Goal: Task Accomplishment & Management: Manage account settings

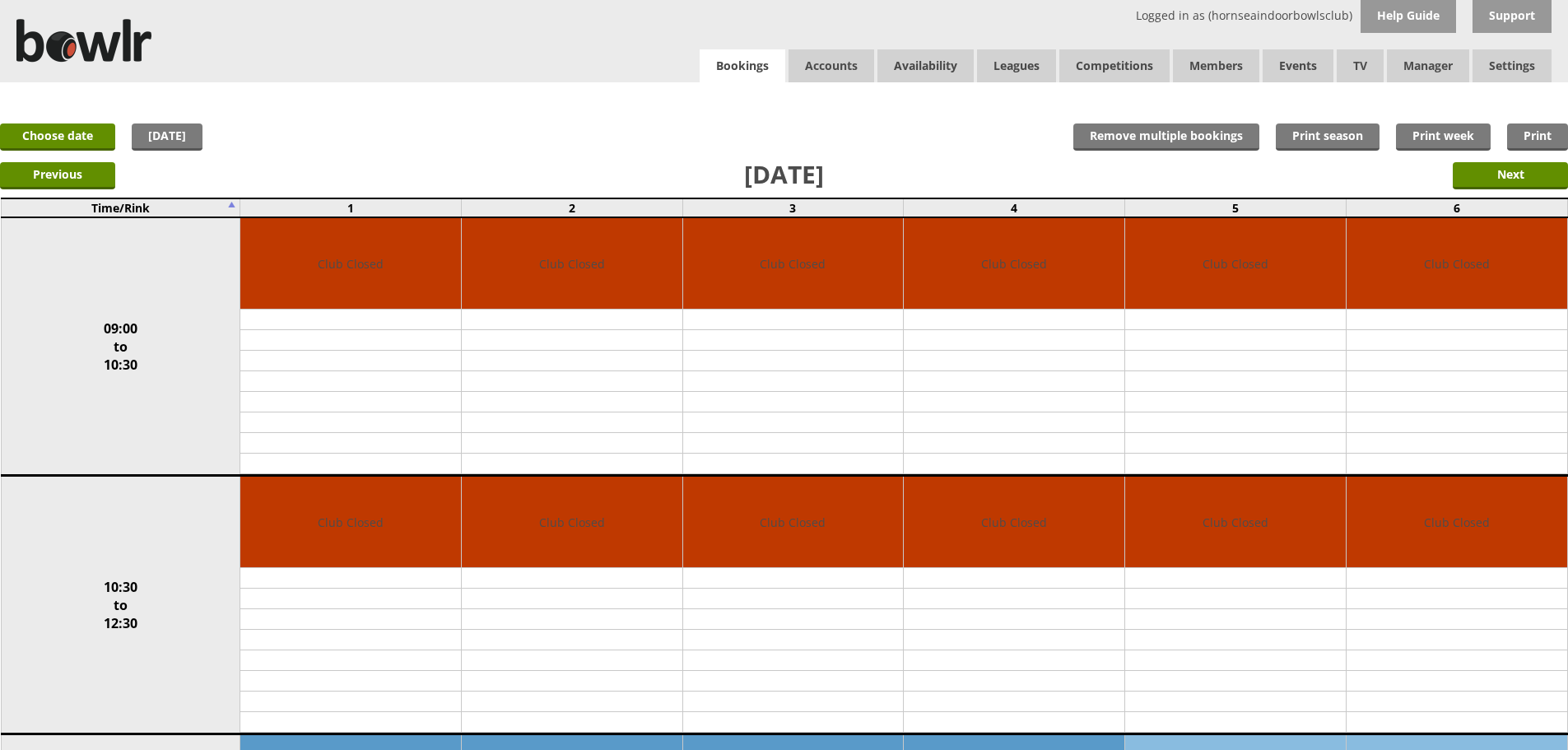
click at [737, 54] on link "Bookings" at bounding box center [743, 66] width 86 height 34
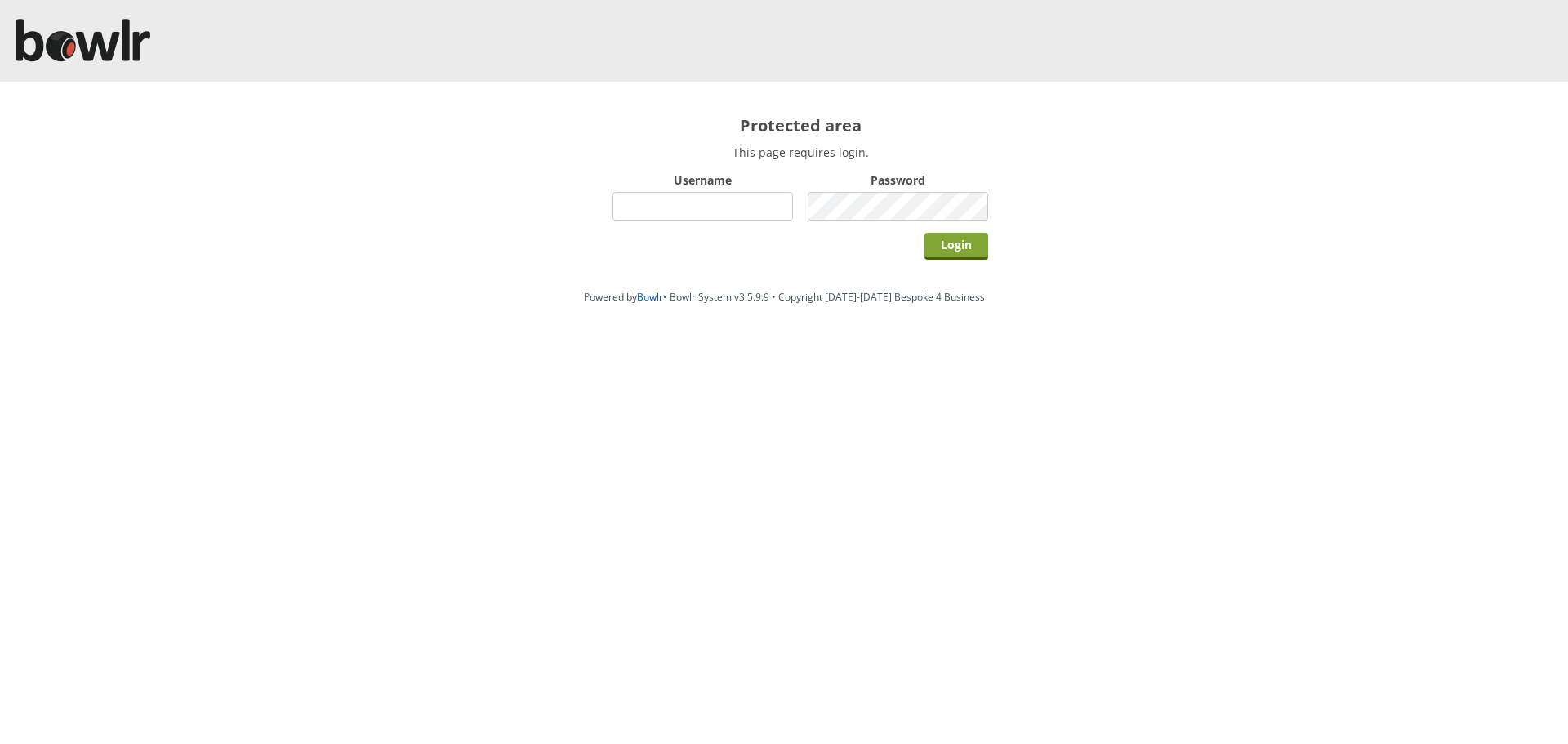
type input "hornseaindoorbowlsclub"
click at [940, 251] on input "Login" at bounding box center [956, 246] width 63 height 27
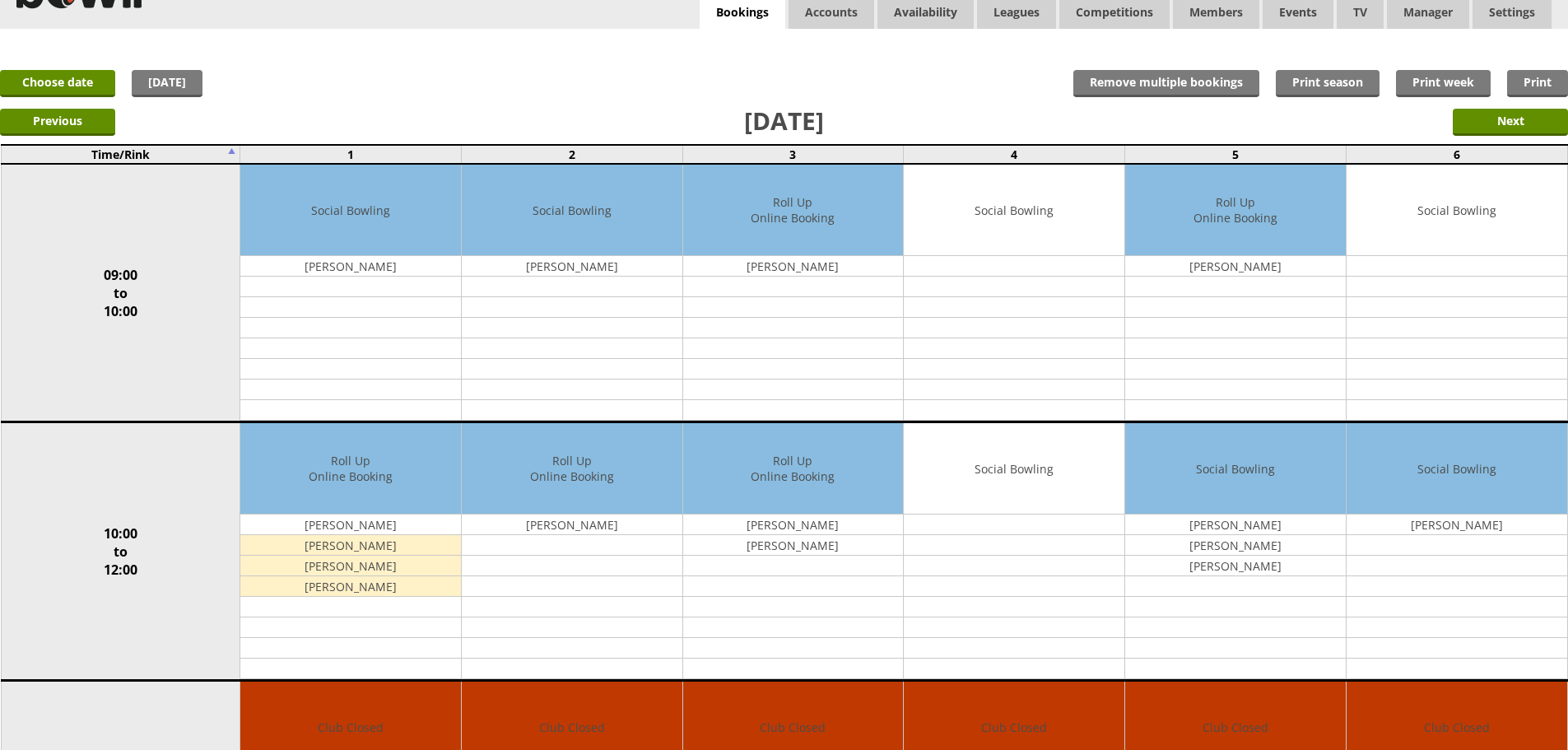
scroll to position [82, 0]
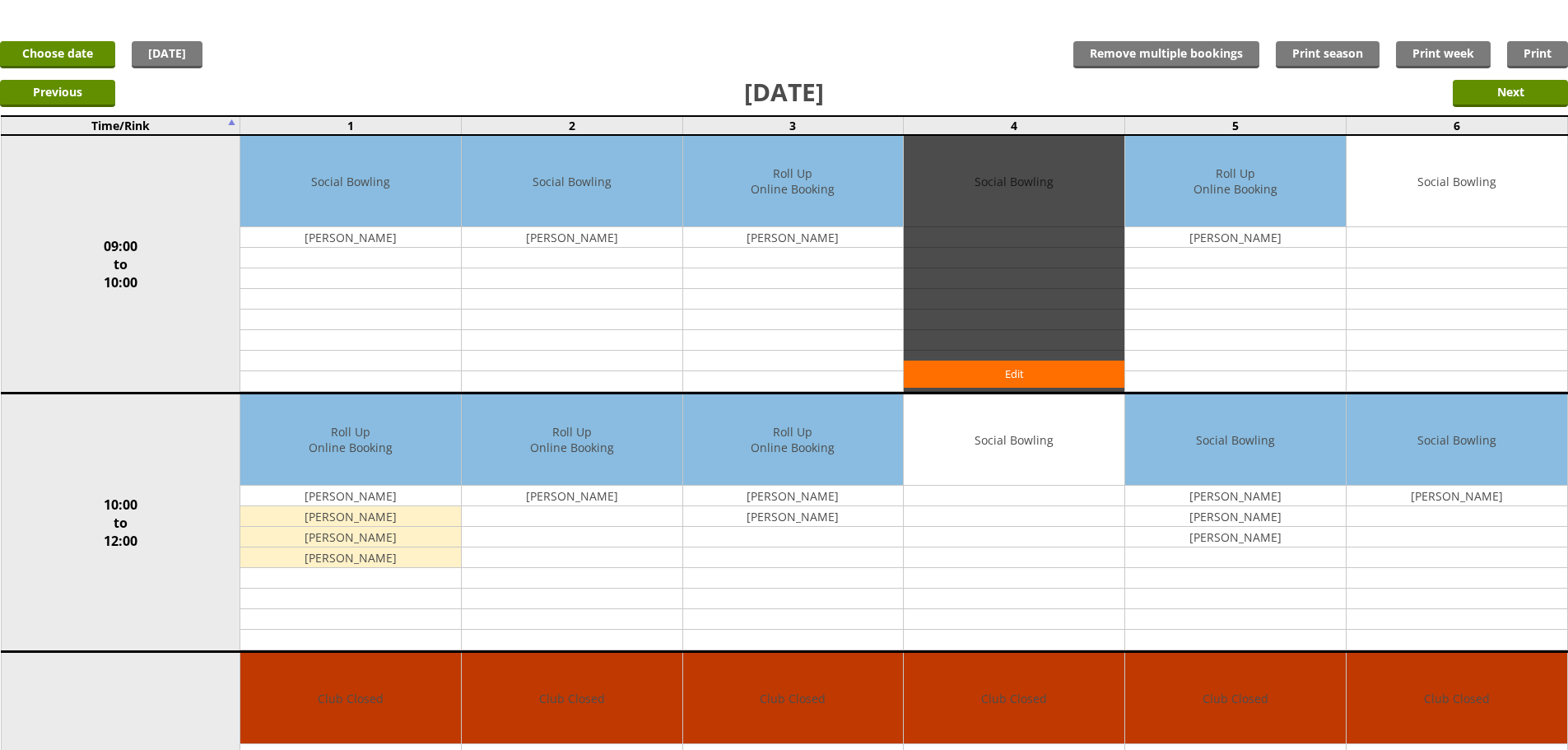
click at [0, 0] on link "Edit" at bounding box center [0, 0] width 0 height 0
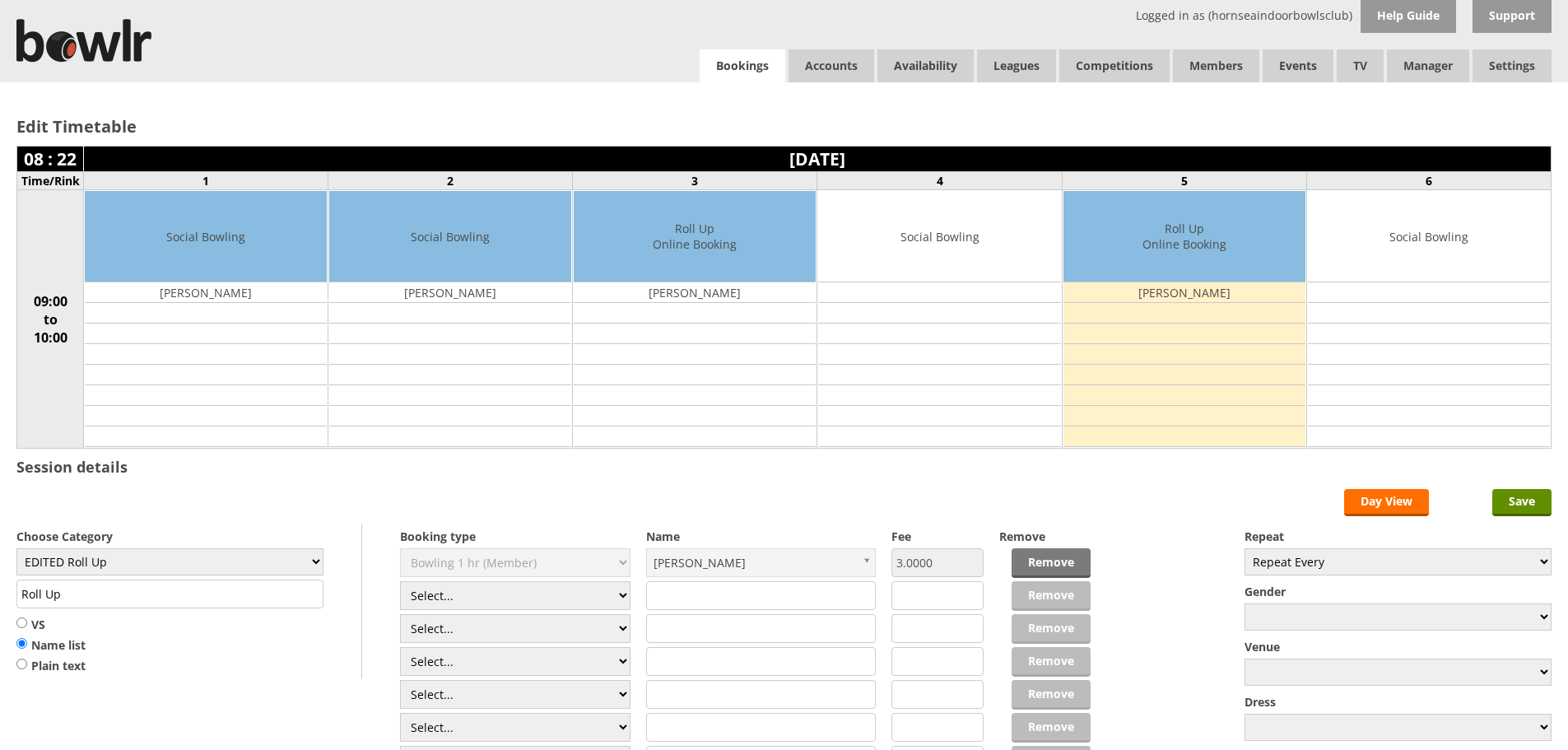
click at [746, 71] on link "Bookings" at bounding box center [743, 66] width 86 height 34
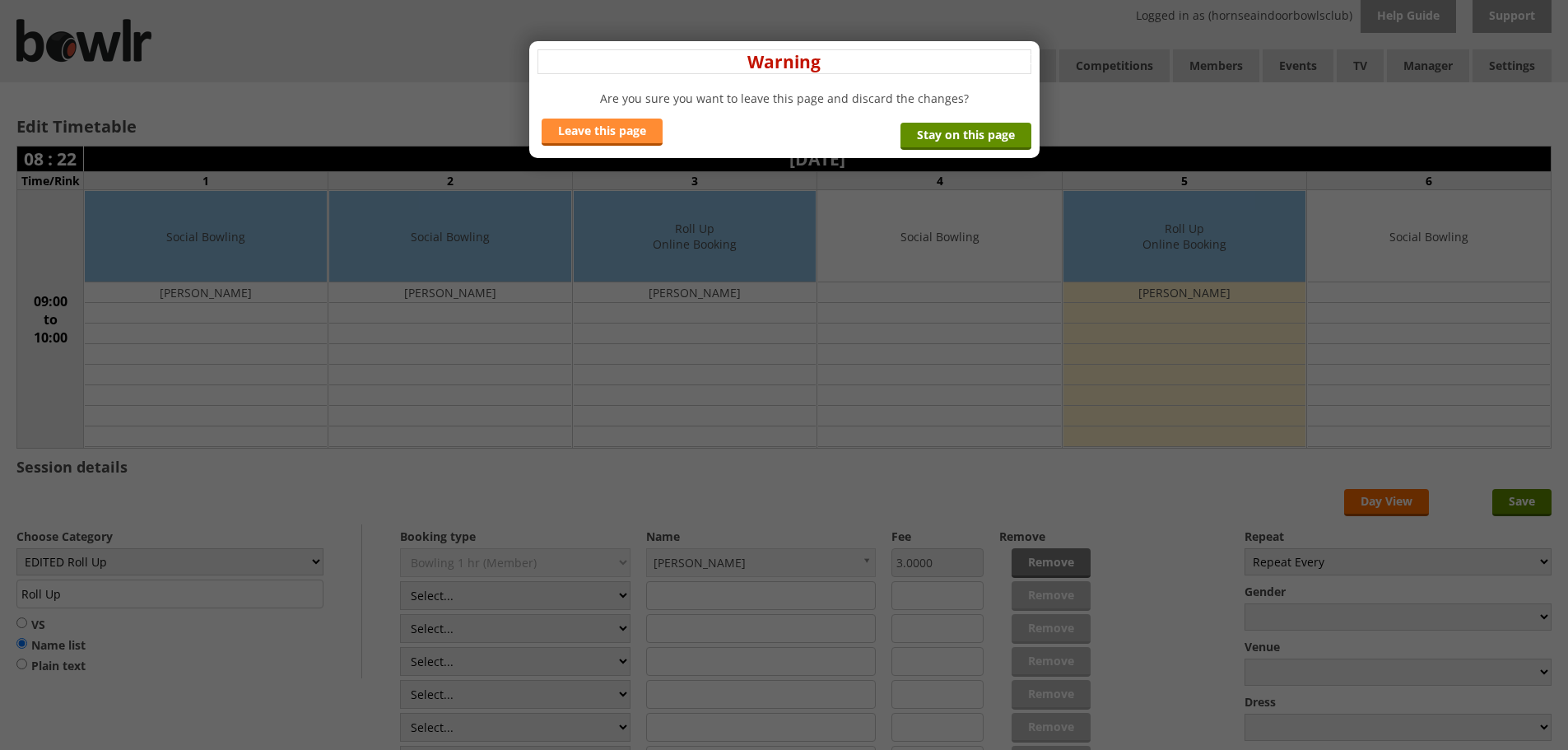
click at [592, 132] on link "Leave this page" at bounding box center [602, 132] width 121 height 27
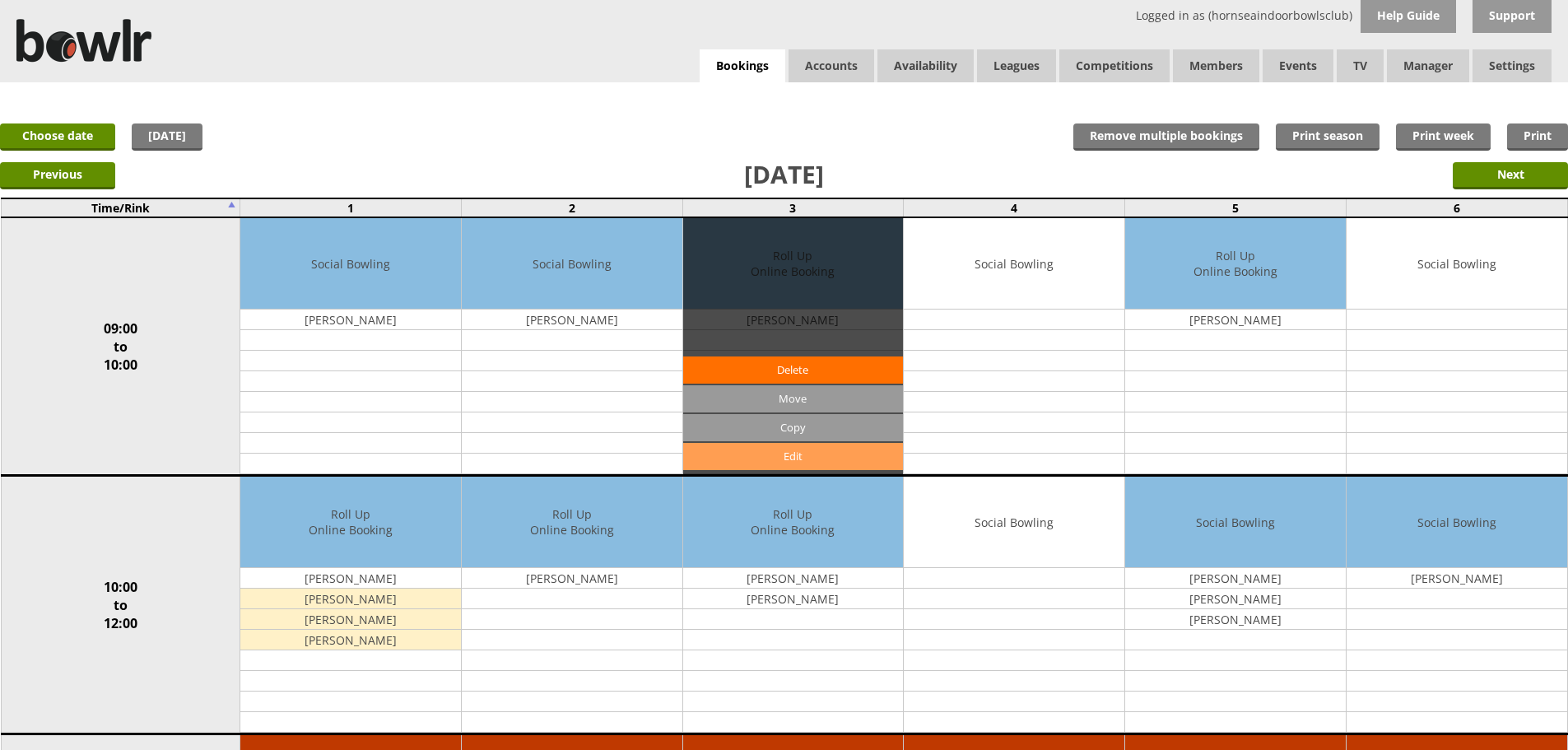
click at [818, 447] on link "Edit" at bounding box center [793, 456] width 221 height 27
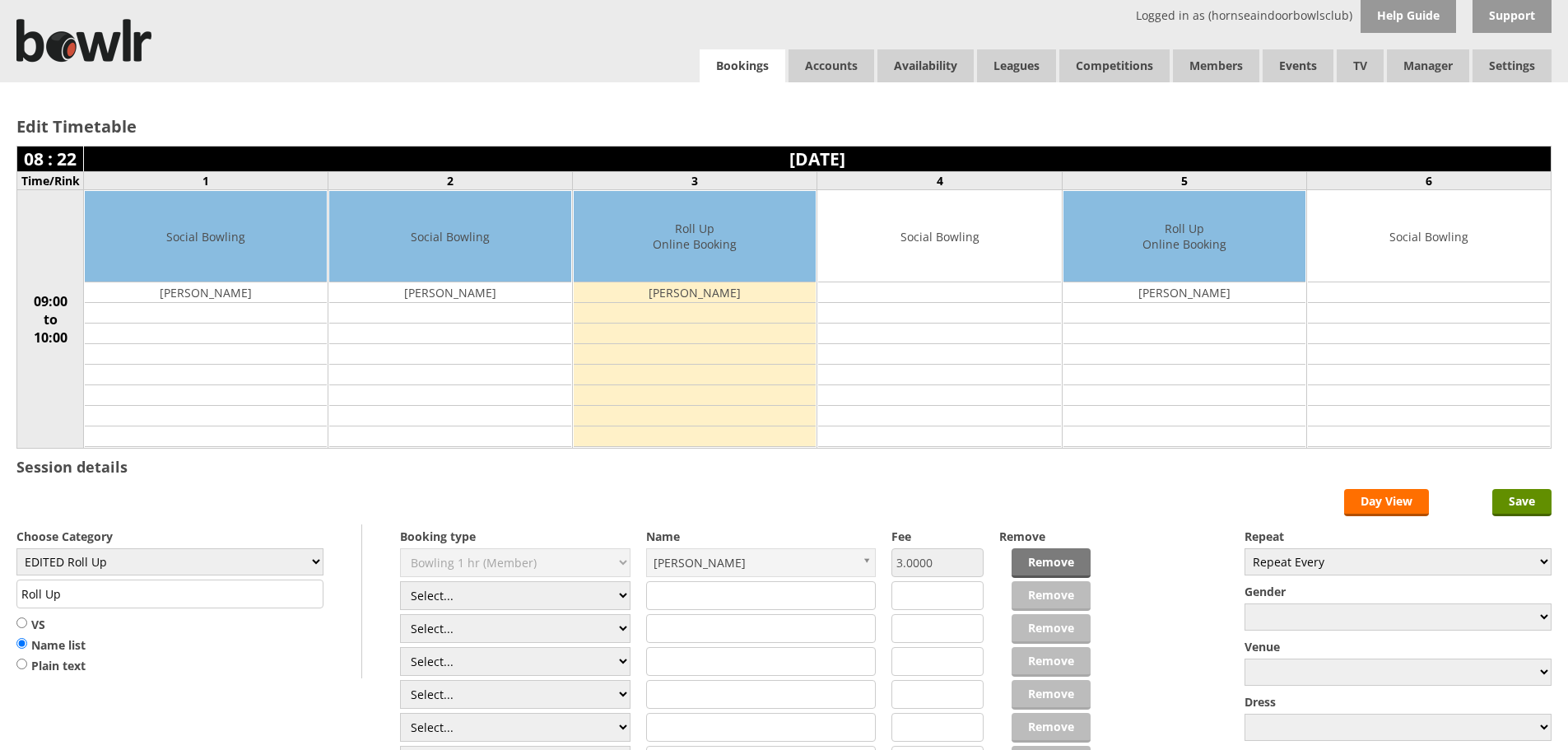
click at [747, 77] on link "Bookings" at bounding box center [743, 66] width 86 height 34
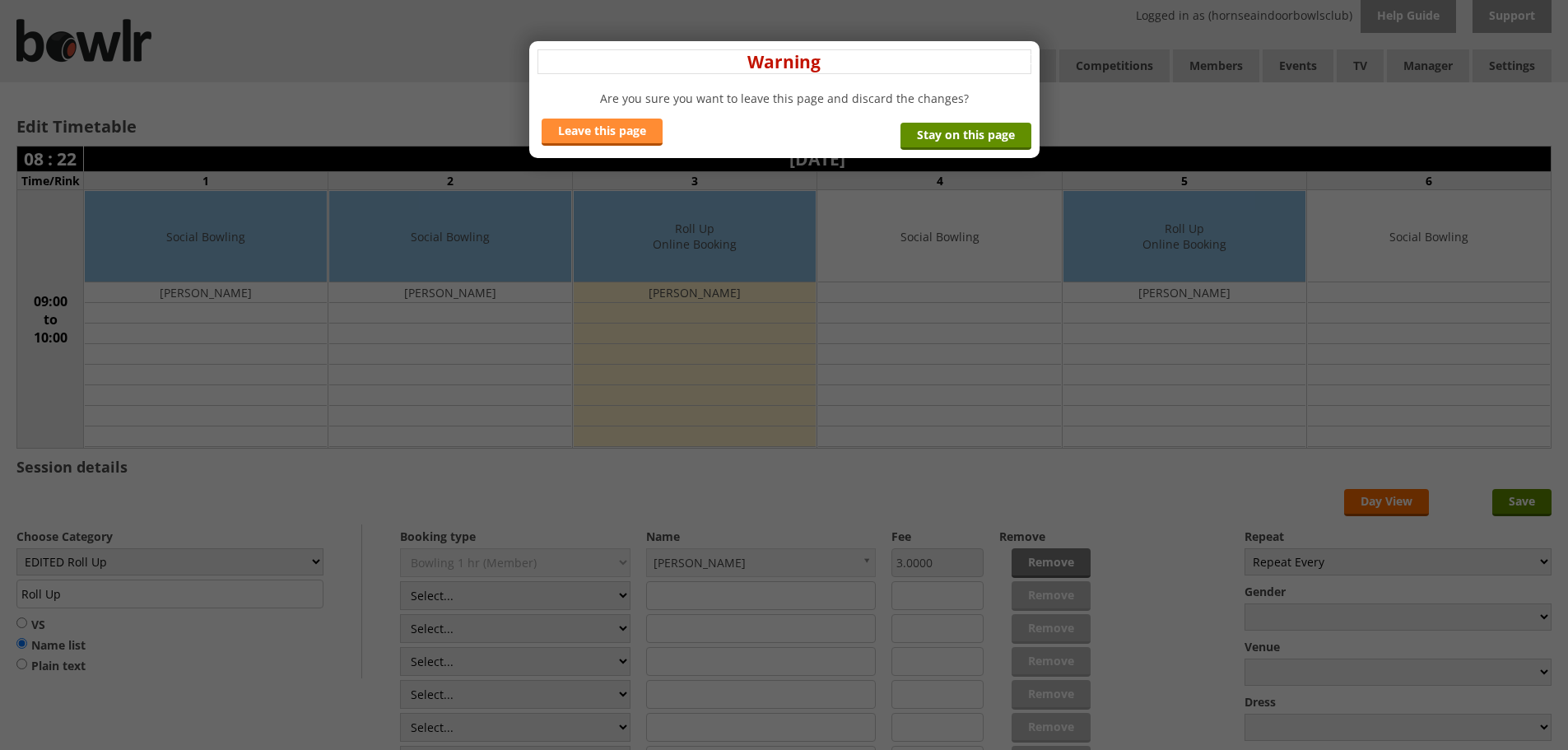
click at [640, 131] on link "Leave this page" at bounding box center [602, 132] width 121 height 27
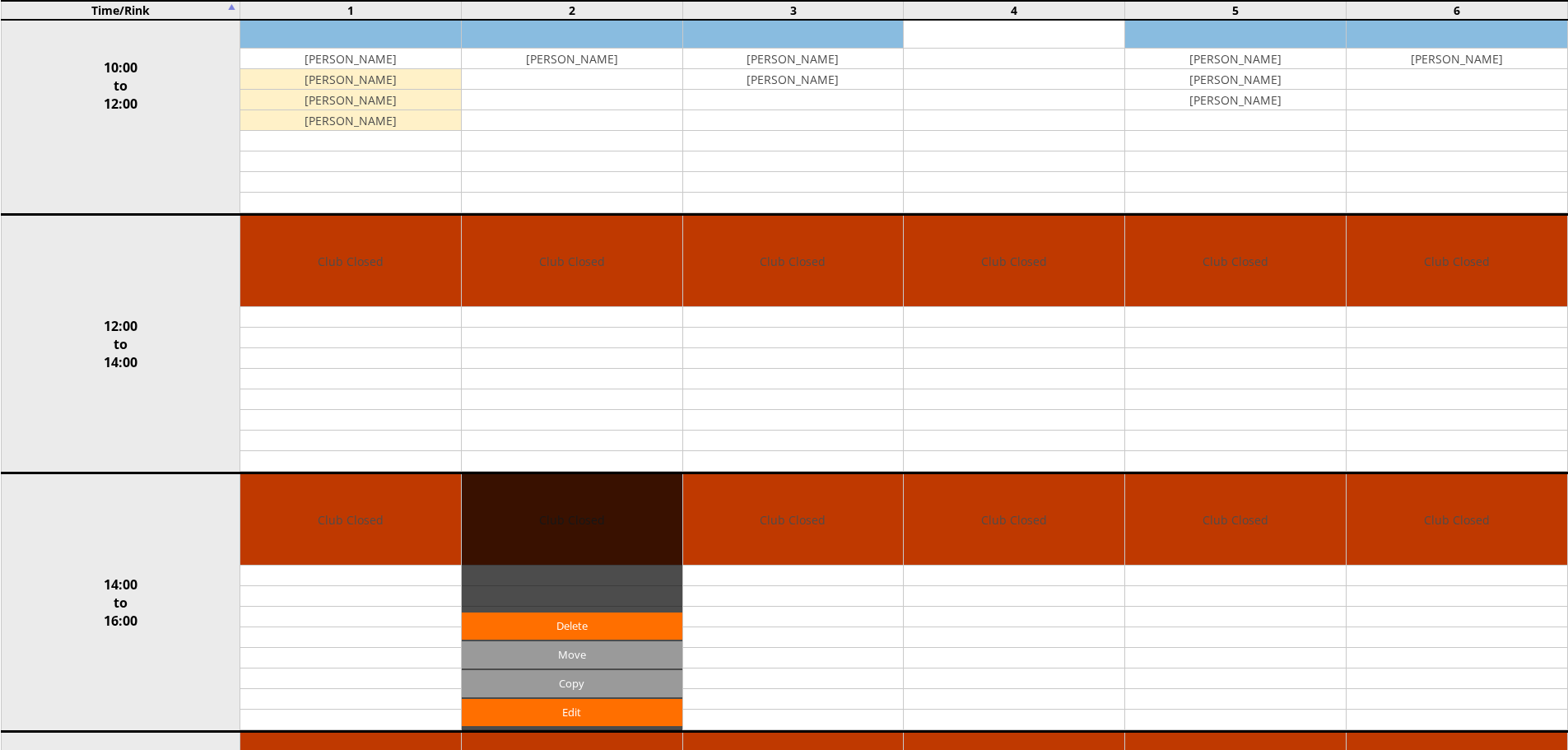
scroll to position [26, 0]
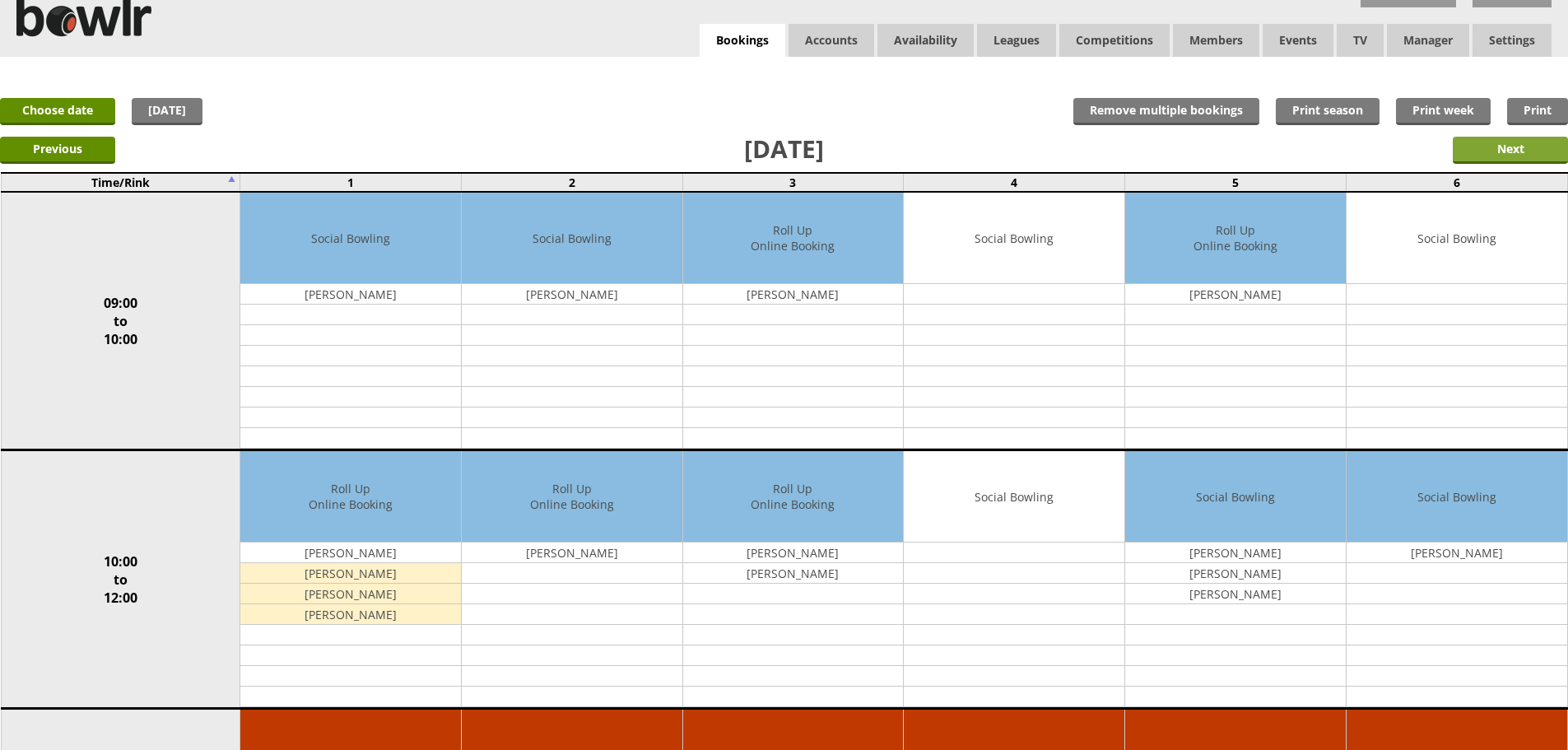
click at [1480, 153] on input "Next" at bounding box center [1510, 150] width 115 height 27
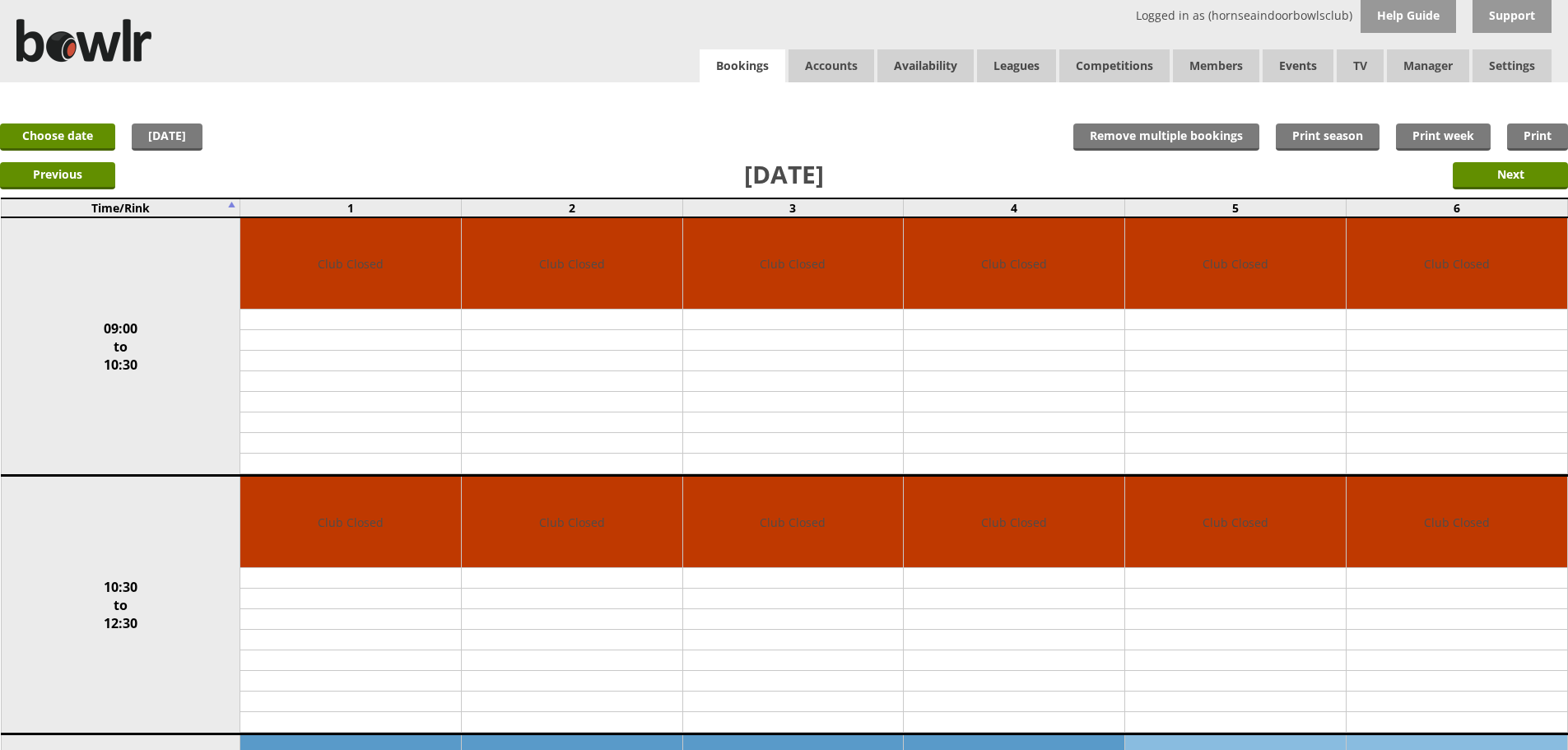
click at [748, 77] on link "Bookings" at bounding box center [743, 66] width 86 height 34
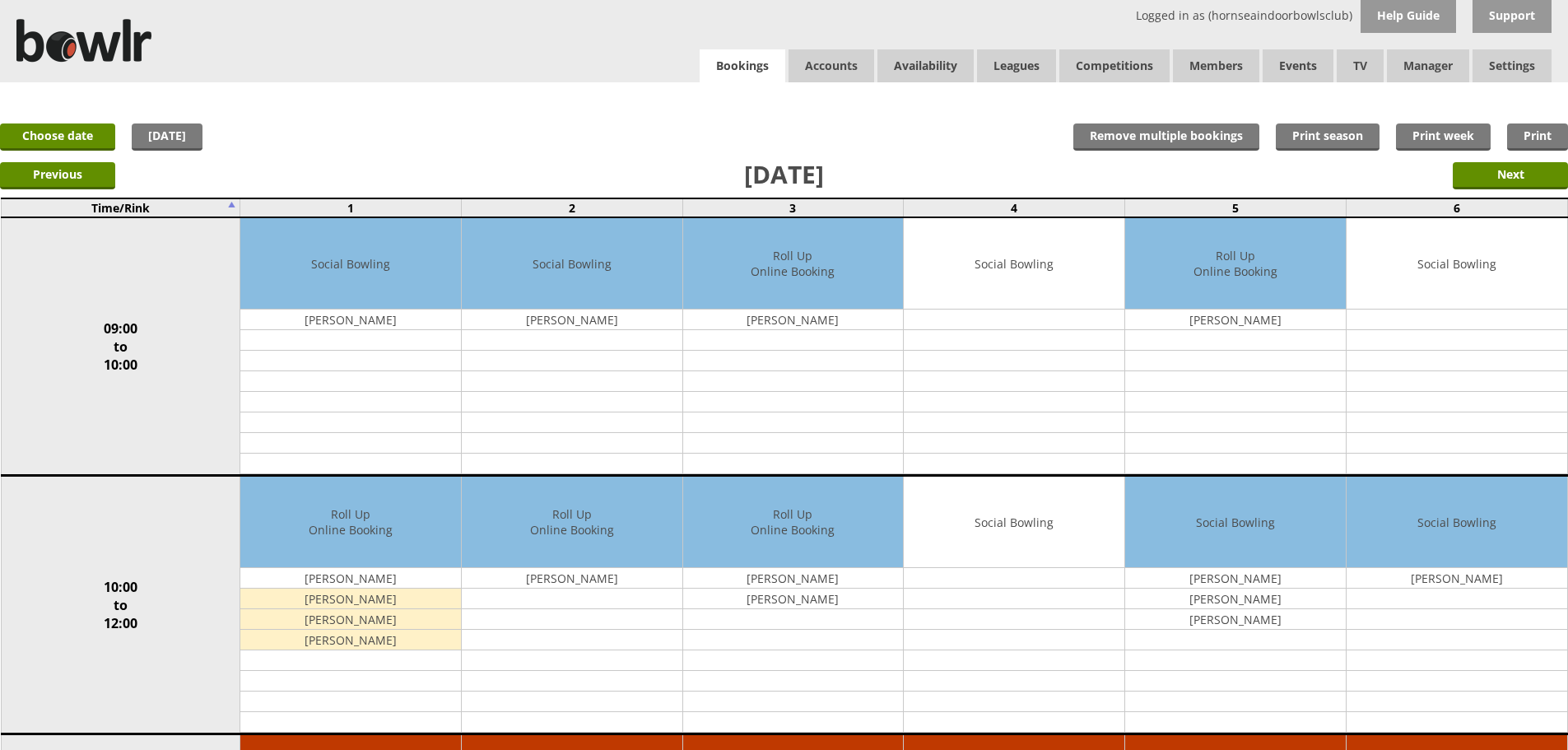
click at [761, 63] on link "Bookings" at bounding box center [743, 66] width 86 height 34
click at [1512, 171] on input "Next" at bounding box center [1510, 175] width 115 height 27
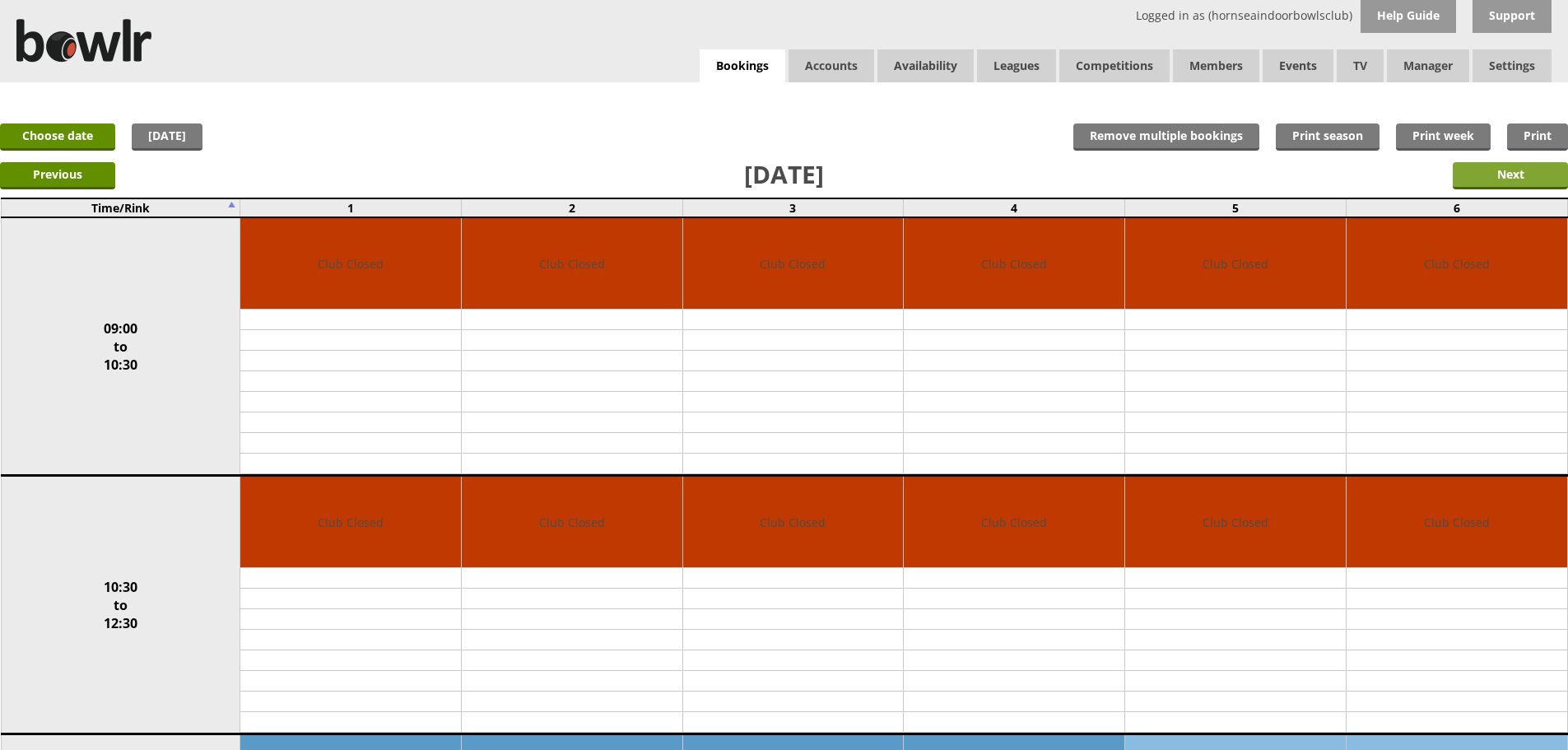
click at [1455, 168] on div "Previous Next" at bounding box center [784, 174] width 1568 height 41
click at [1459, 171] on input "Next" at bounding box center [1510, 175] width 115 height 27
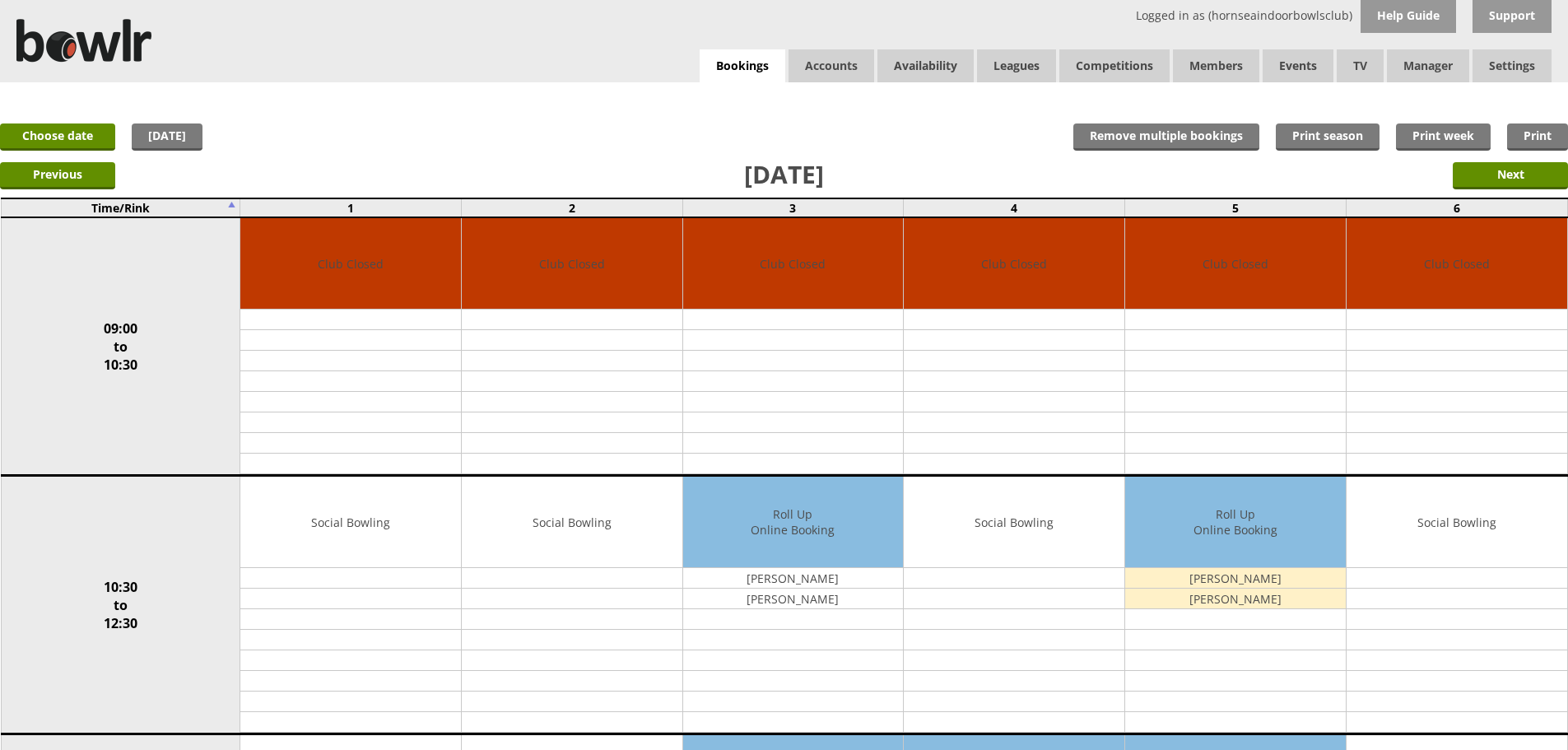
click at [735, 84] on div "x Move Booking Move to other date: 21-08-2025 09:00 to 10:30 10:30 to 12:30 12:…" at bounding box center [784, 98] width 1568 height 33
click at [739, 73] on link "Bookings" at bounding box center [743, 66] width 86 height 34
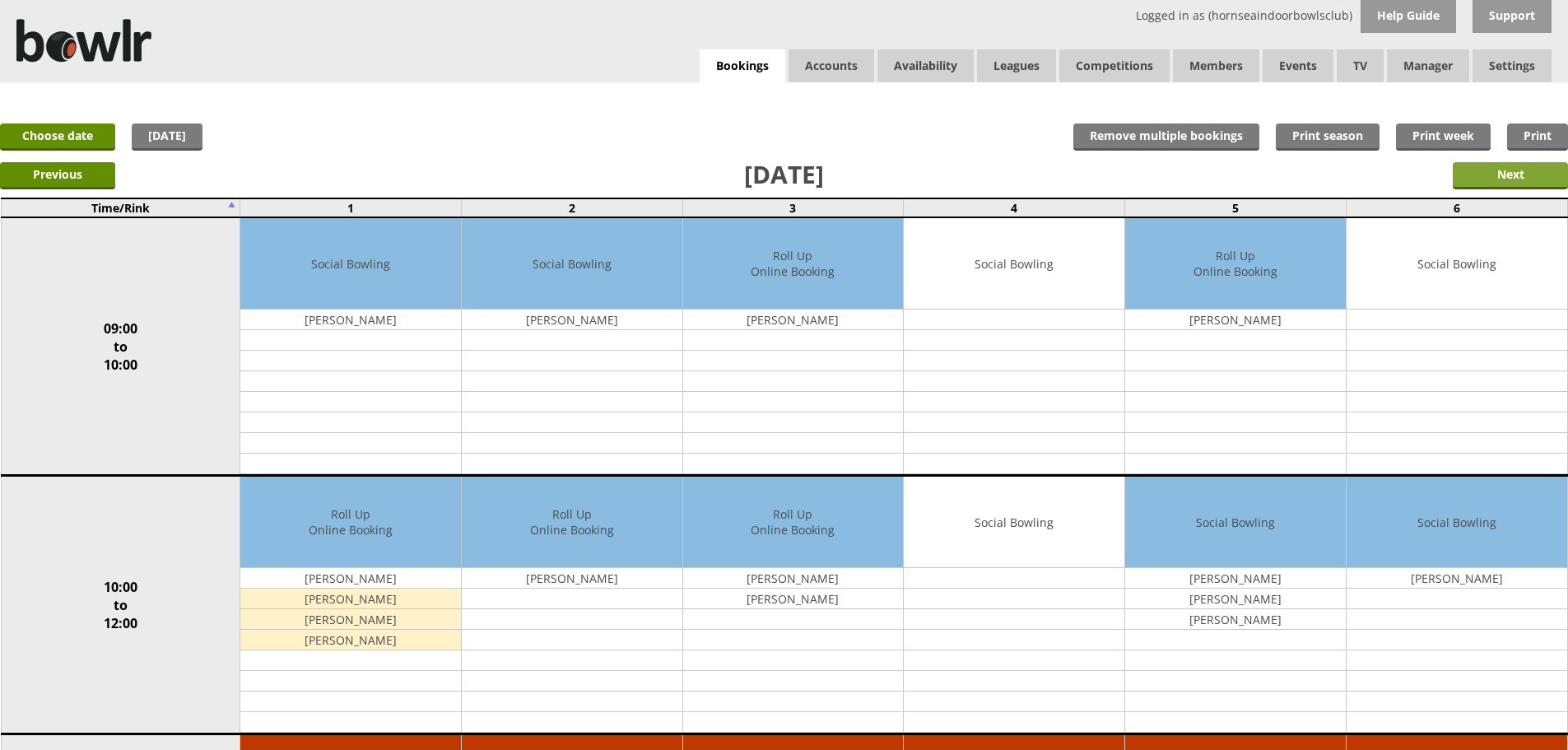
click at [1467, 177] on input "Next" at bounding box center [1510, 175] width 115 height 27
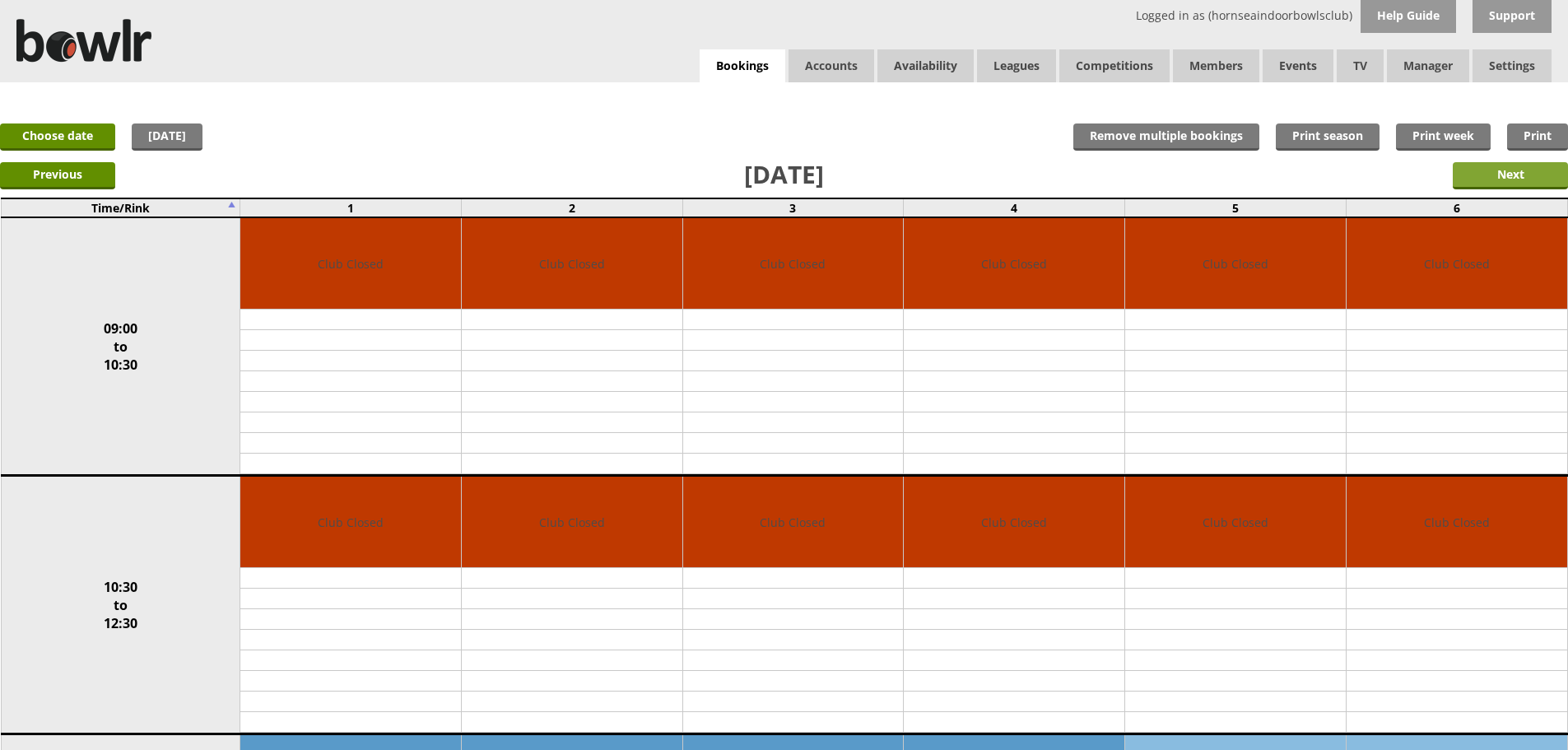
click at [1467, 177] on input "Next" at bounding box center [1510, 175] width 115 height 27
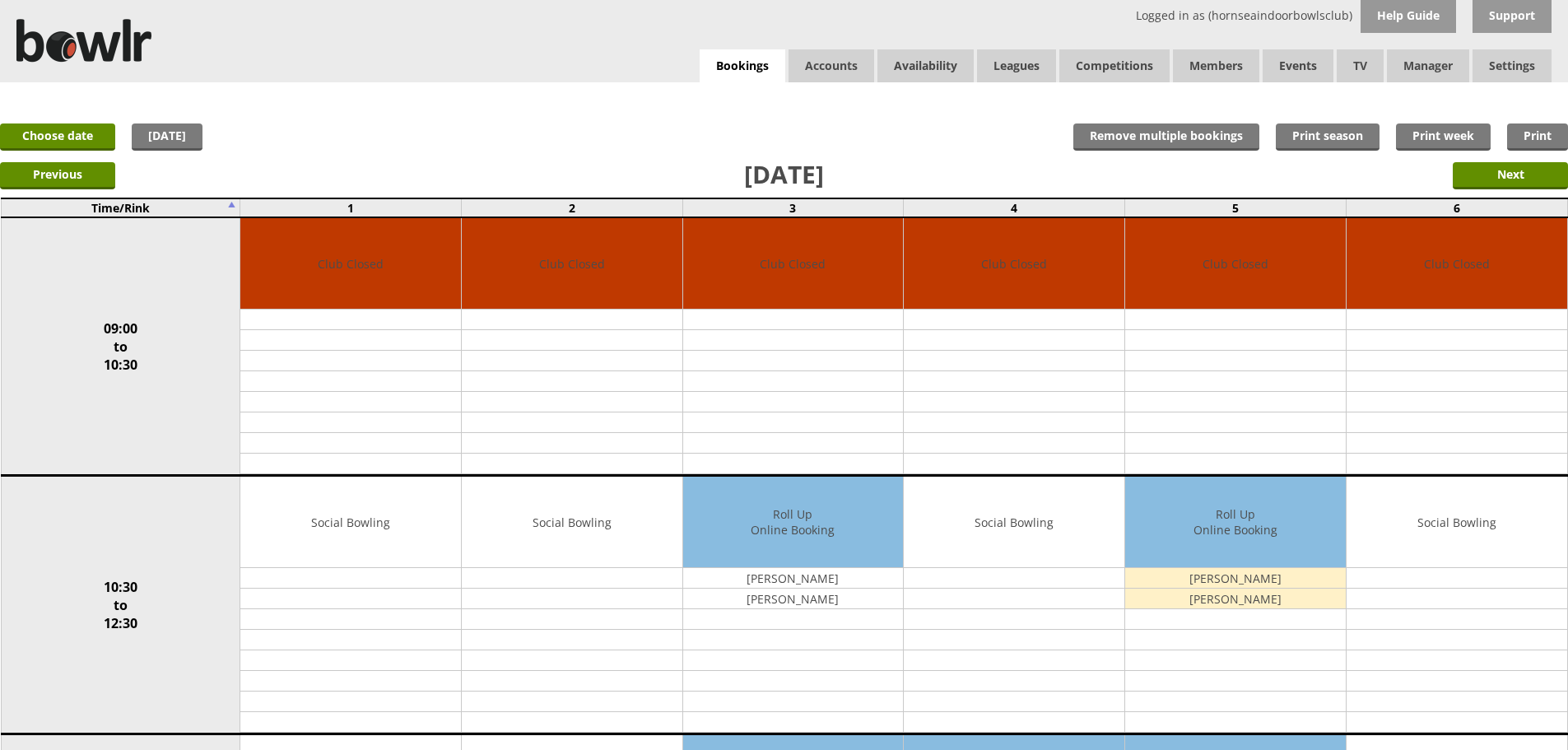
click at [1467, 177] on input "Next" at bounding box center [1510, 175] width 115 height 27
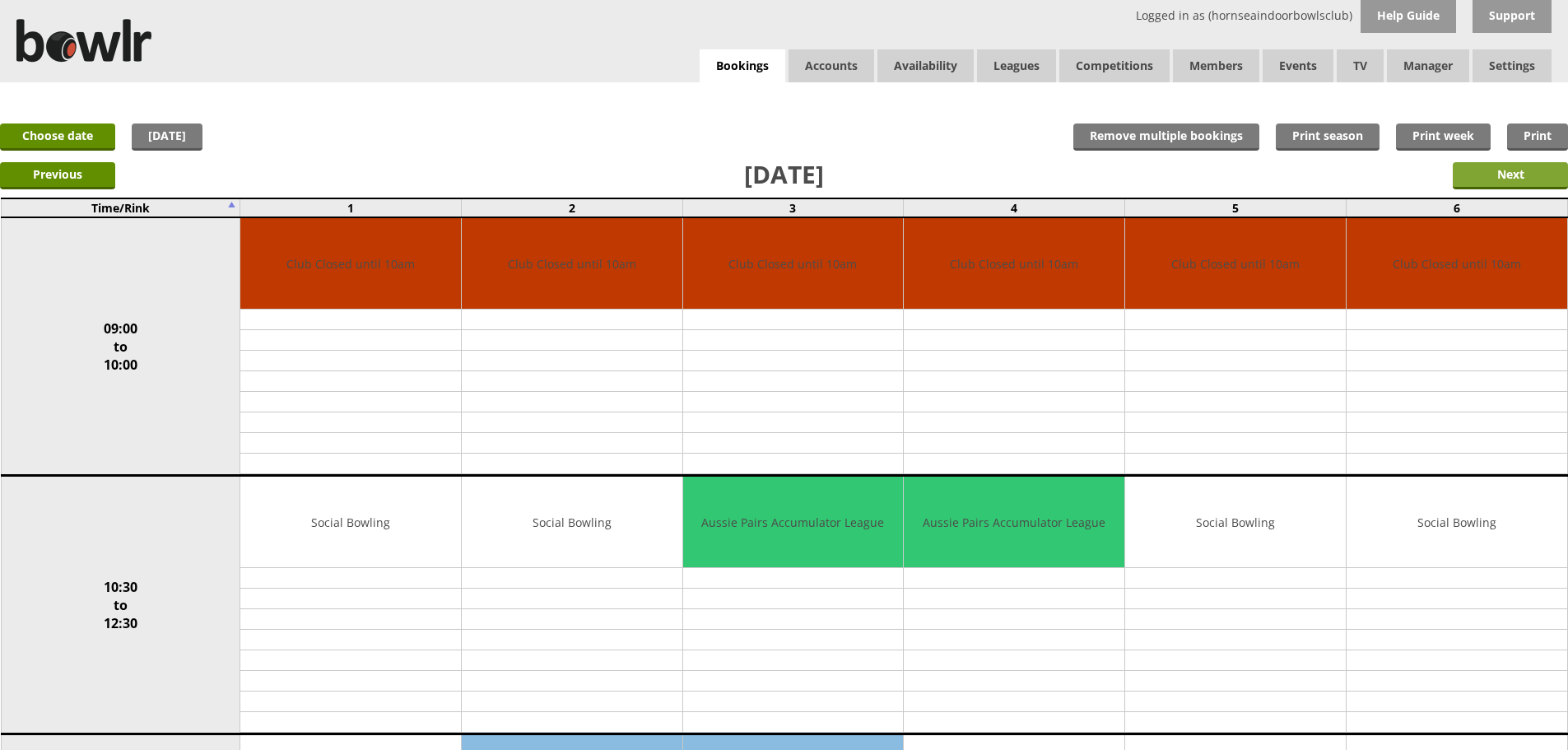
click at [1469, 172] on input "Next" at bounding box center [1510, 175] width 115 height 27
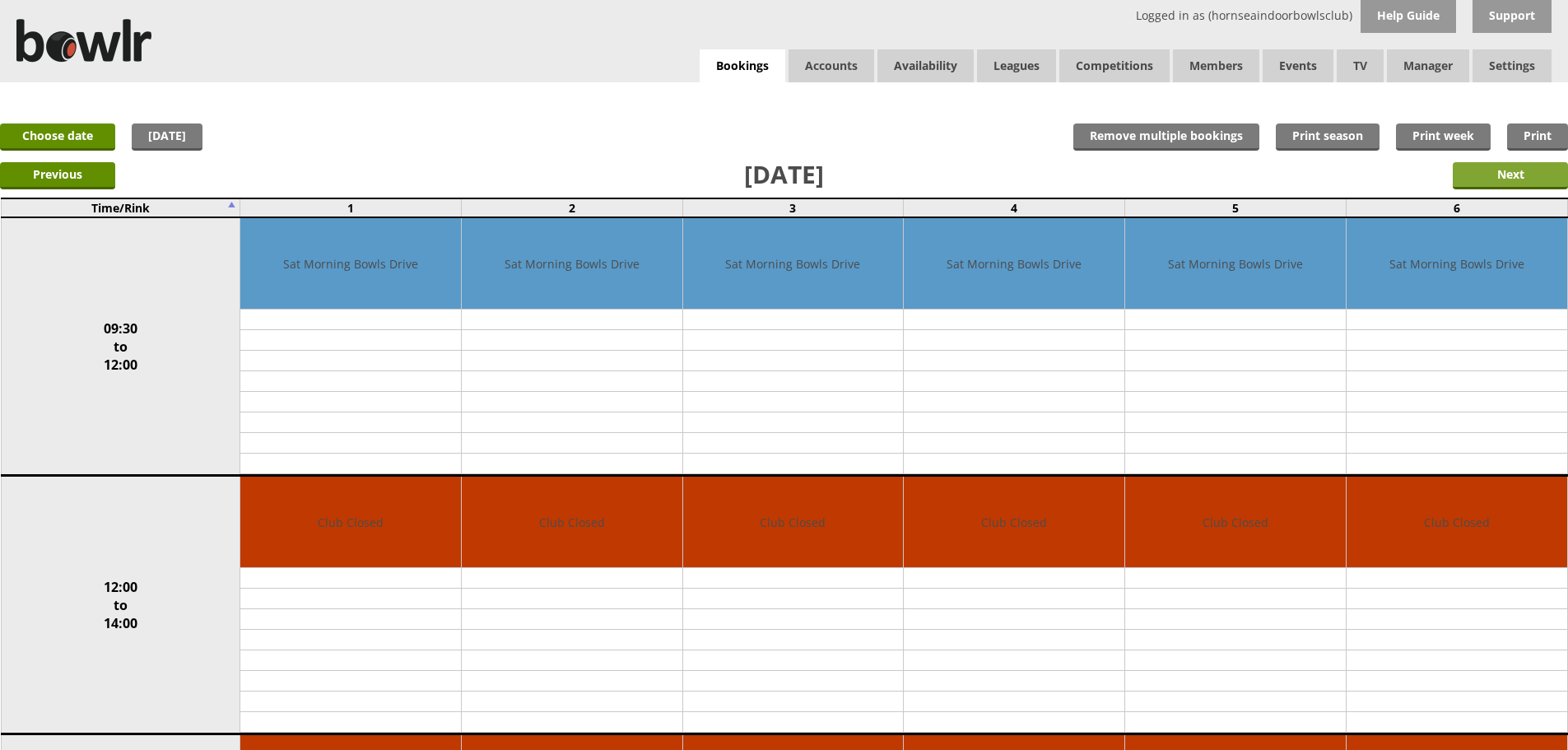
click at [1473, 175] on input "Next" at bounding box center [1510, 175] width 115 height 27
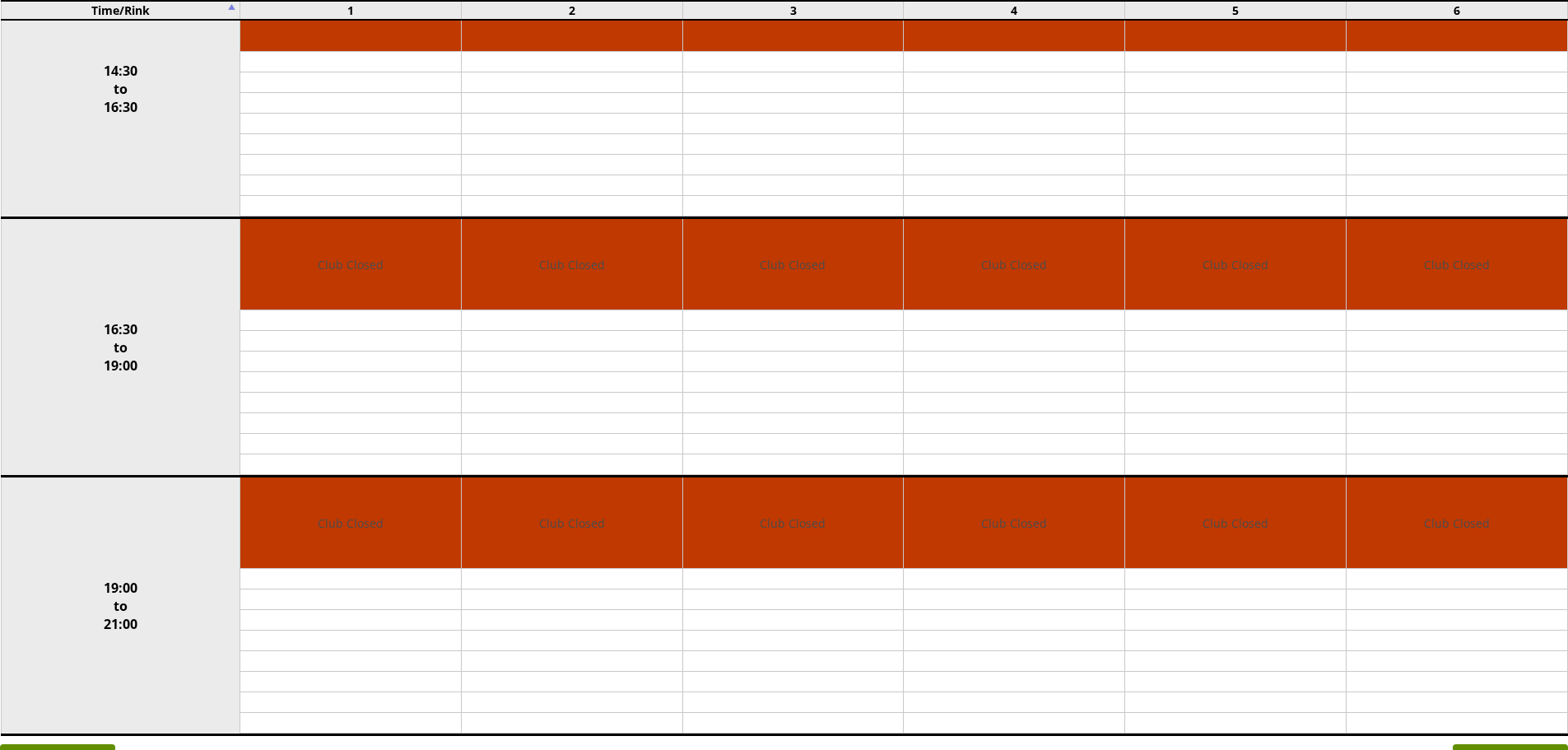
scroll to position [1153, 0]
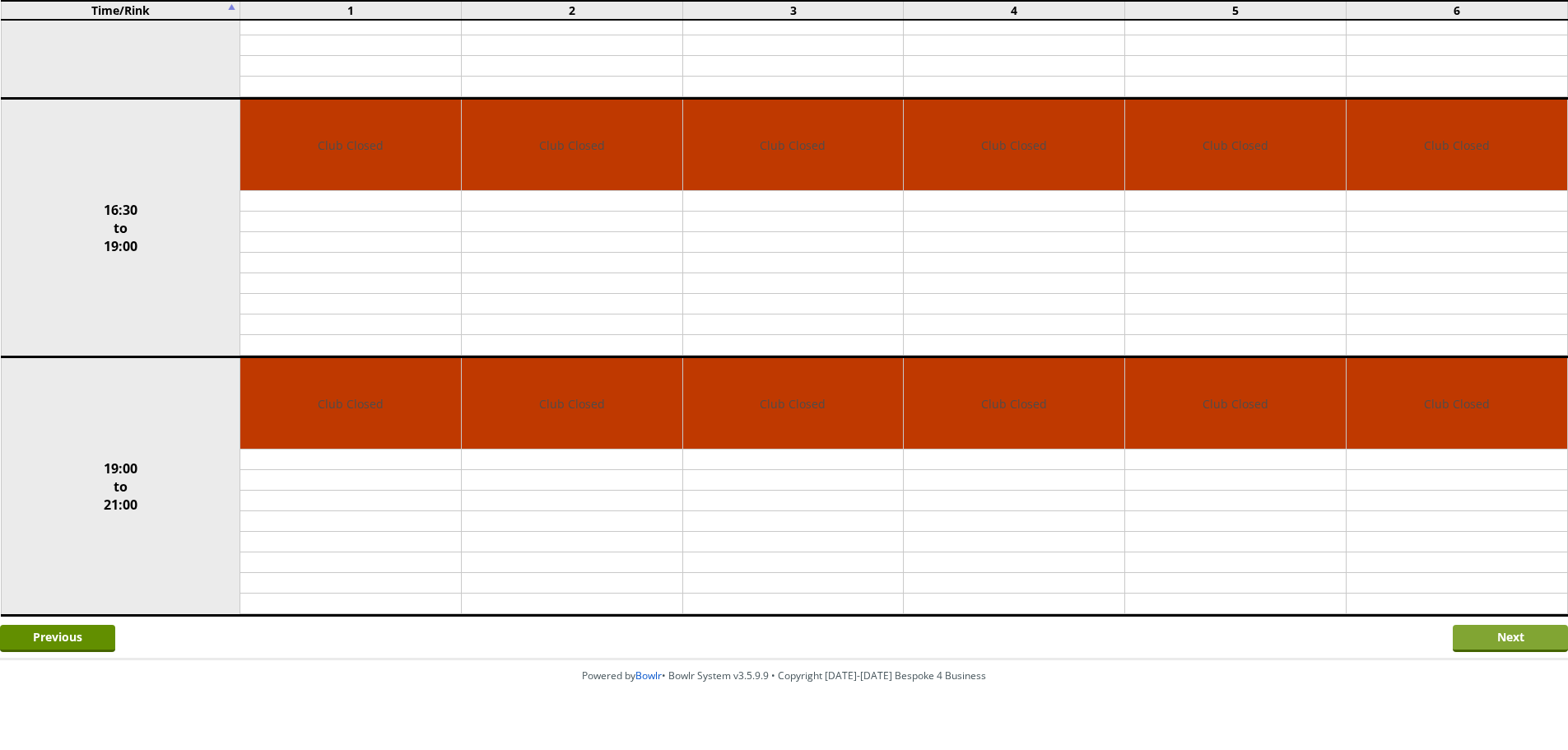
click at [1523, 628] on input "Next" at bounding box center [1510, 638] width 115 height 27
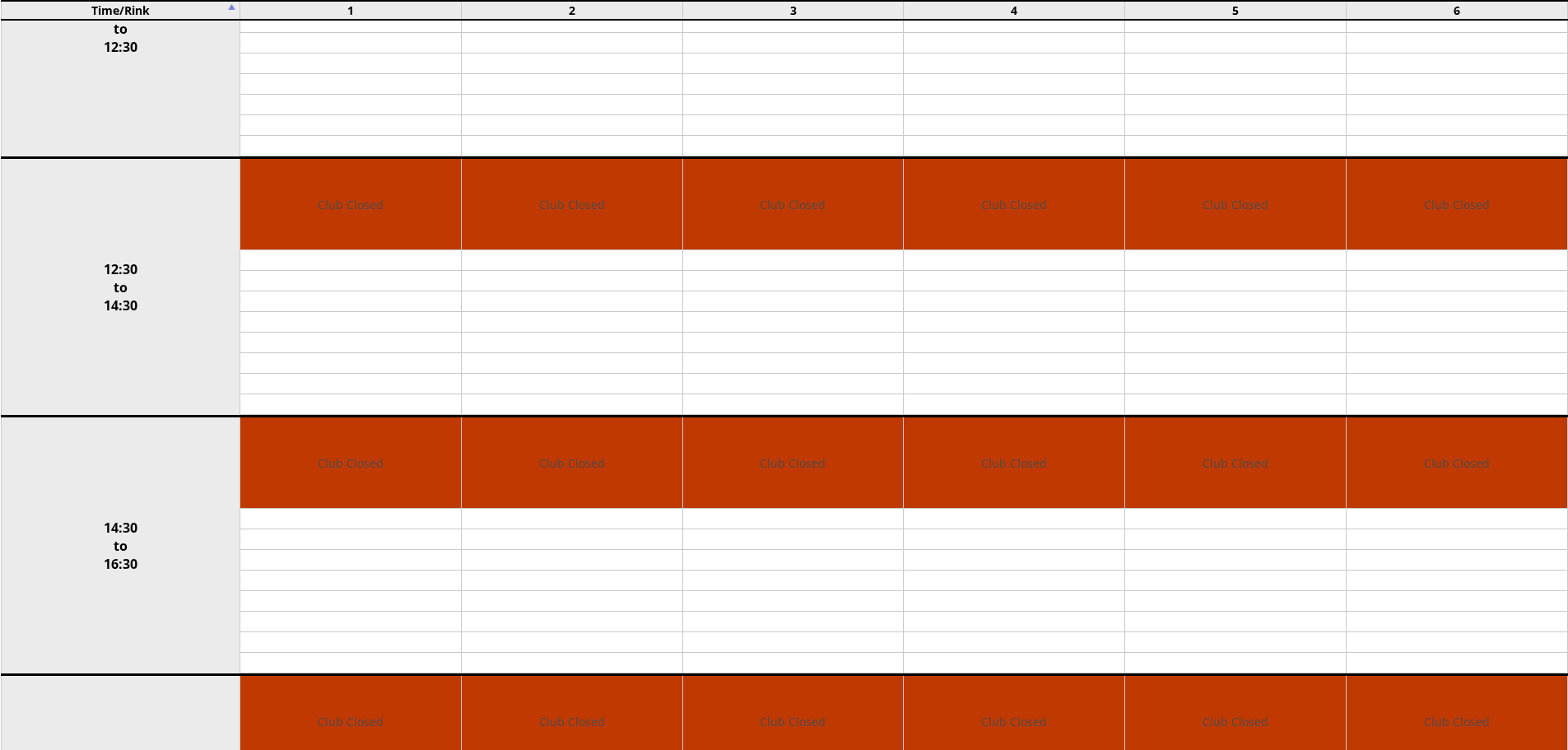
scroll to position [1070, 0]
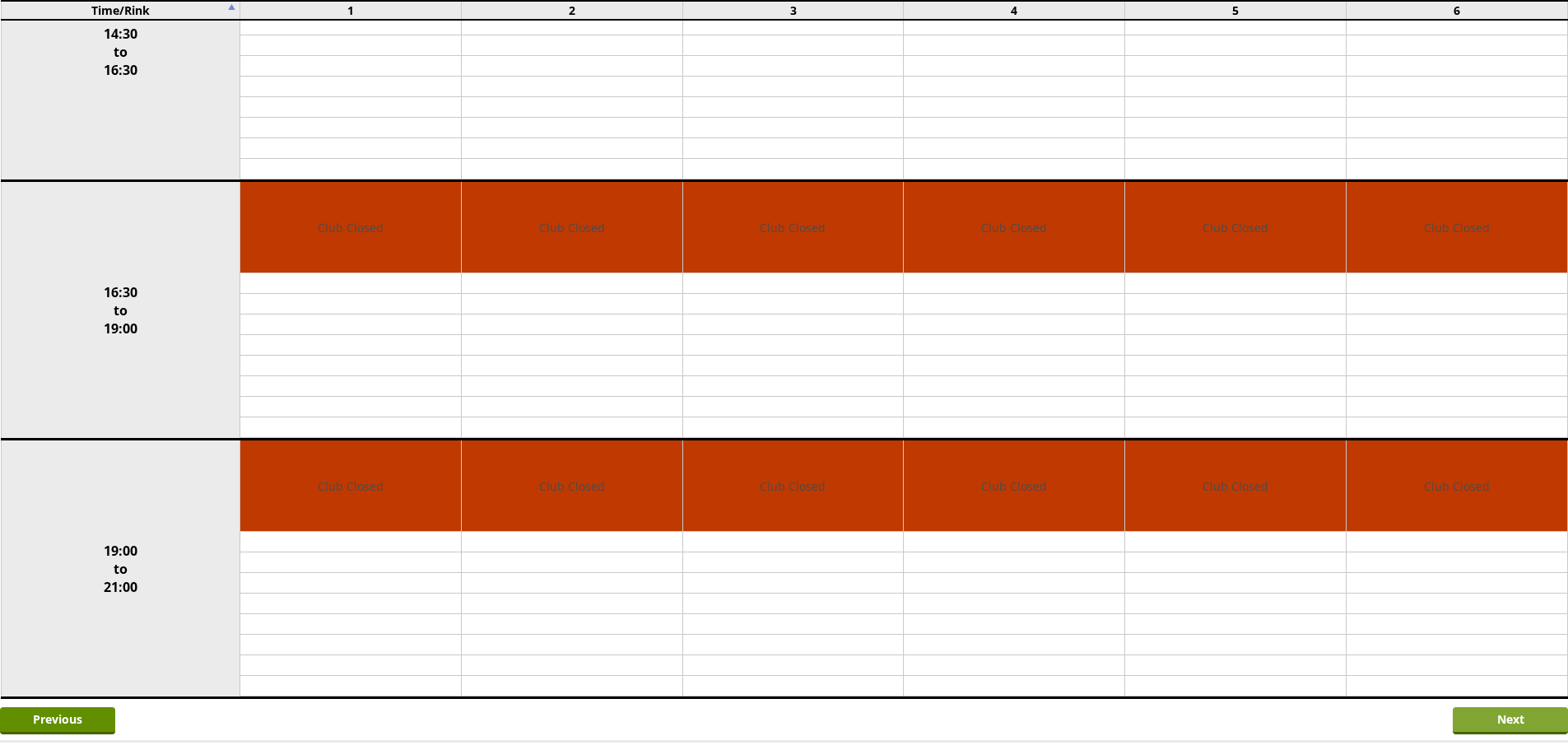
click at [1480, 711] on input "Next" at bounding box center [1510, 720] width 115 height 27
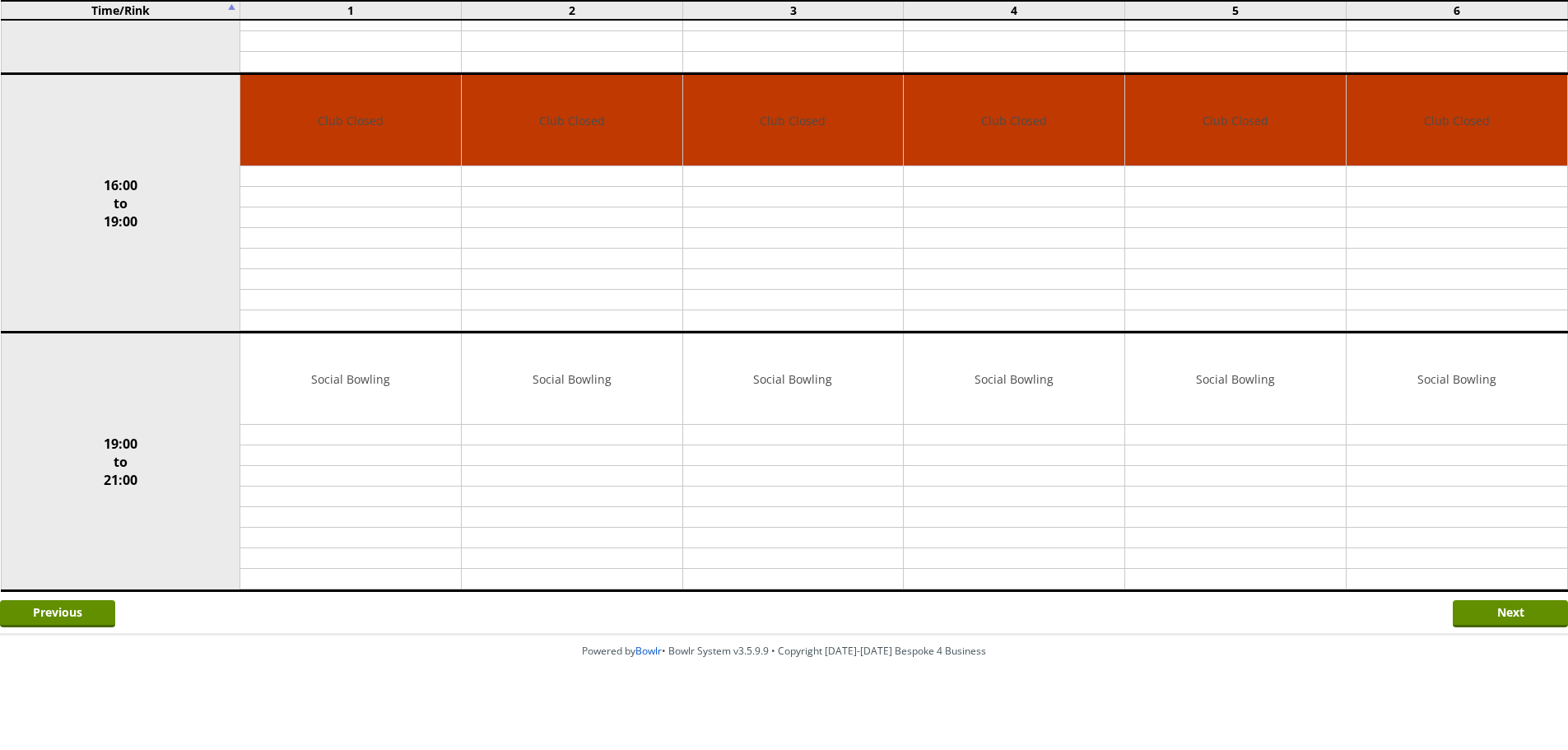
scroll to position [1178, 0]
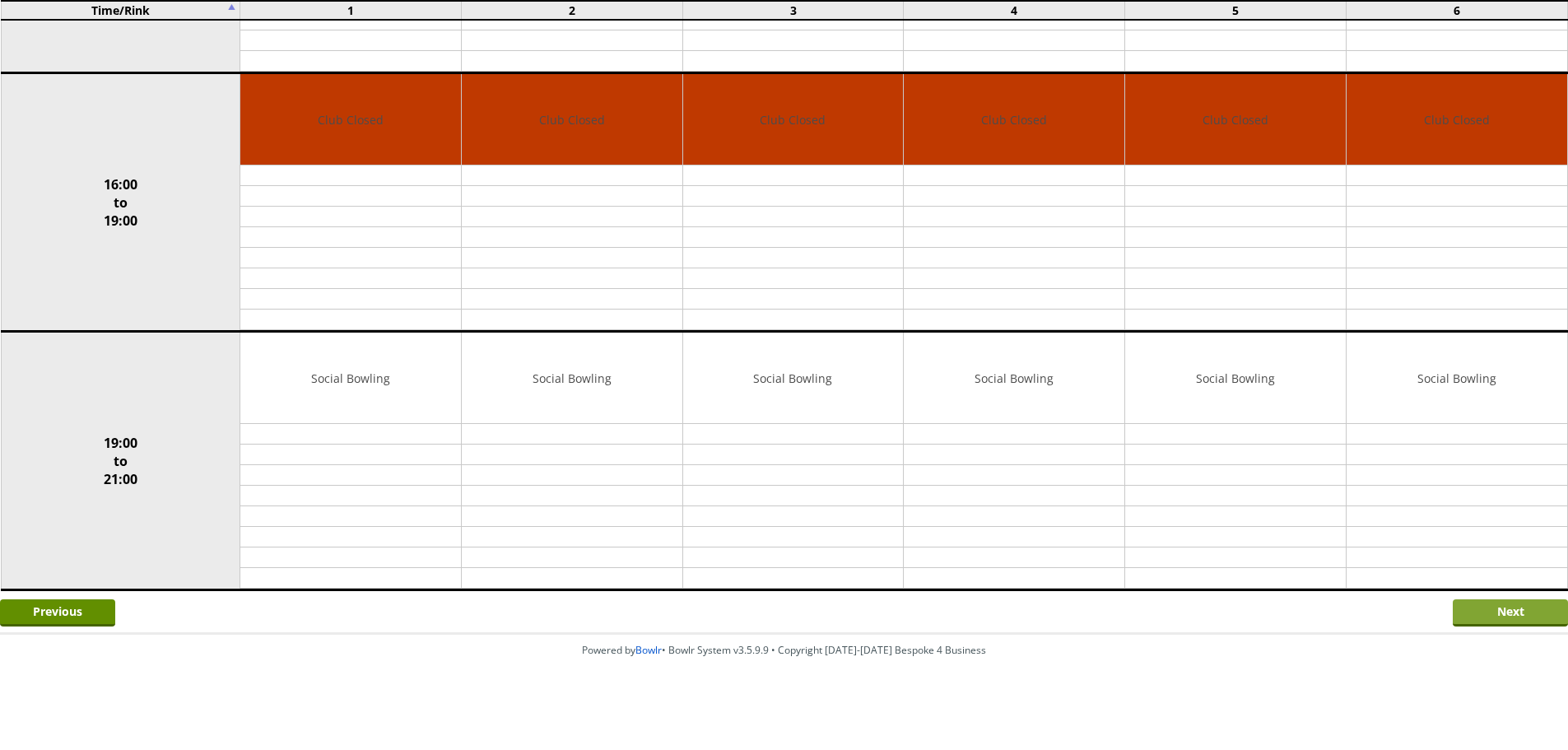
click at [1460, 617] on input "Next" at bounding box center [1510, 612] width 115 height 27
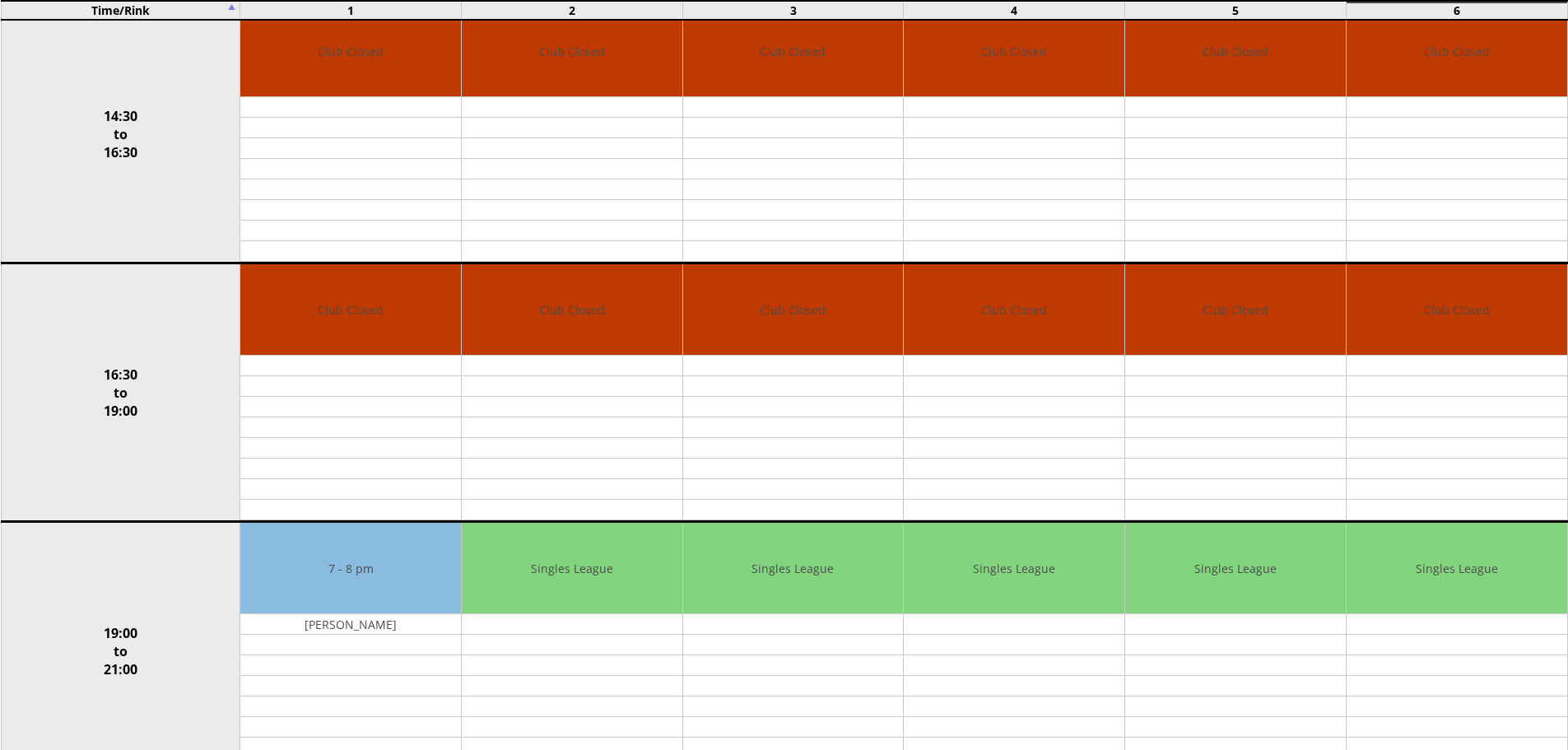
scroll to position [1178, 0]
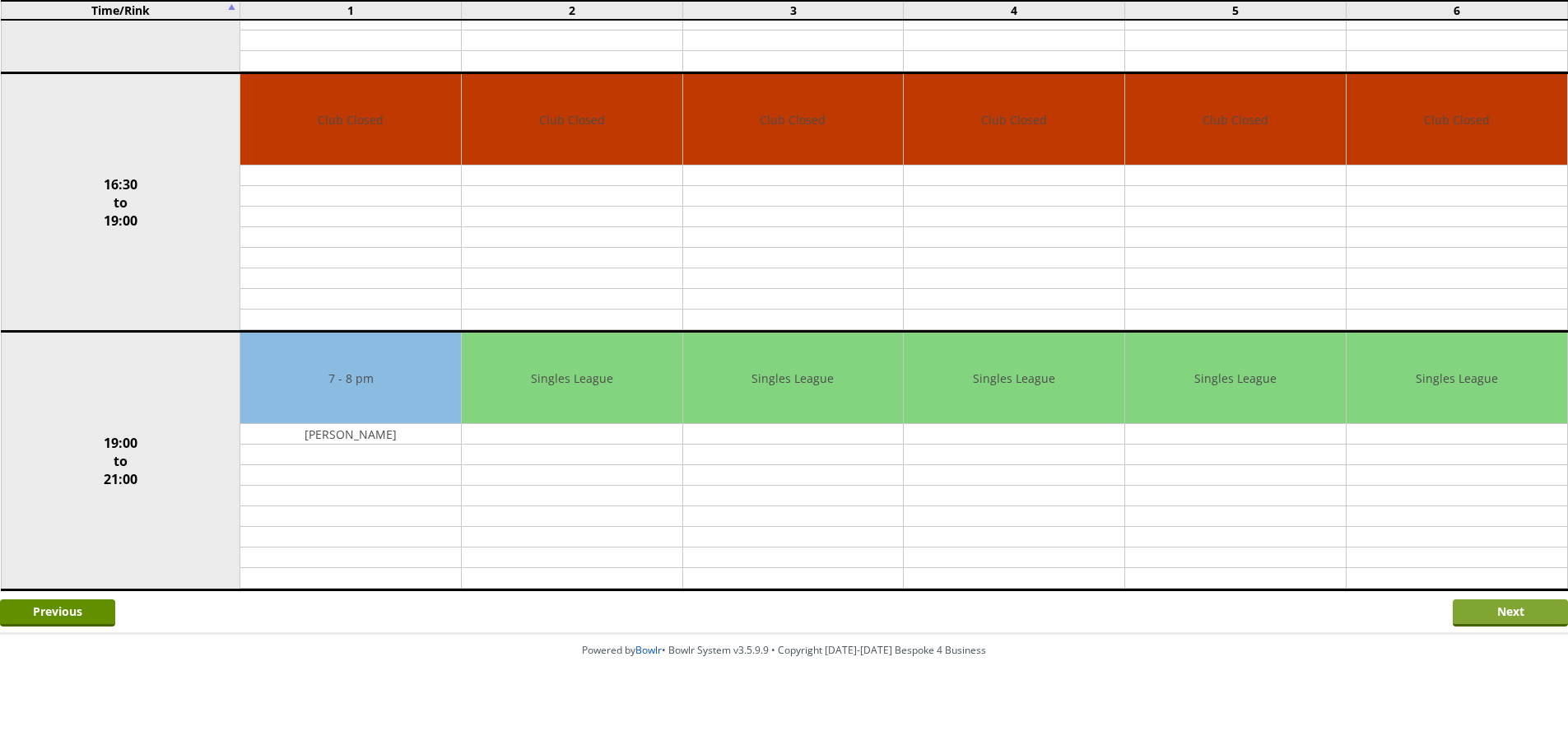
click at [1453, 608] on input "Next" at bounding box center [1510, 612] width 115 height 27
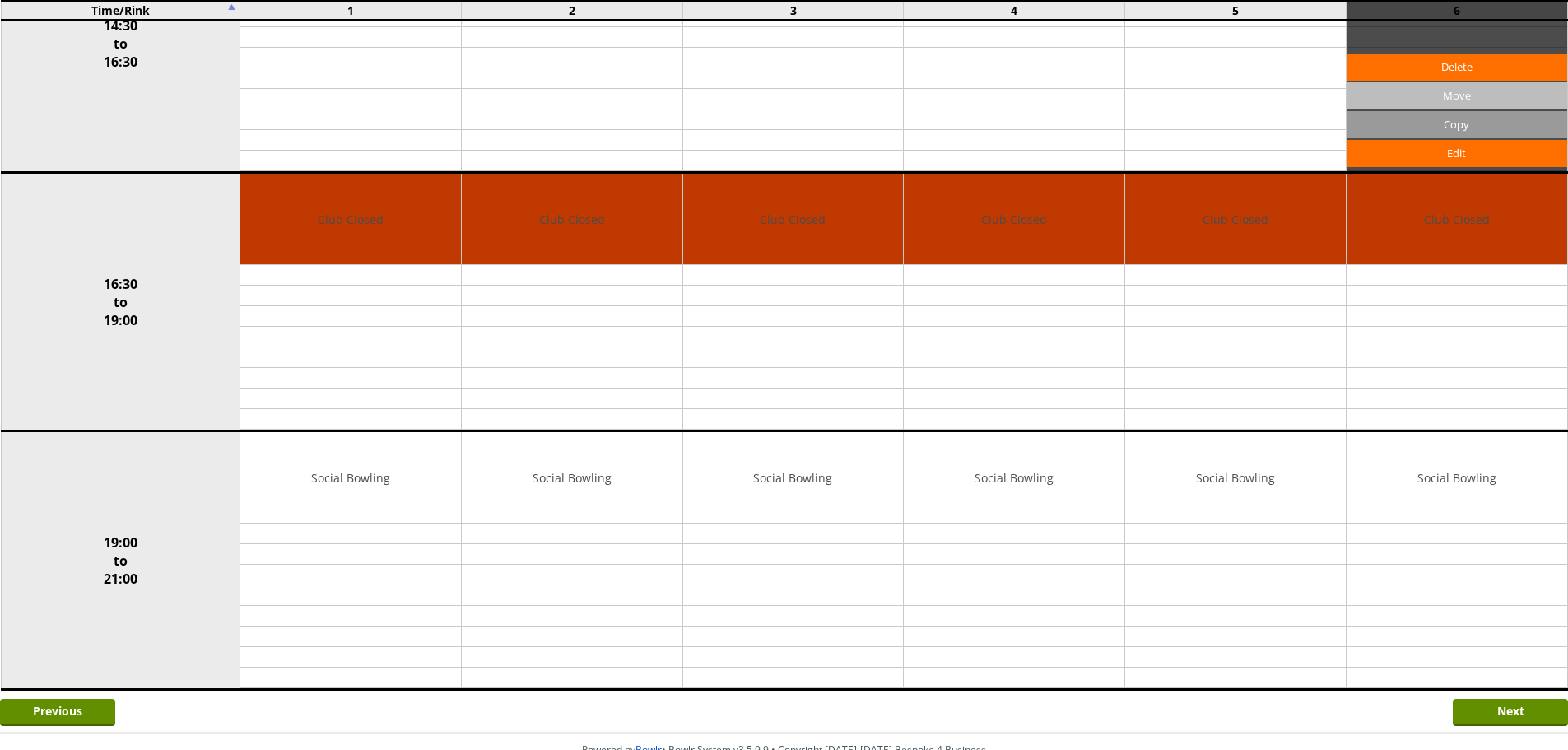
scroll to position [1178, 0]
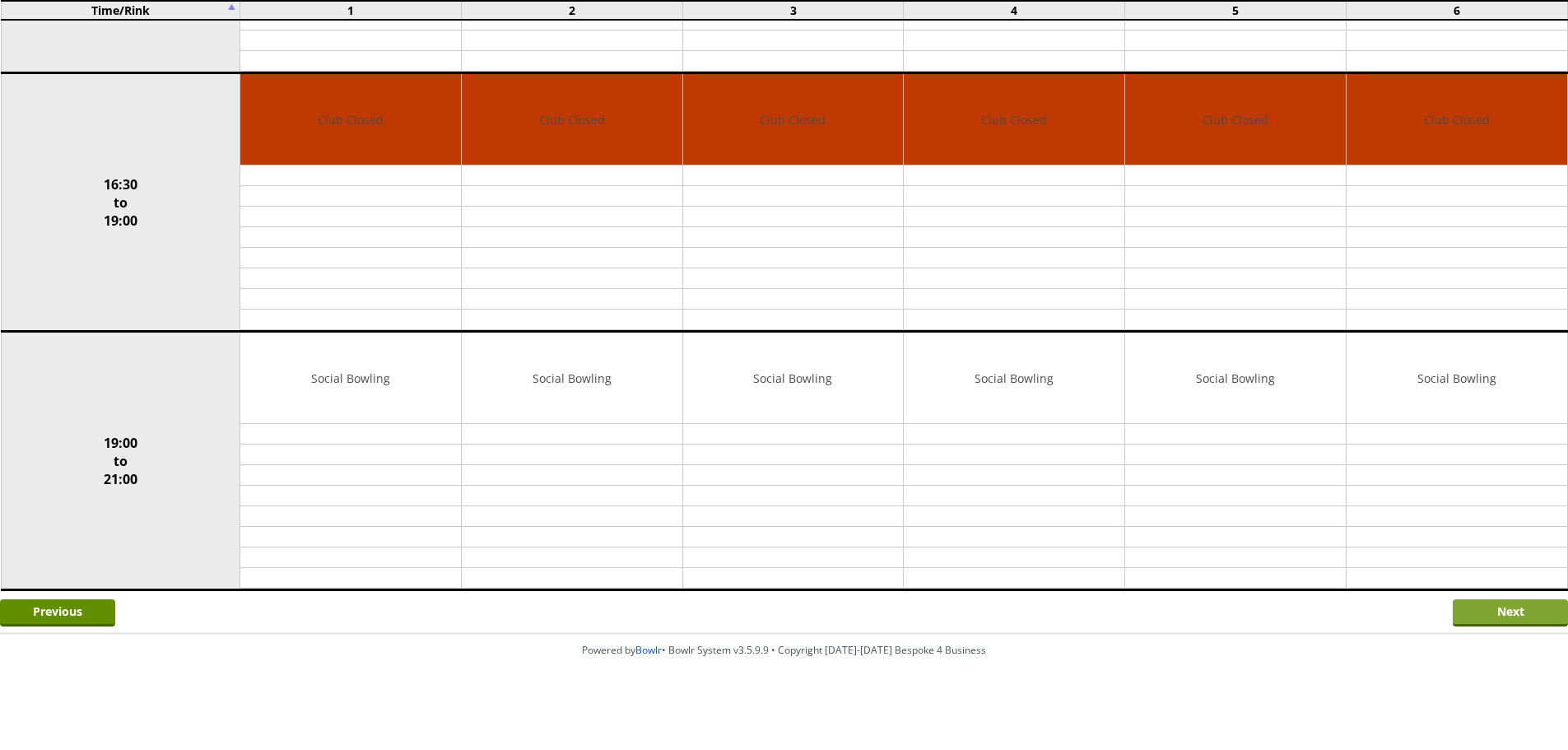
click at [1467, 617] on input "Next" at bounding box center [1510, 612] width 115 height 27
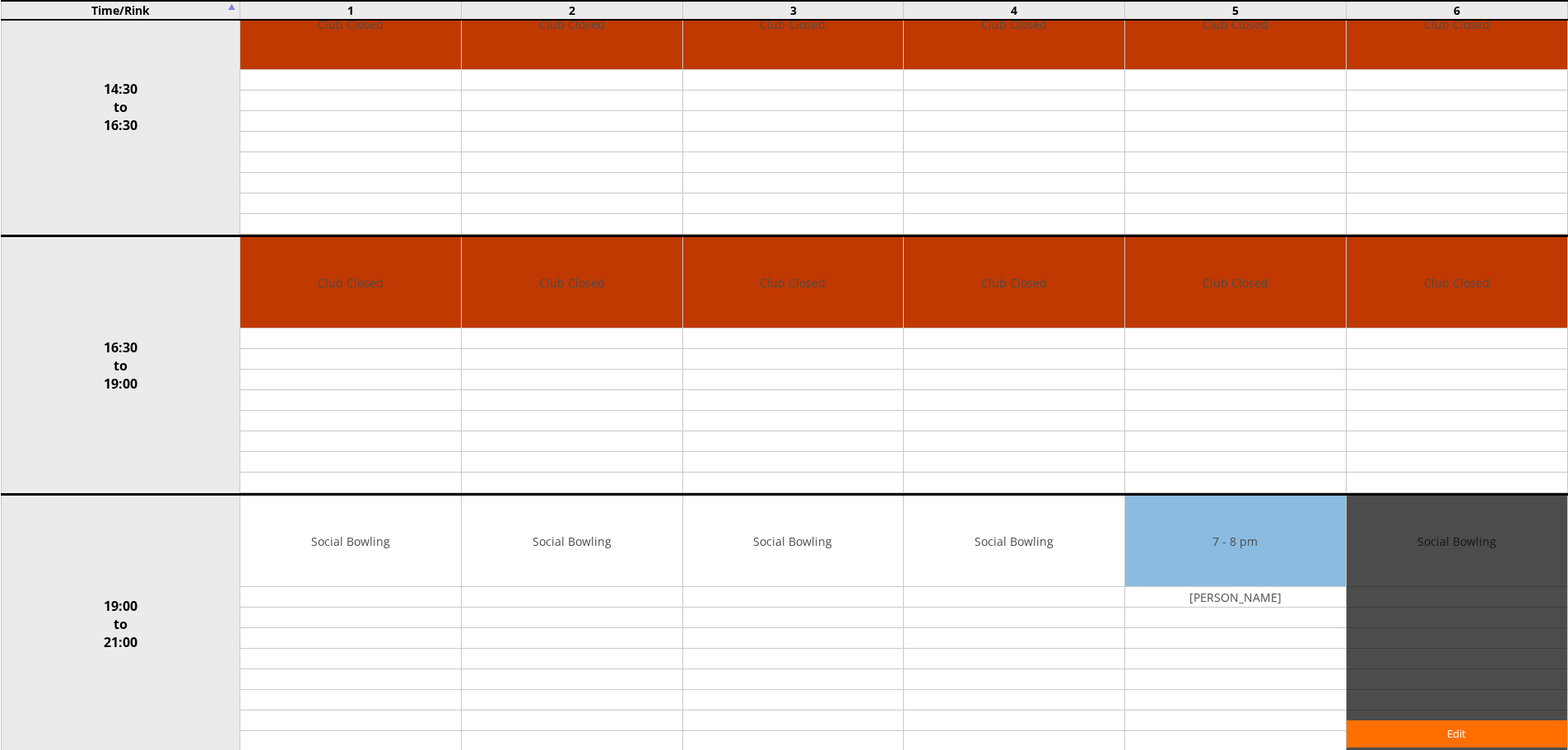
scroll to position [1178, 0]
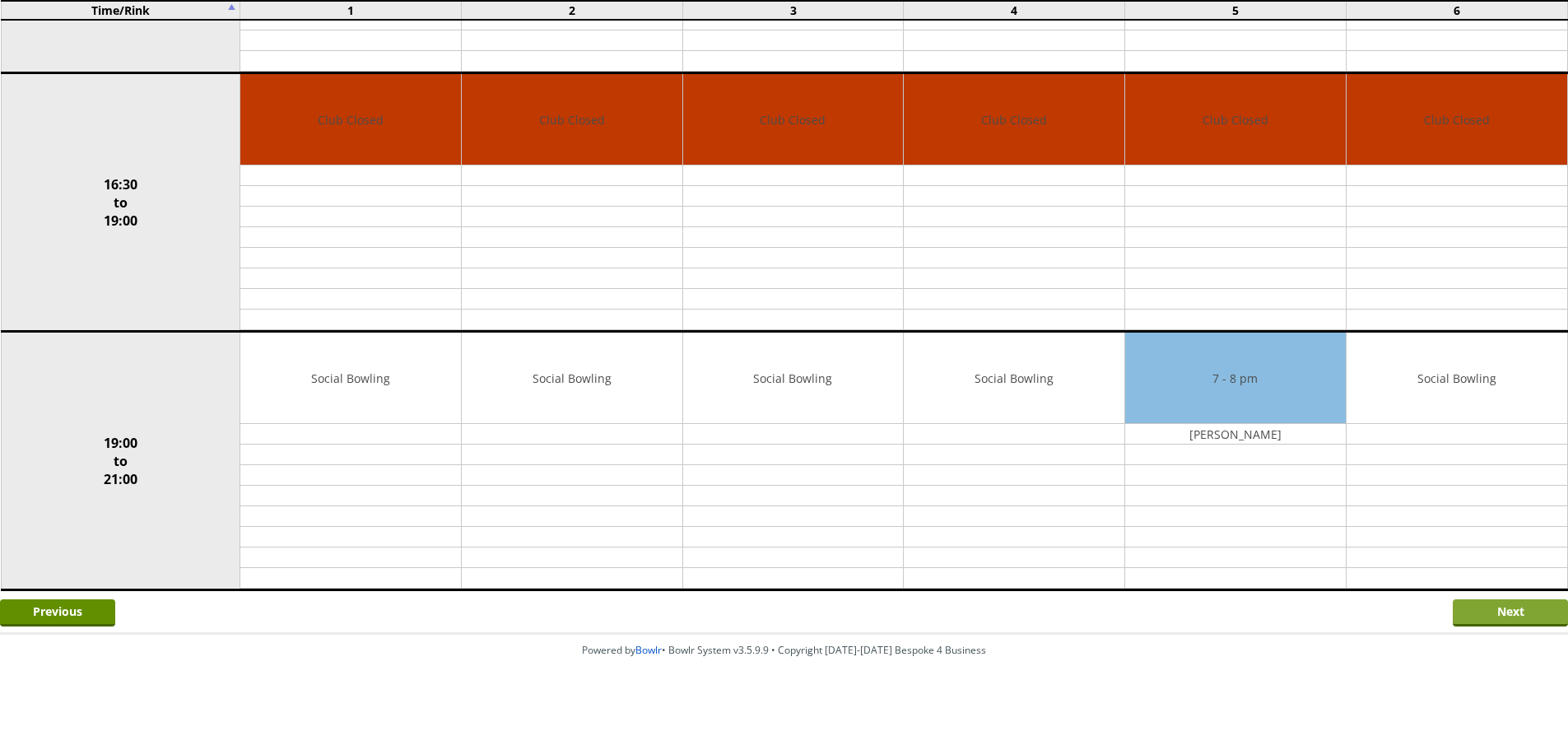
click at [1472, 623] on input "Next" at bounding box center [1510, 612] width 115 height 27
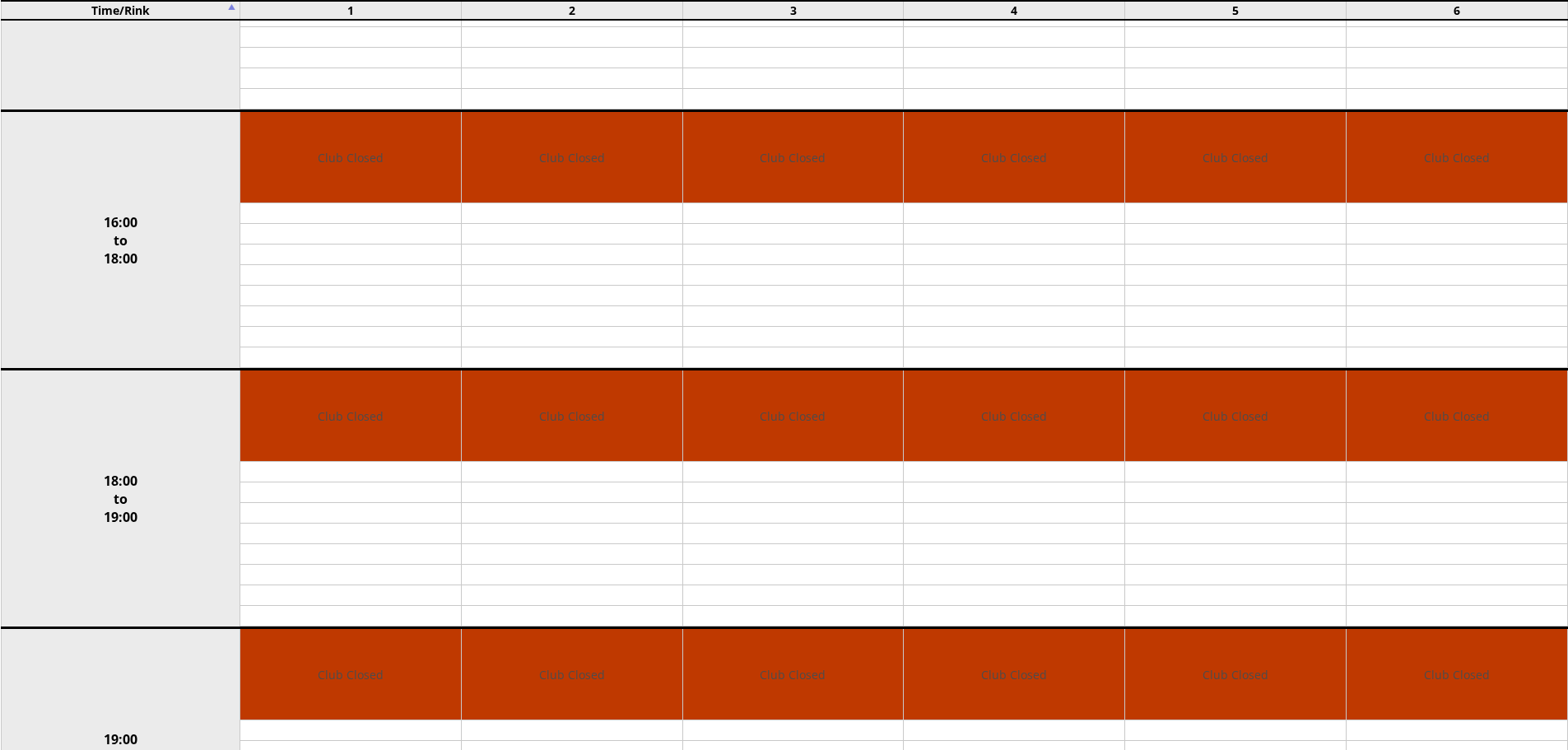
scroll to position [1178, 0]
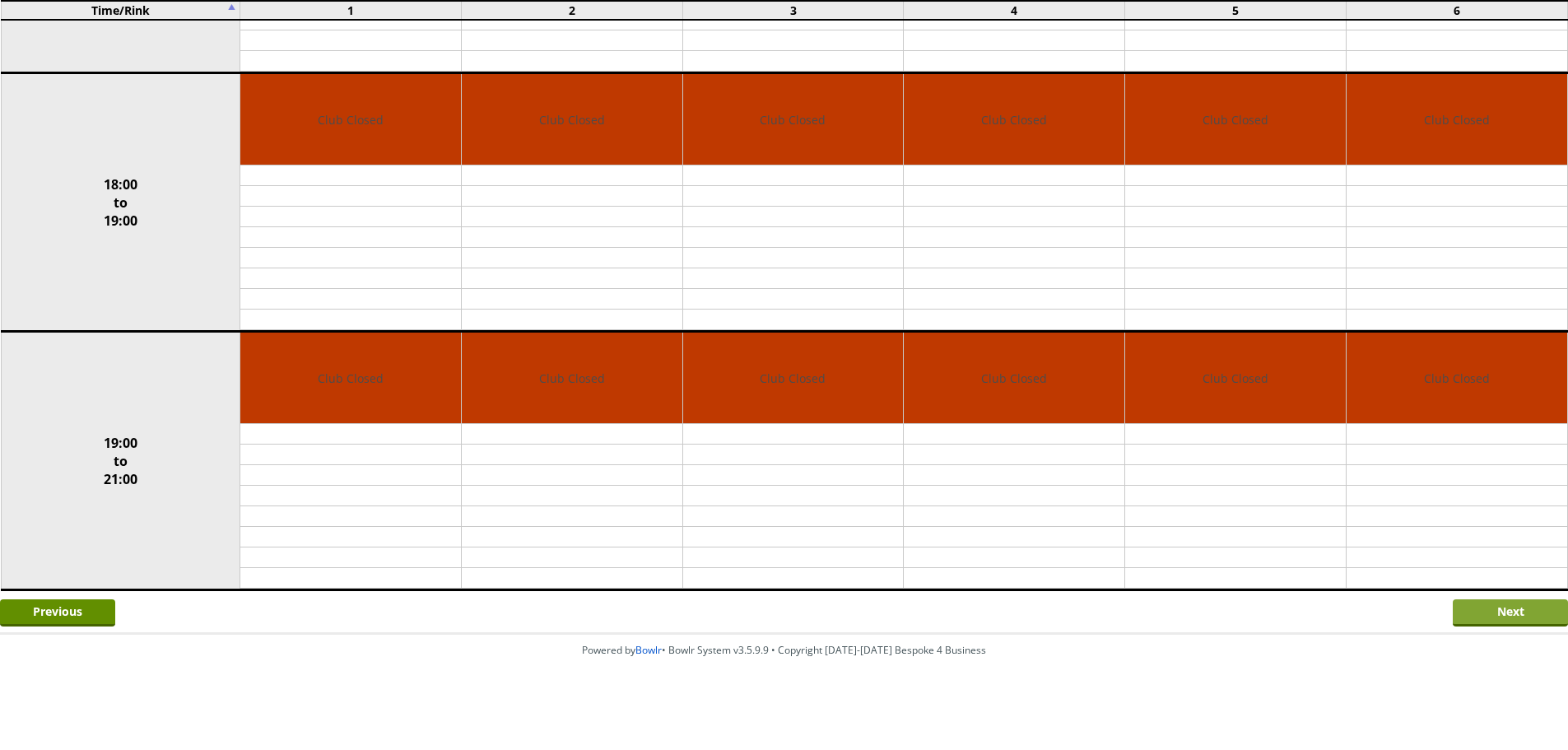
click at [1477, 624] on input "Next" at bounding box center [1510, 612] width 115 height 27
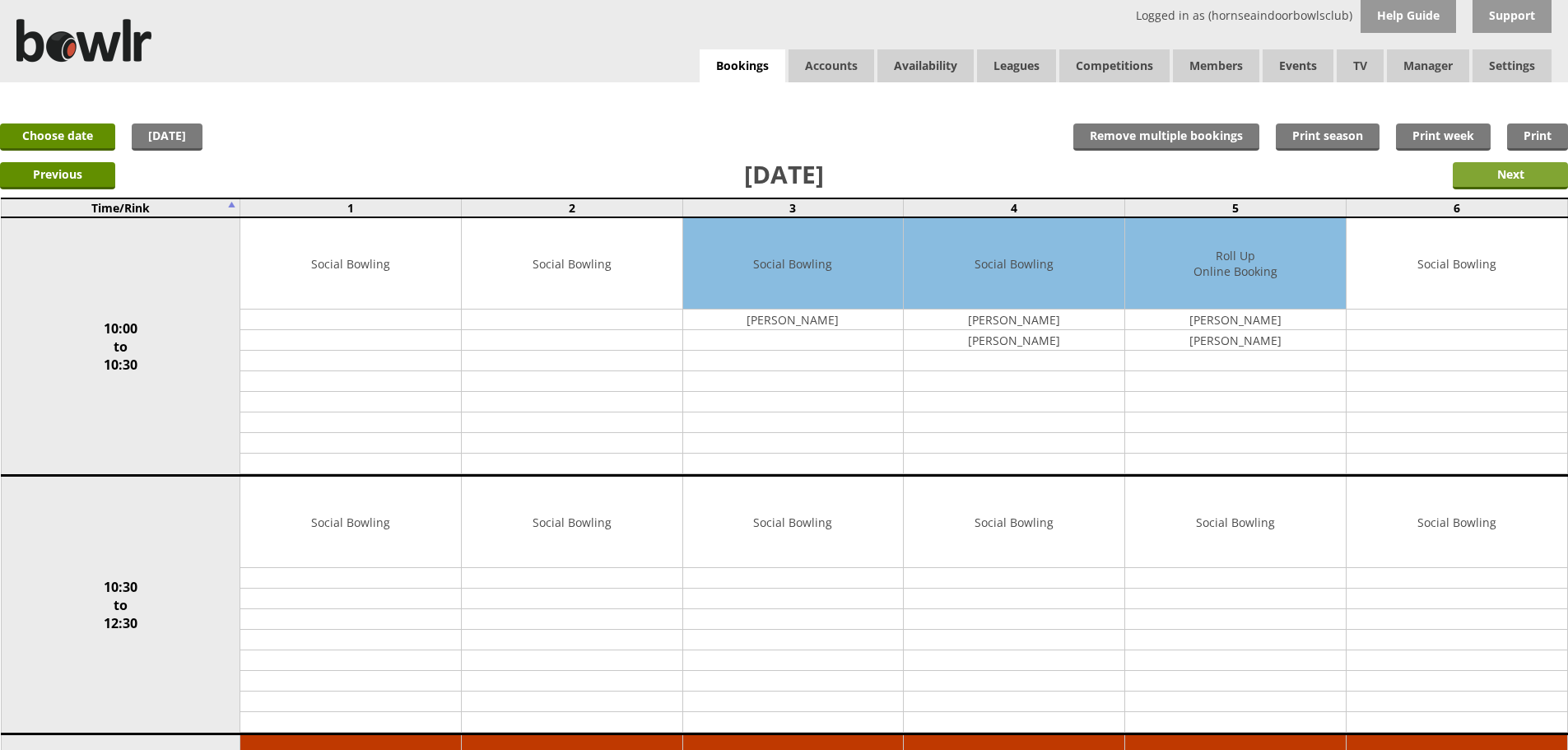
click at [1485, 170] on input "Next" at bounding box center [1510, 175] width 115 height 27
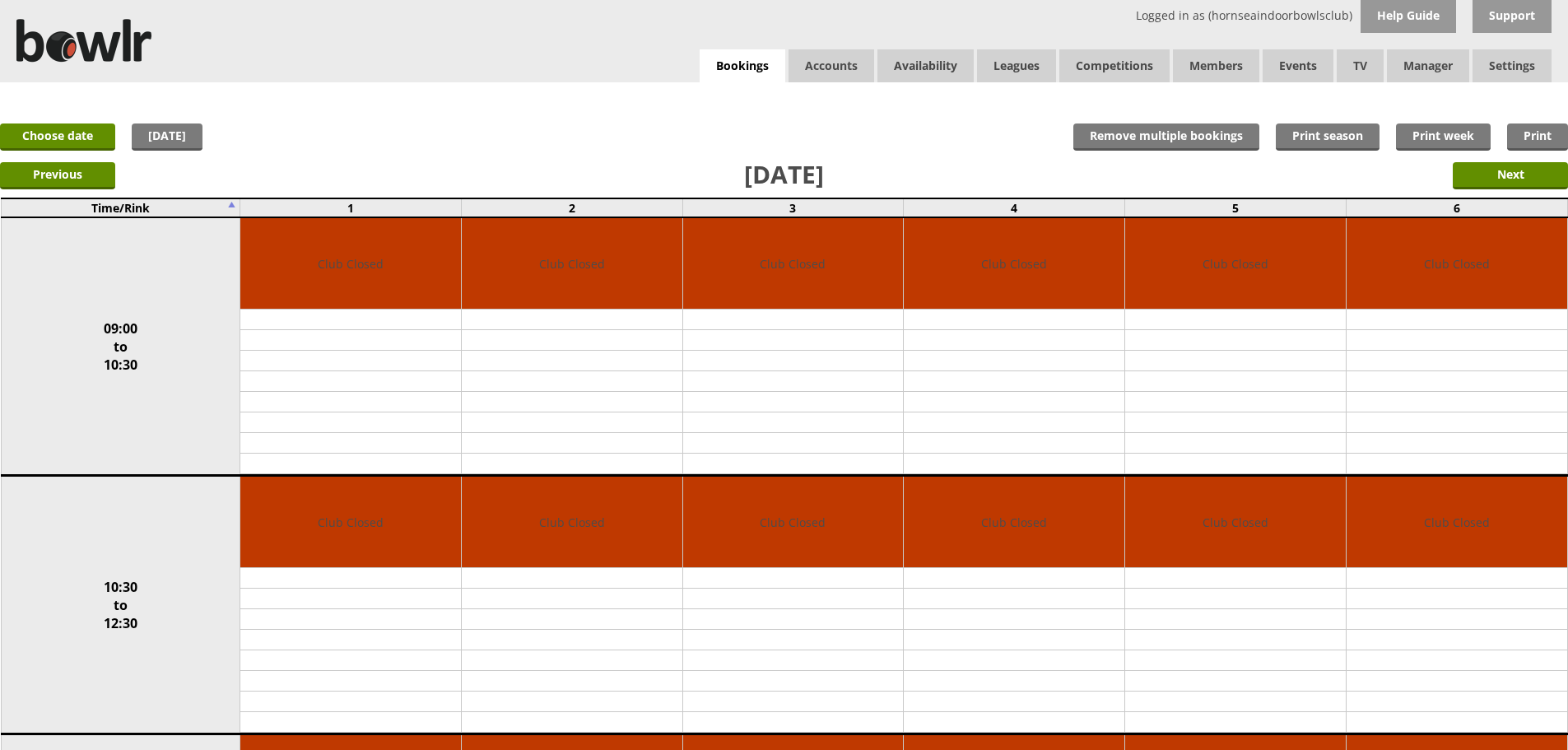
click at [1485, 170] on input "Next" at bounding box center [1510, 175] width 115 height 27
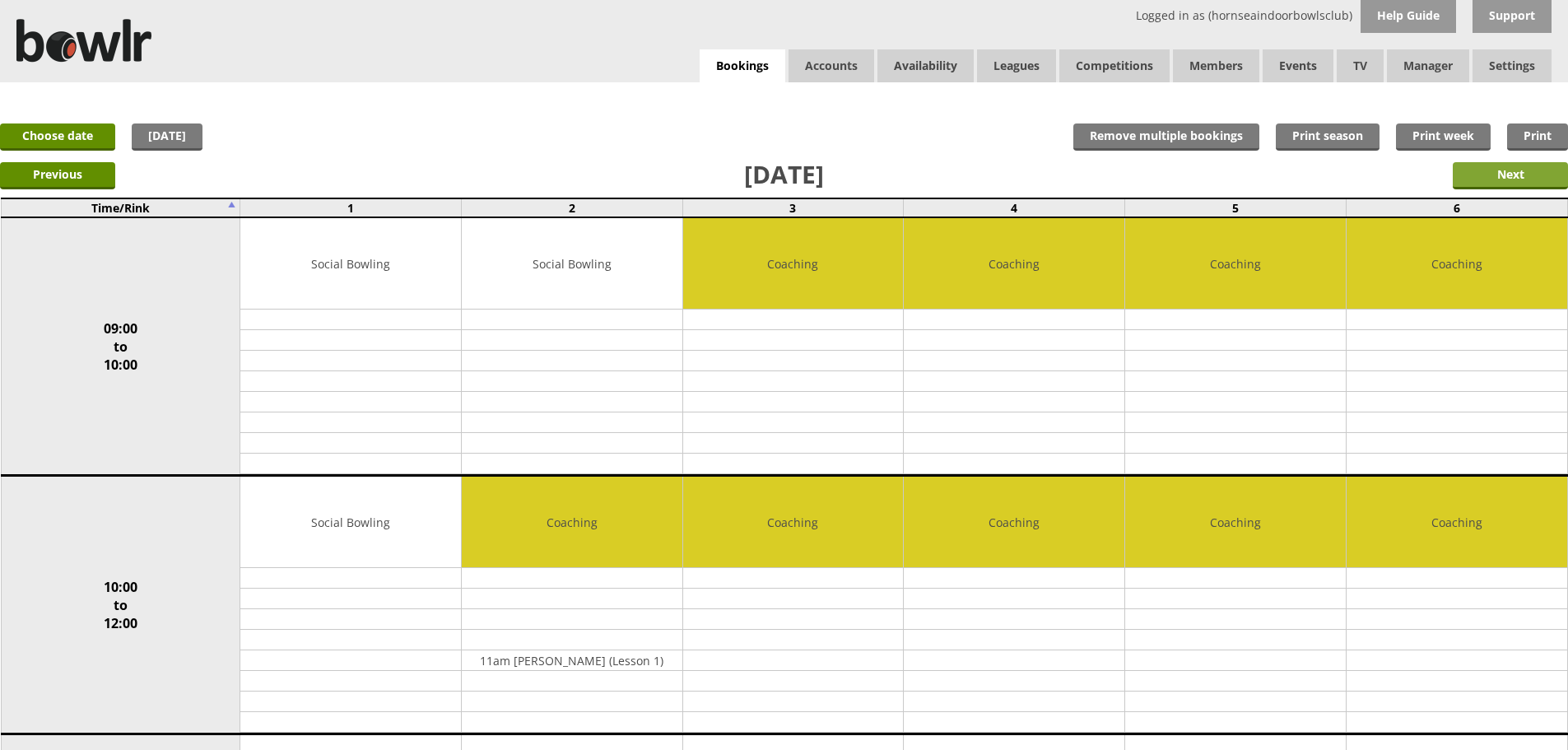
click at [1501, 173] on input "Next" at bounding box center [1510, 175] width 115 height 27
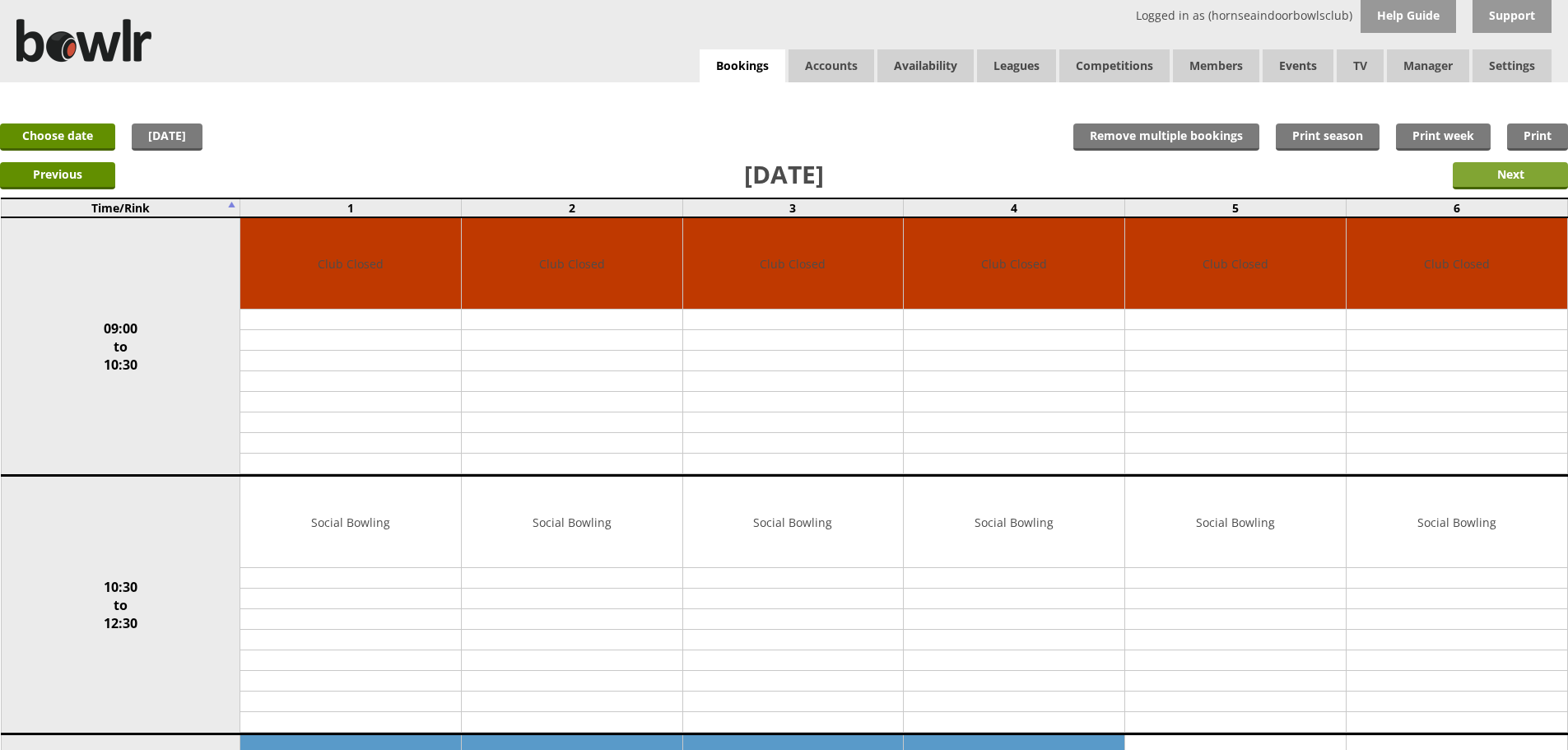
click at [1476, 179] on input "Next" at bounding box center [1510, 175] width 115 height 27
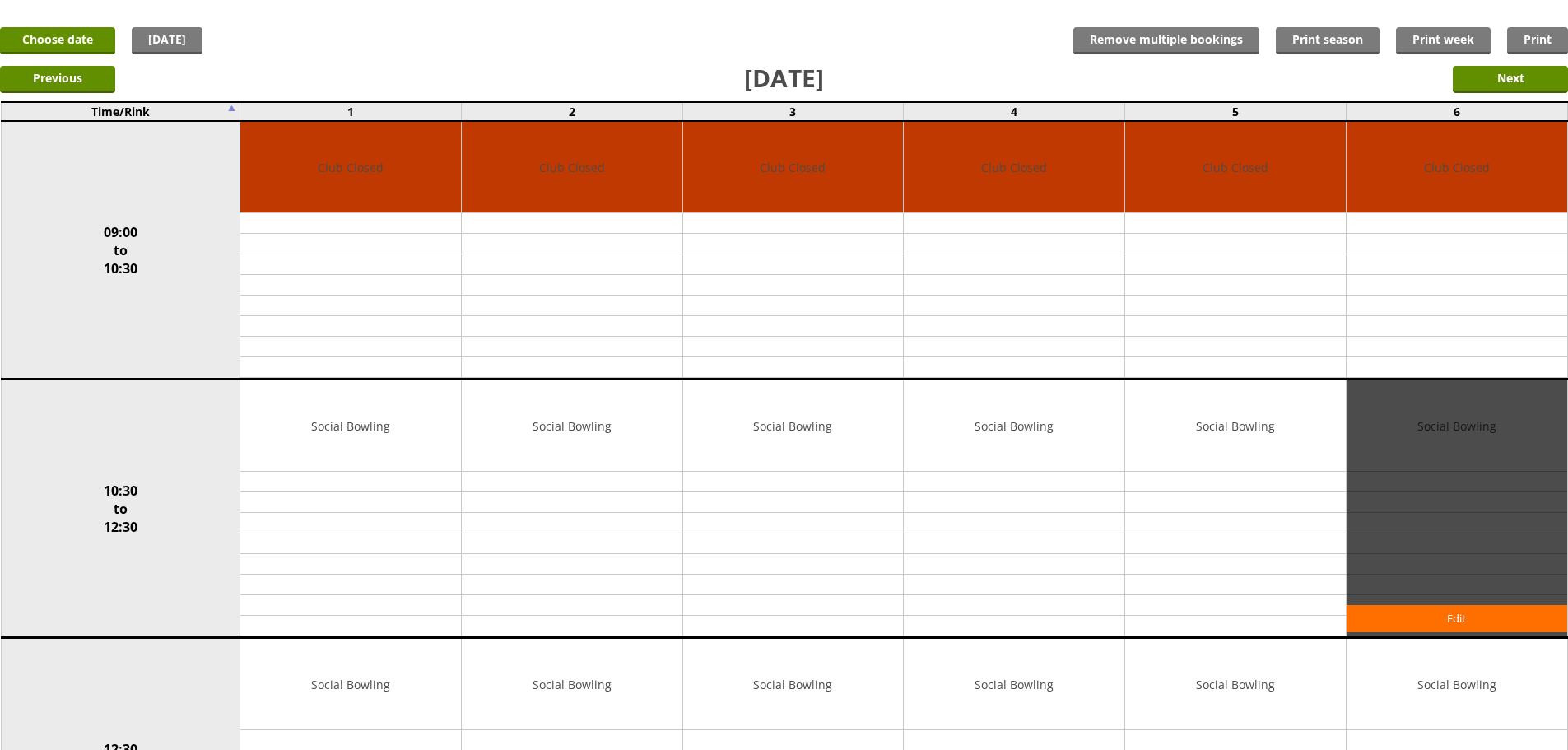
scroll to position [82, 0]
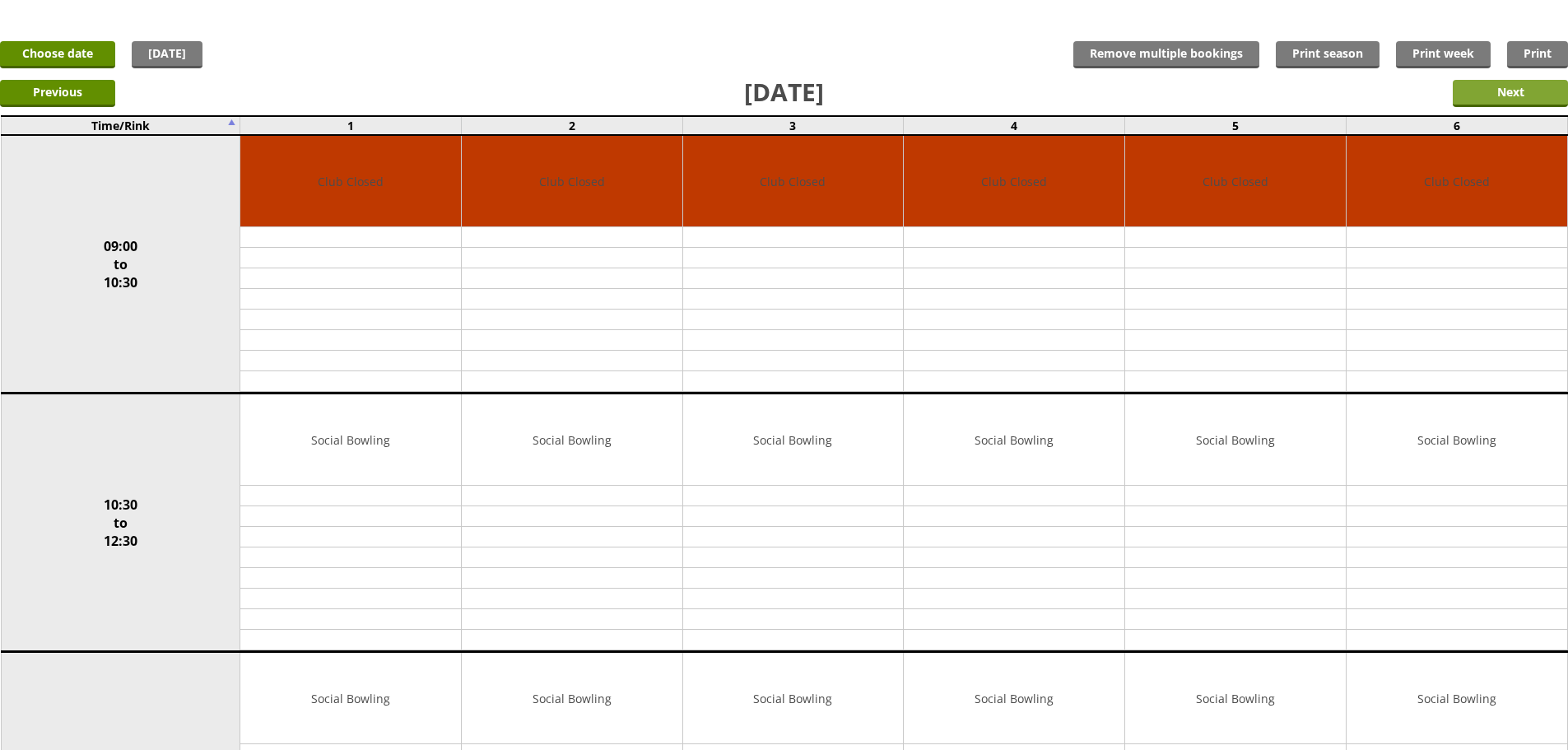
click at [1493, 106] on form "Next" at bounding box center [1510, 97] width 115 height 35
click at [1493, 101] on input "Next" at bounding box center [1510, 93] width 115 height 27
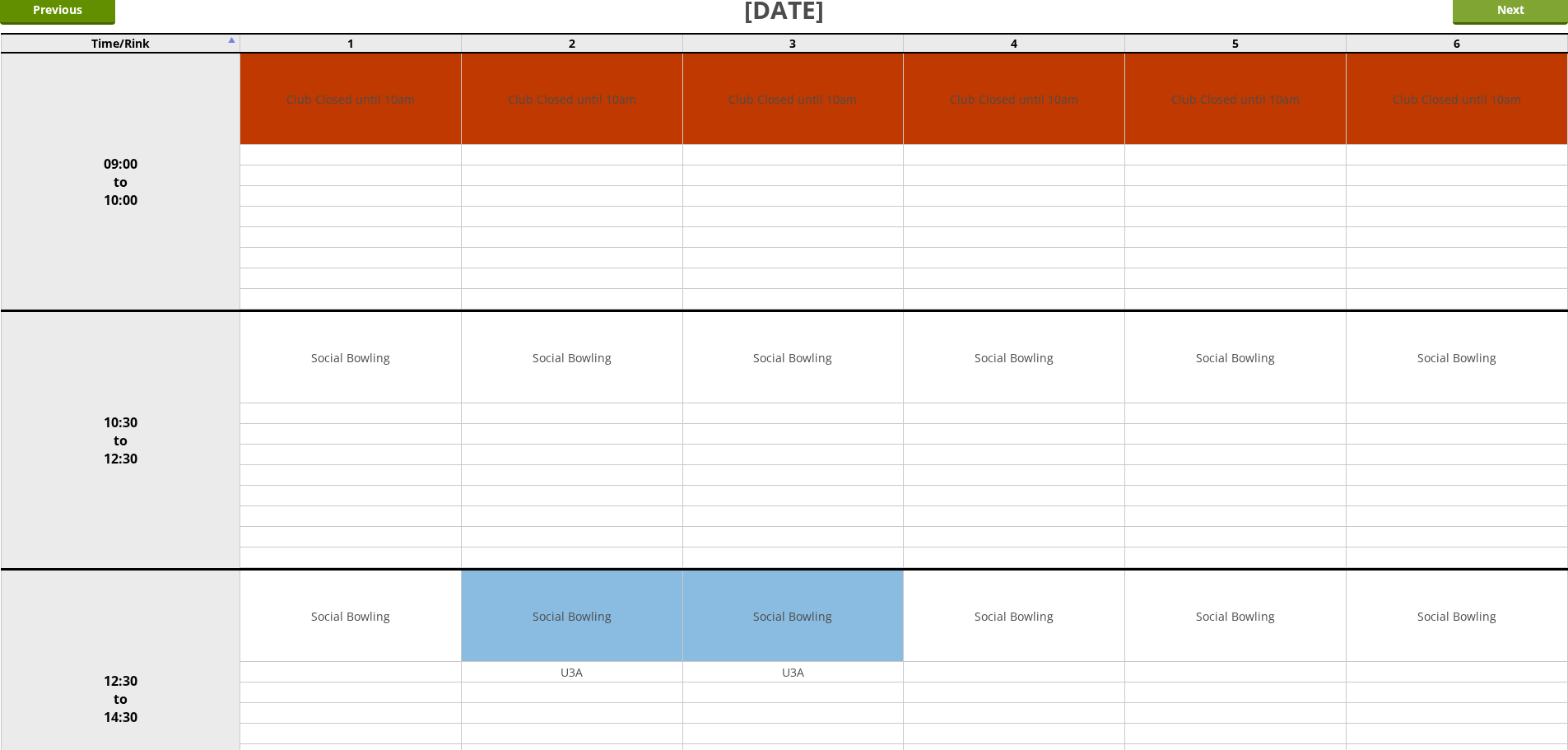
scroll to position [82, 0]
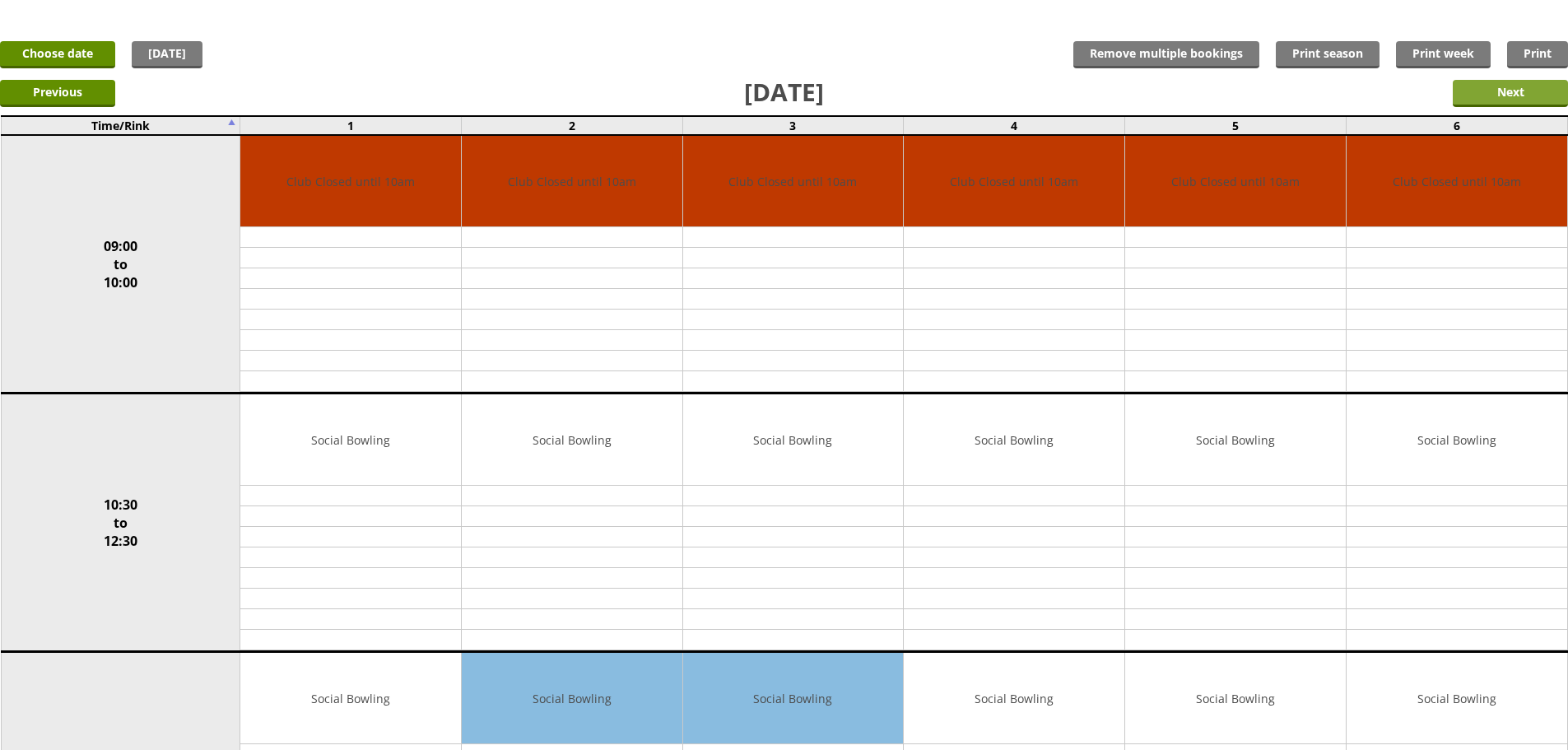
click at [1498, 97] on input "Next" at bounding box center [1510, 93] width 115 height 27
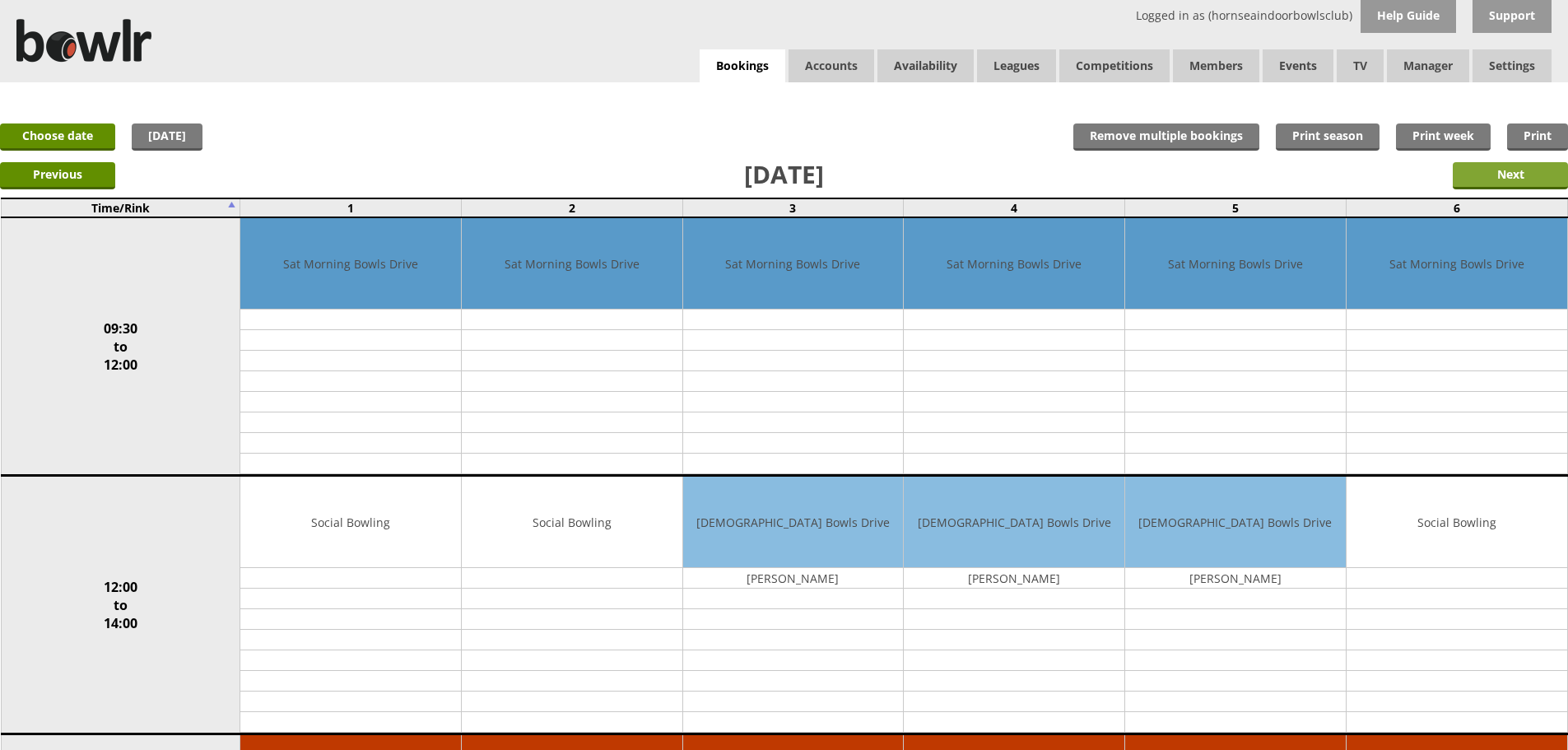
click at [1495, 177] on input "Next" at bounding box center [1510, 175] width 115 height 27
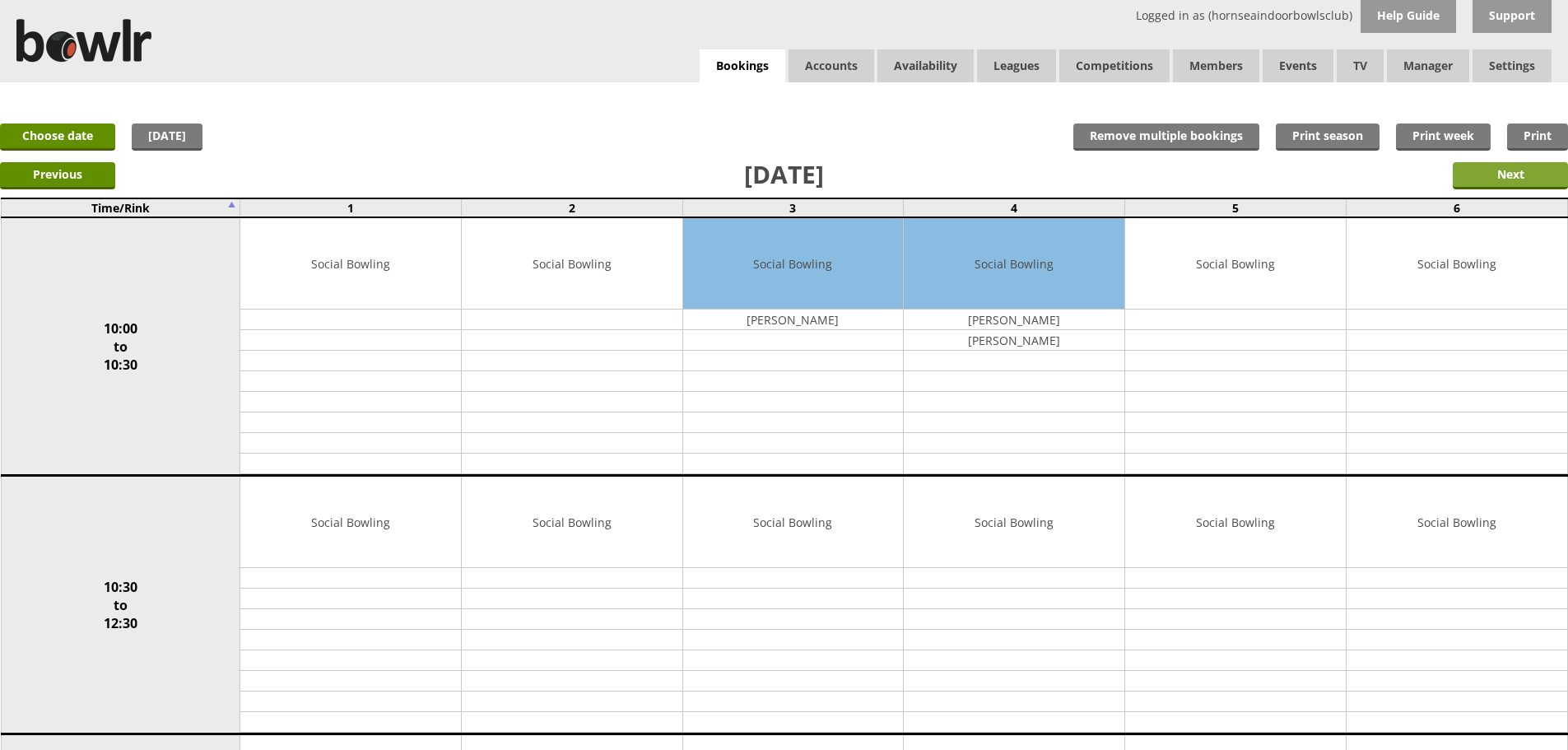
click at [1488, 177] on input "Next" at bounding box center [1510, 175] width 115 height 27
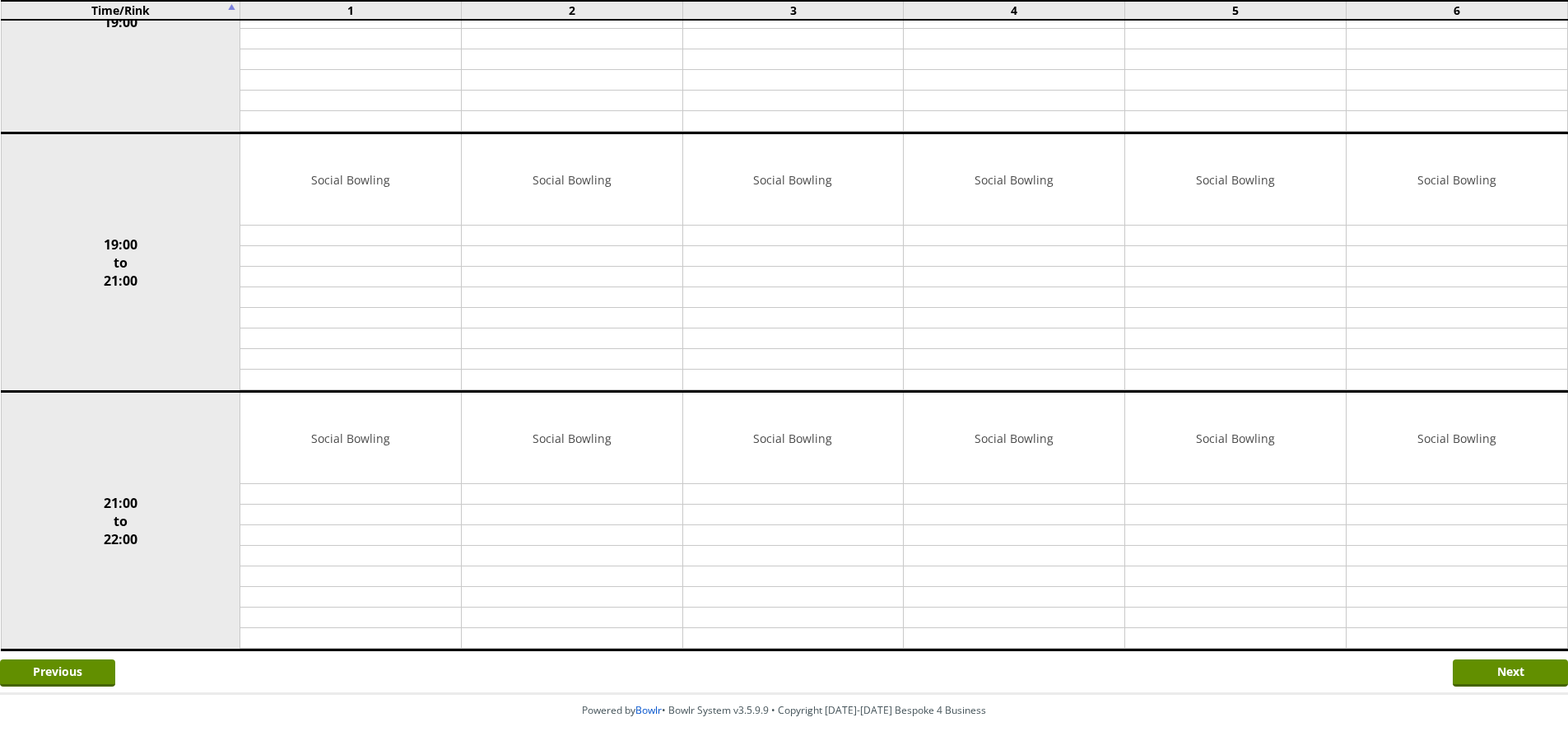
scroll to position [1437, 0]
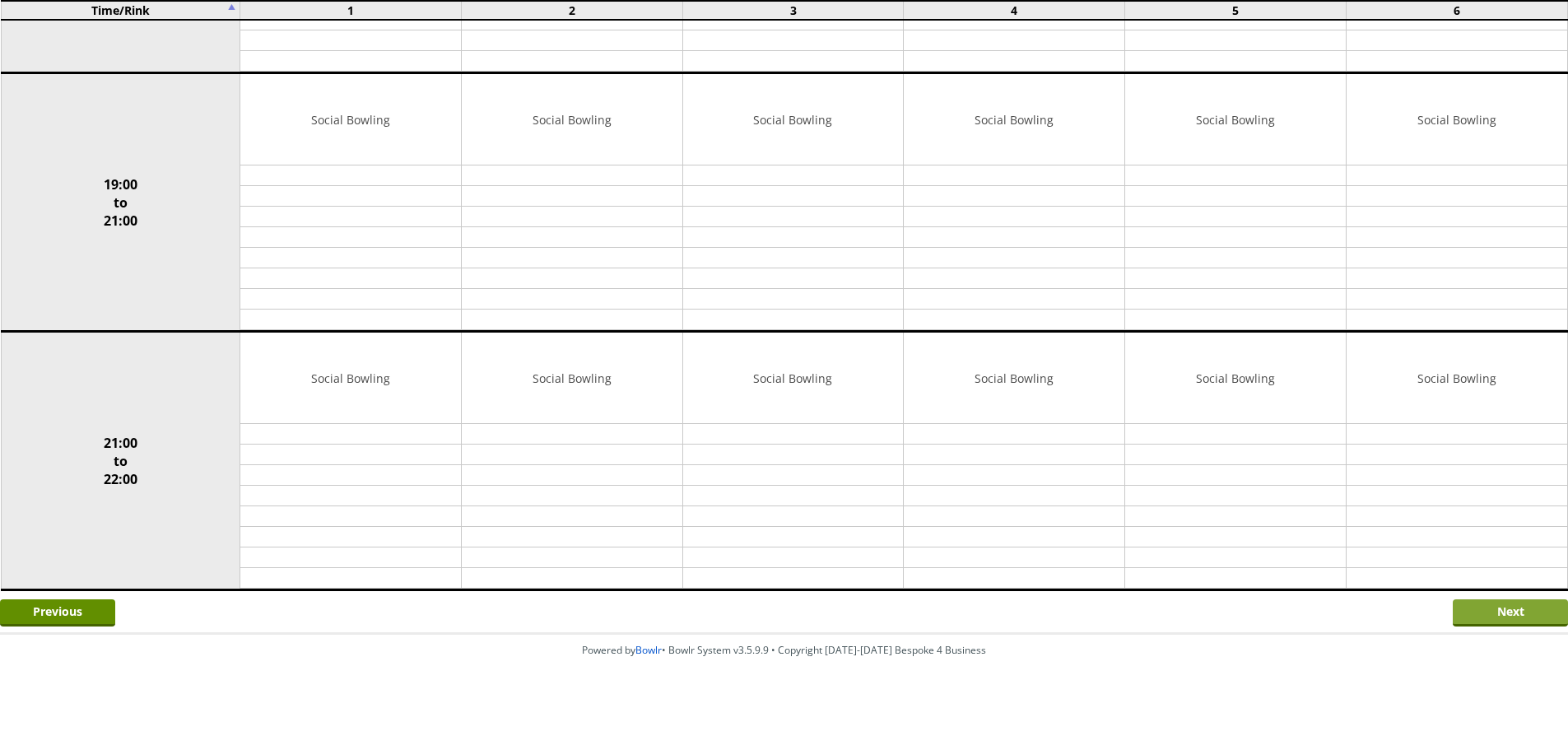
click at [1522, 608] on input "Next" at bounding box center [1510, 612] width 115 height 27
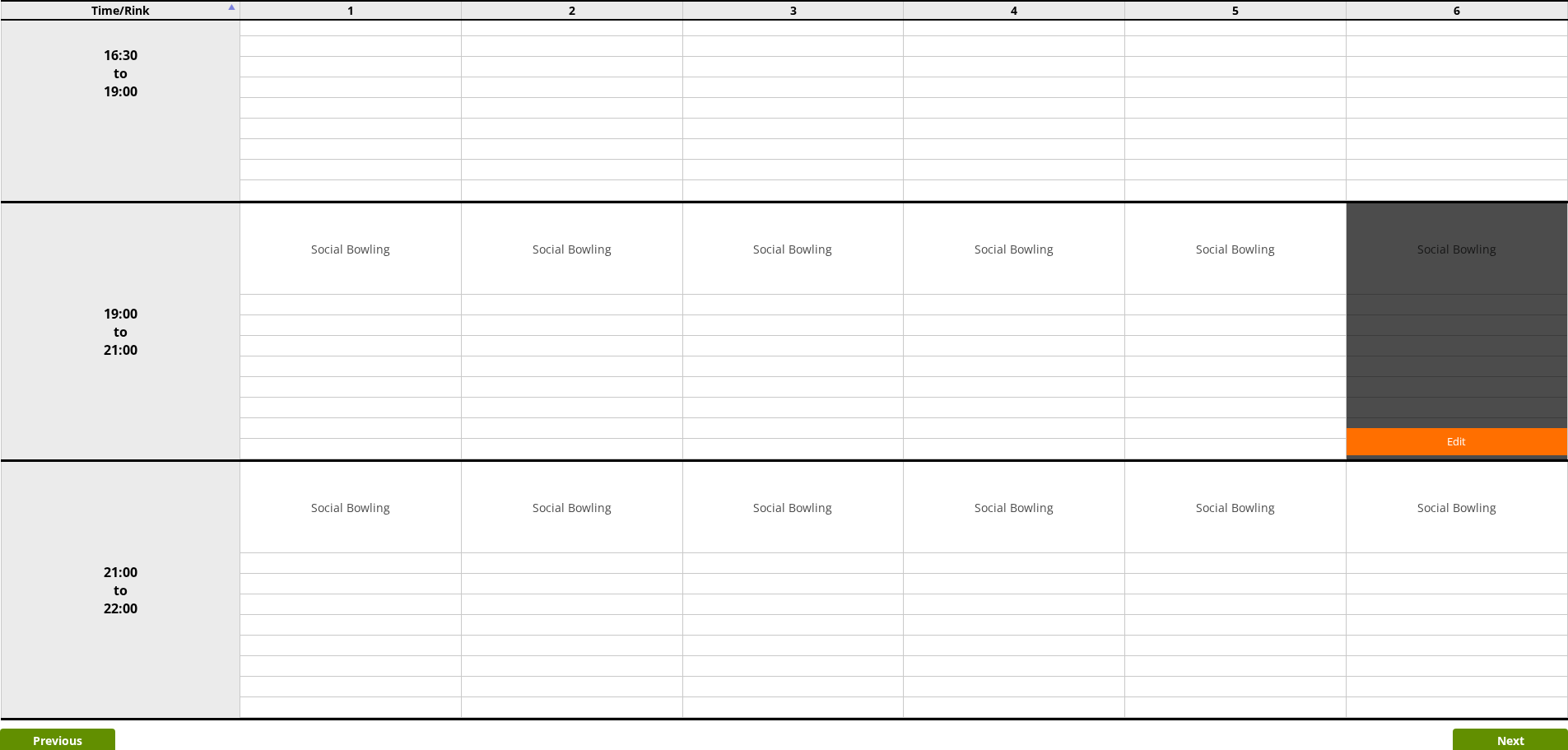
scroll to position [1437, 0]
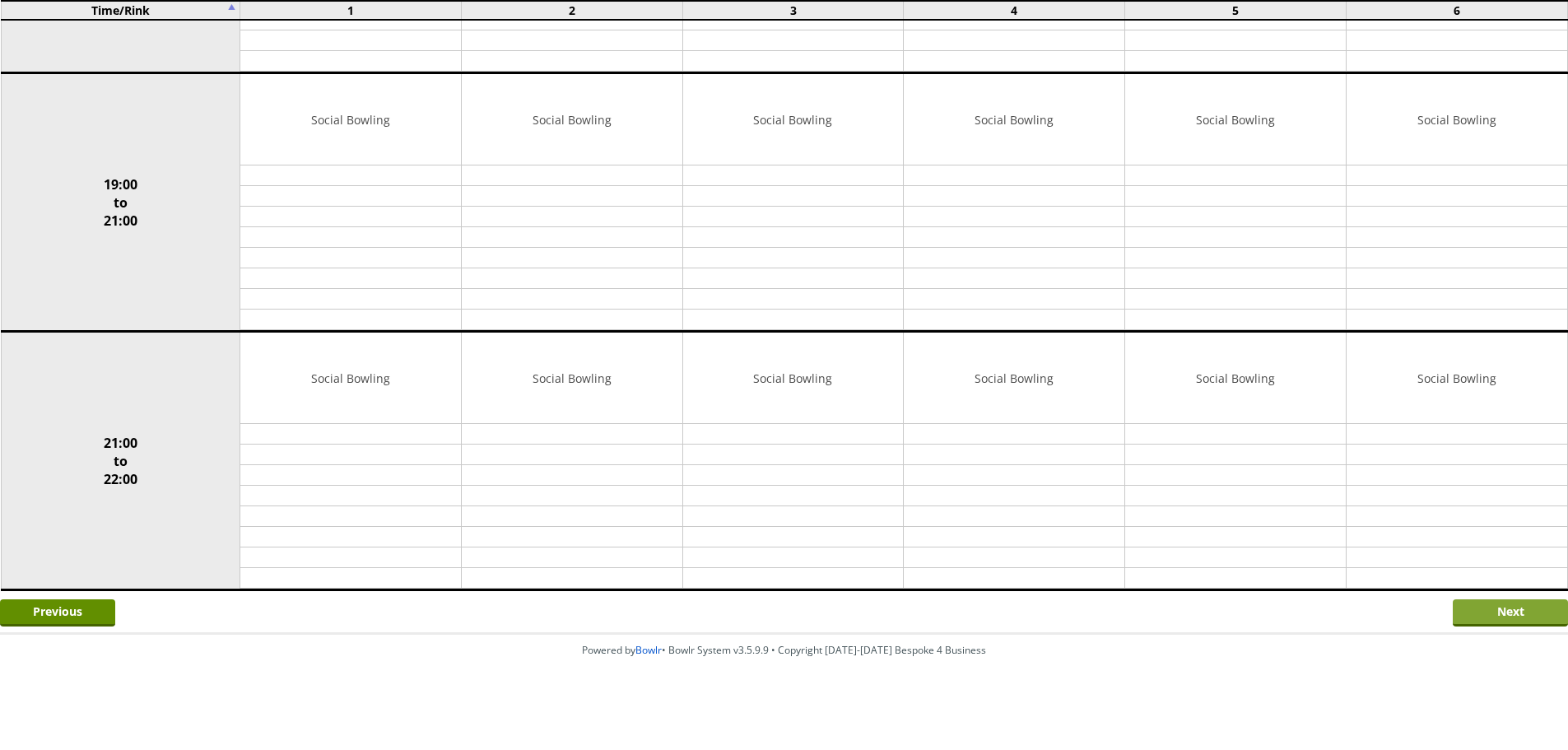
click at [1456, 605] on input "Next" at bounding box center [1510, 612] width 115 height 27
click at [1481, 607] on input "Next" at bounding box center [1510, 612] width 115 height 27
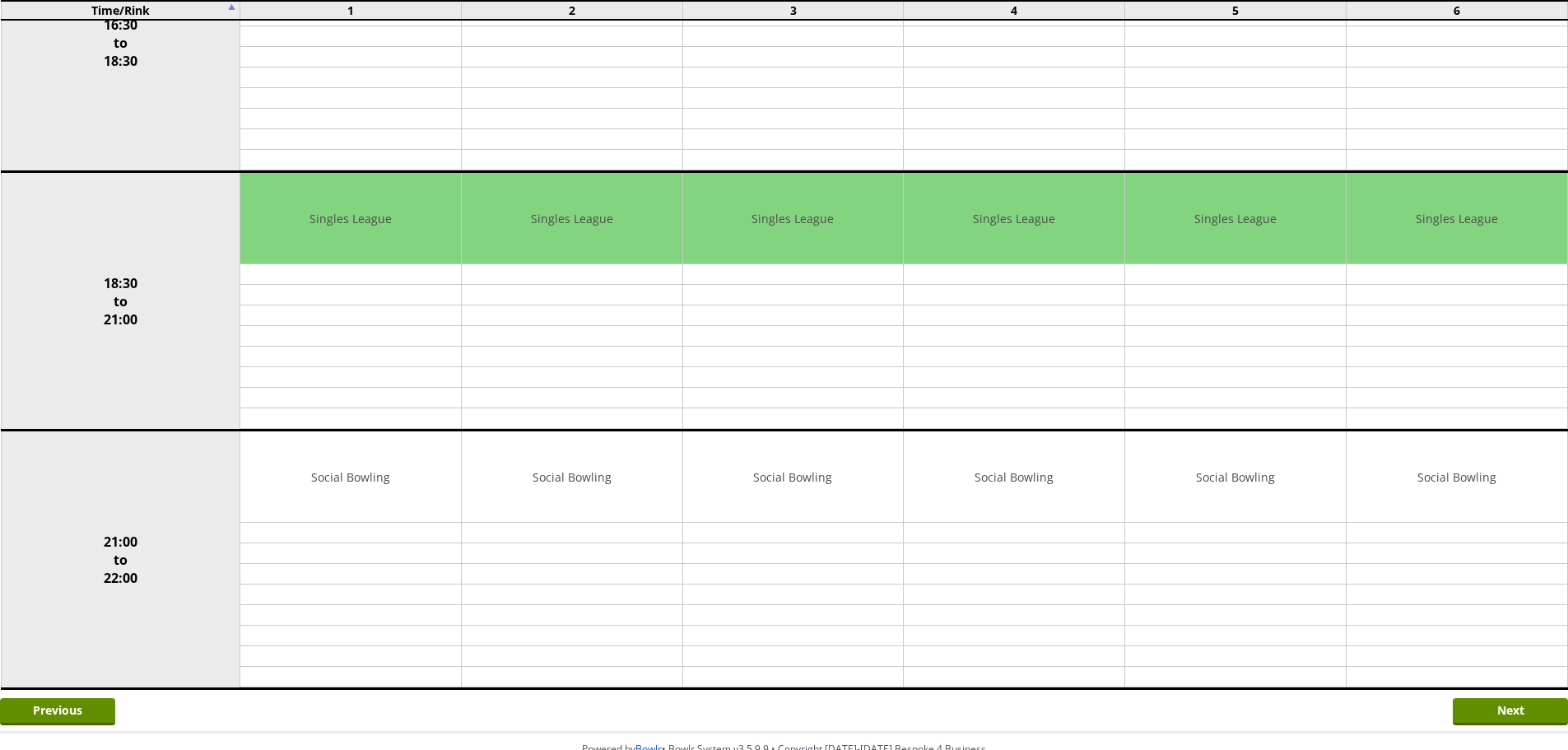
scroll to position [1400, 0]
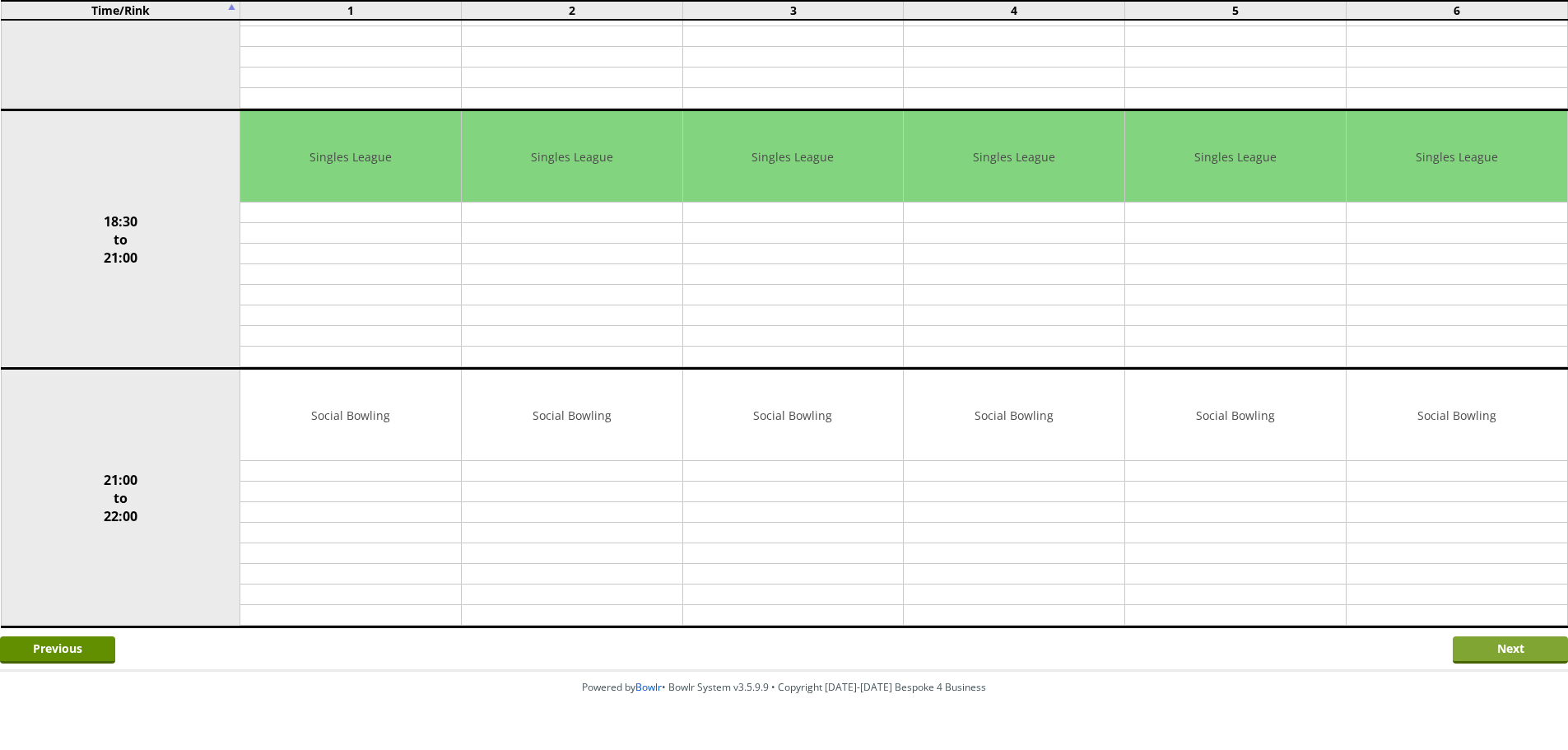
click at [1476, 643] on input "Next" at bounding box center [1510, 649] width 115 height 27
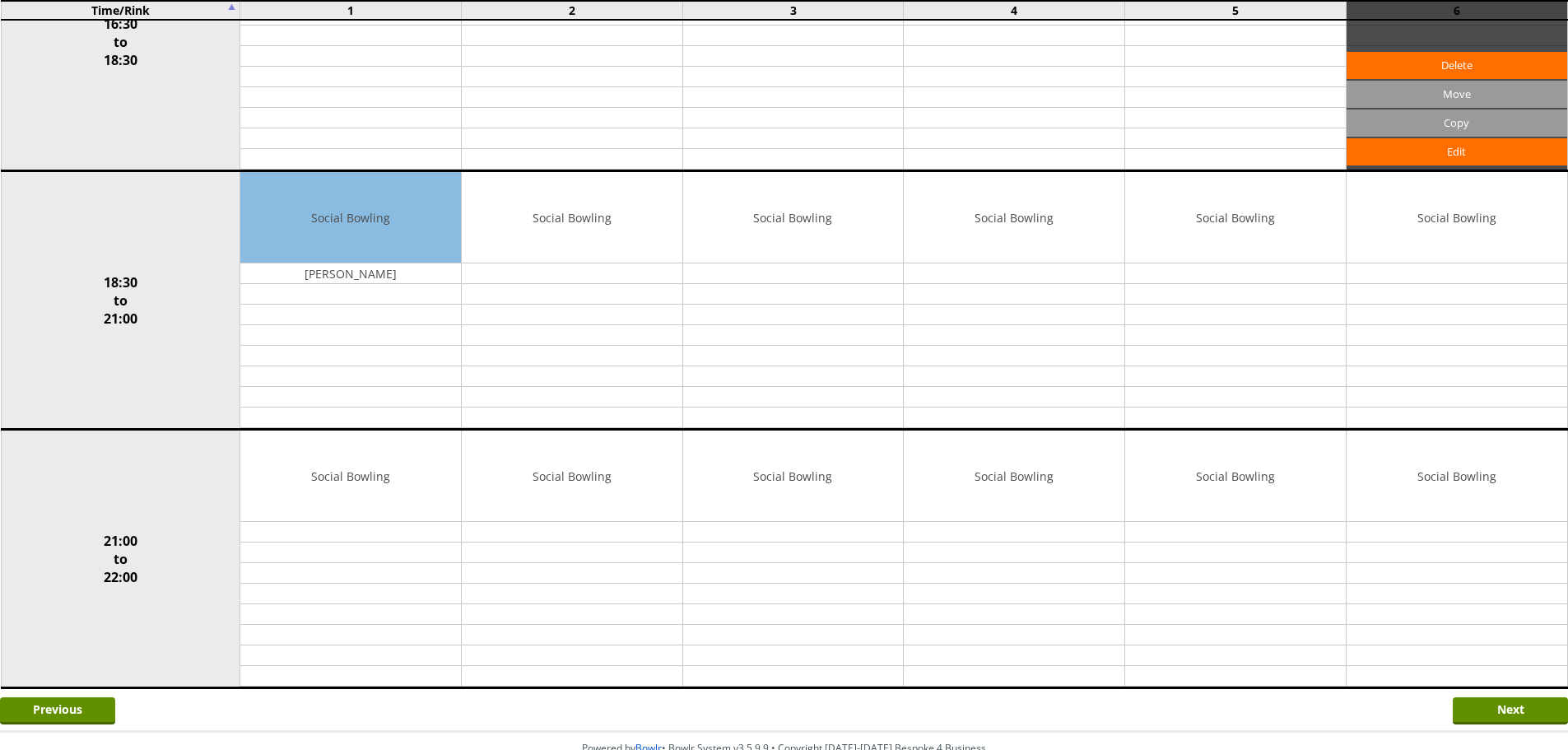
scroll to position [1437, 0]
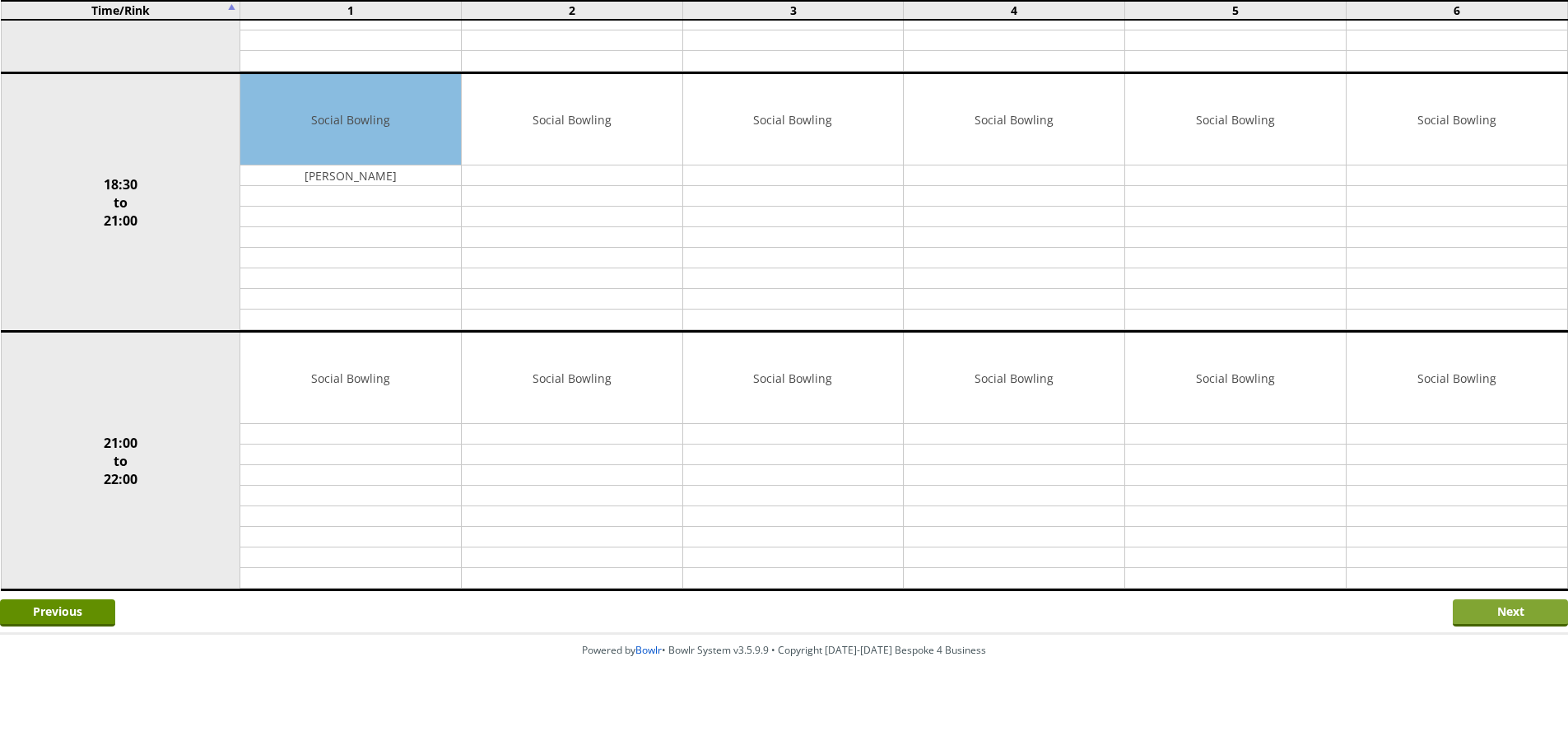
click at [1475, 606] on input "Next" at bounding box center [1510, 612] width 115 height 27
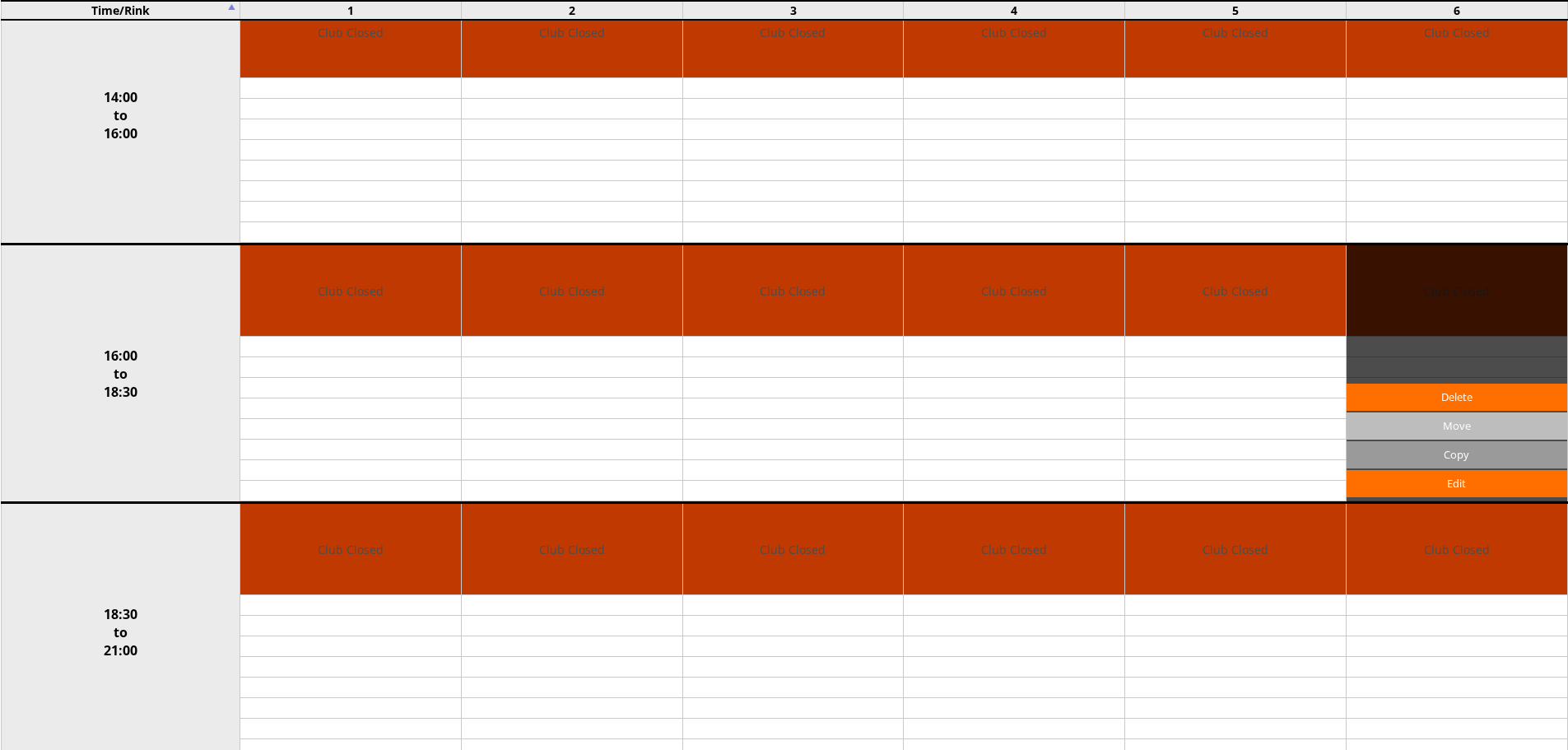
scroll to position [920, 0]
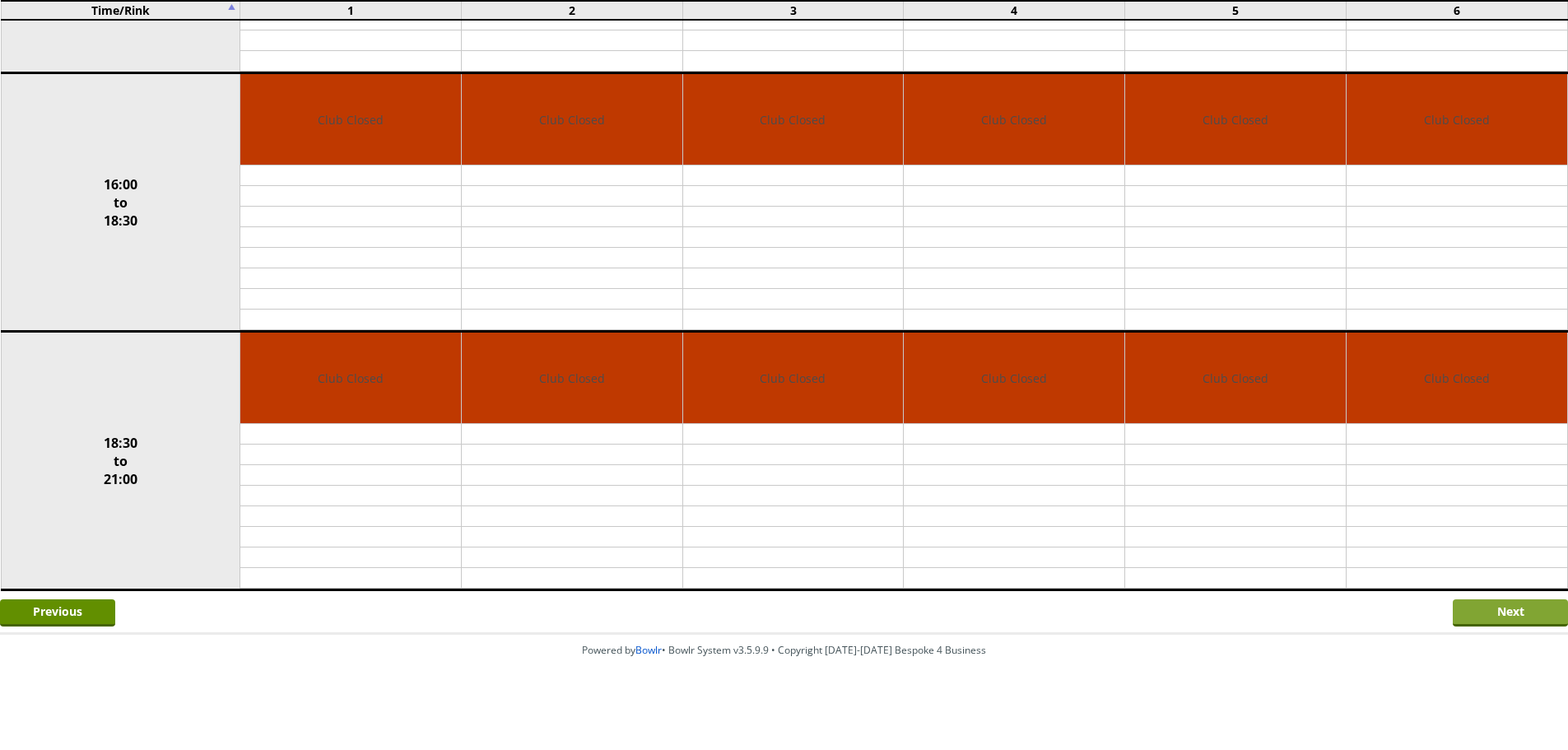
click at [1496, 618] on input "Next" at bounding box center [1510, 612] width 115 height 27
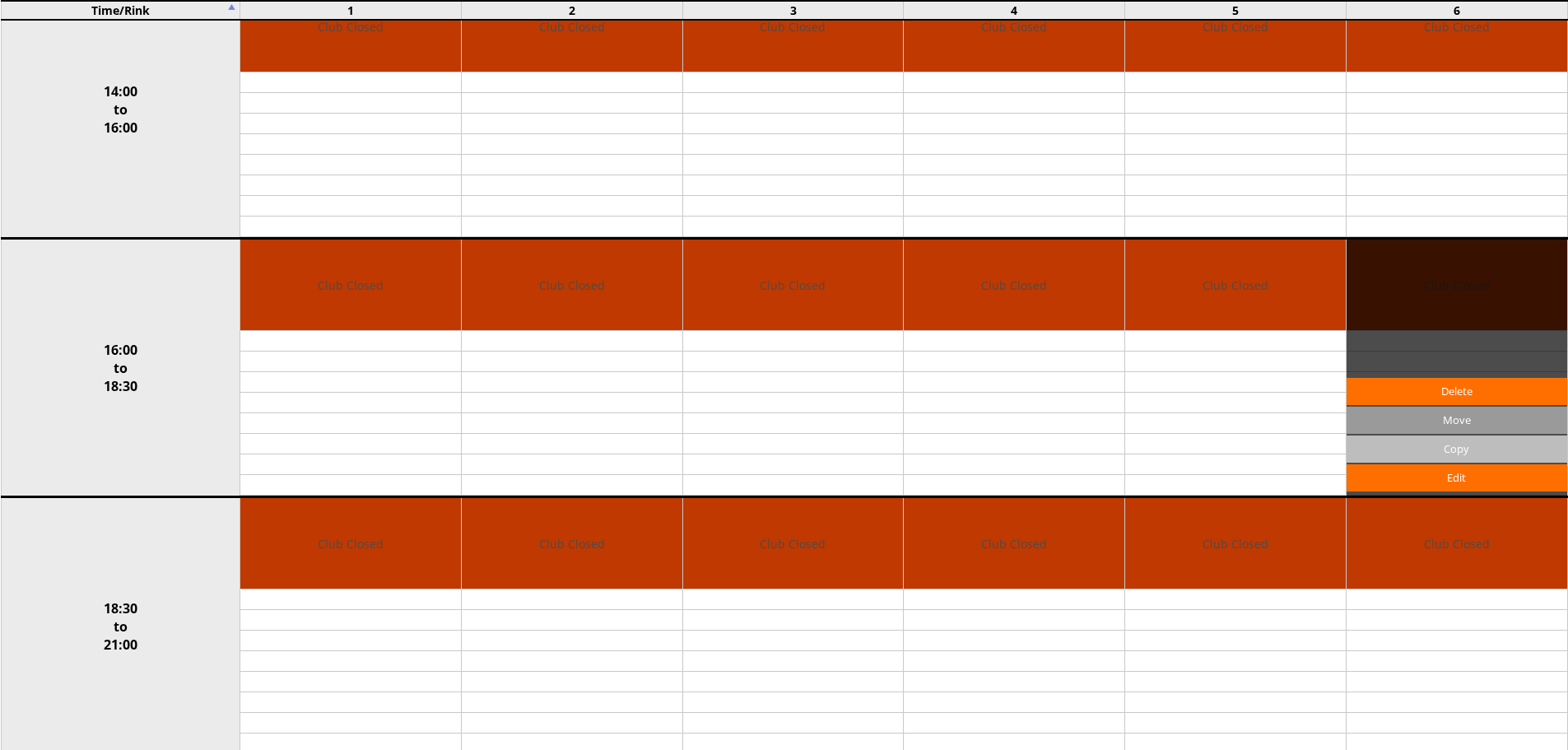
scroll to position [920, 0]
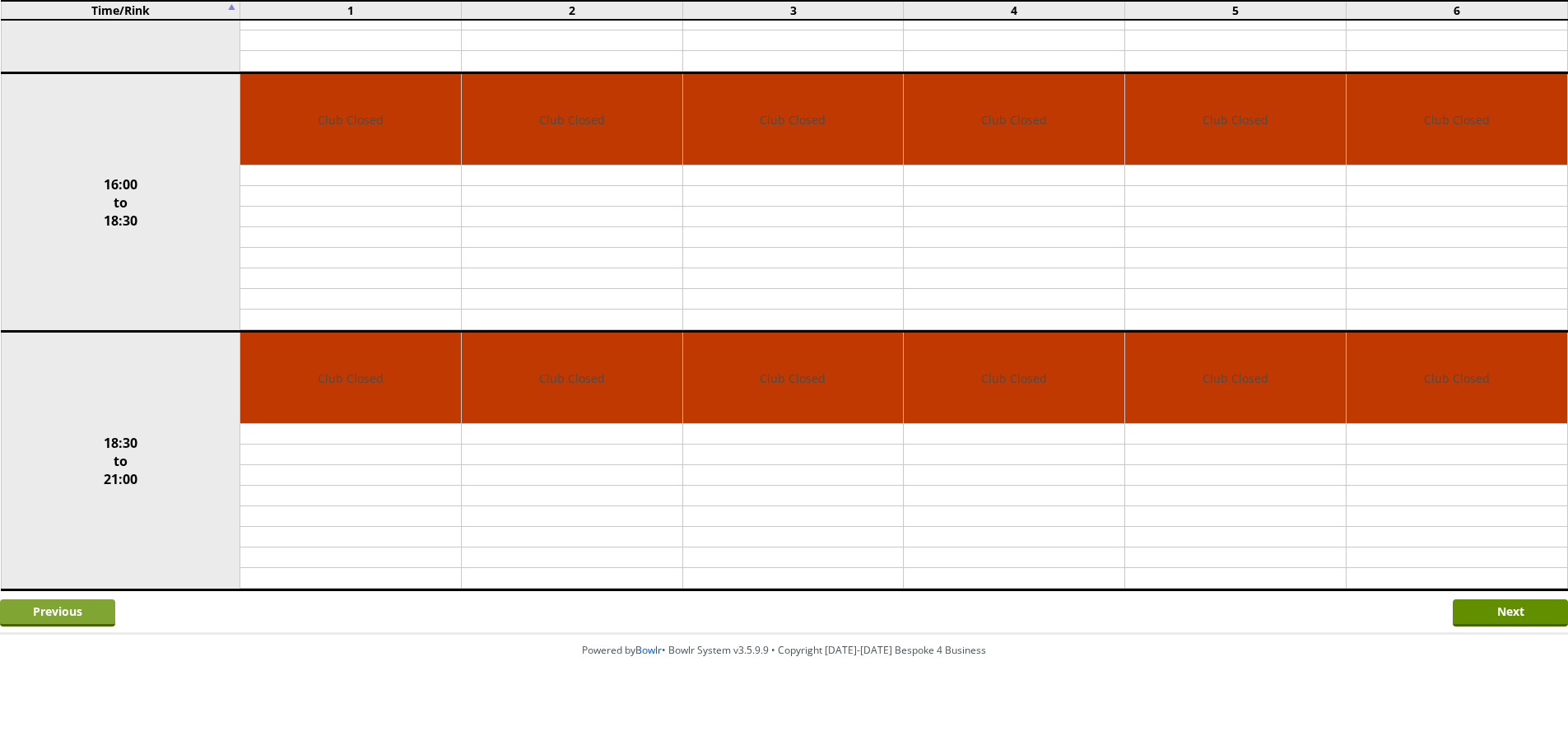
click at [38, 614] on input "Previous" at bounding box center [57, 612] width 115 height 27
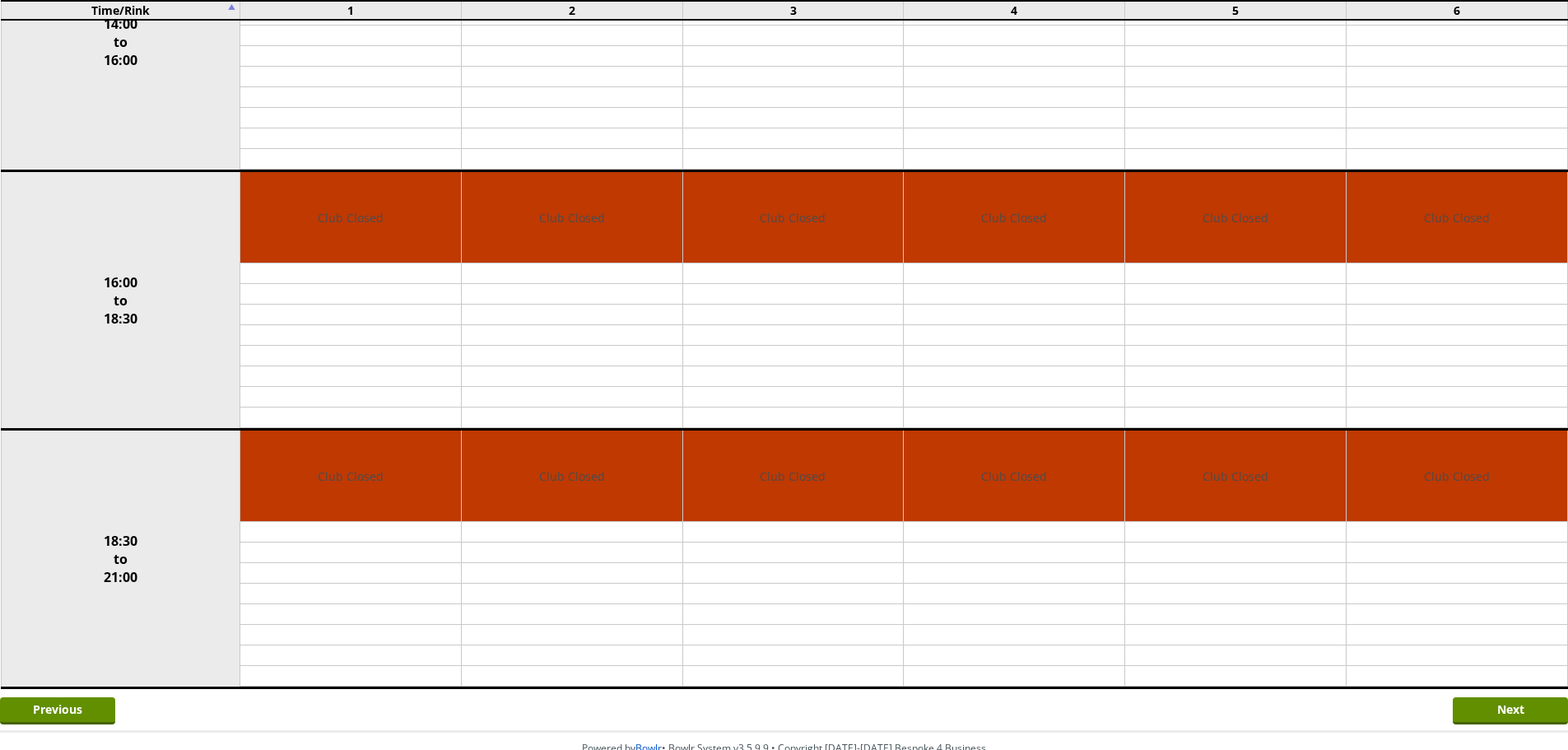
scroll to position [920, 0]
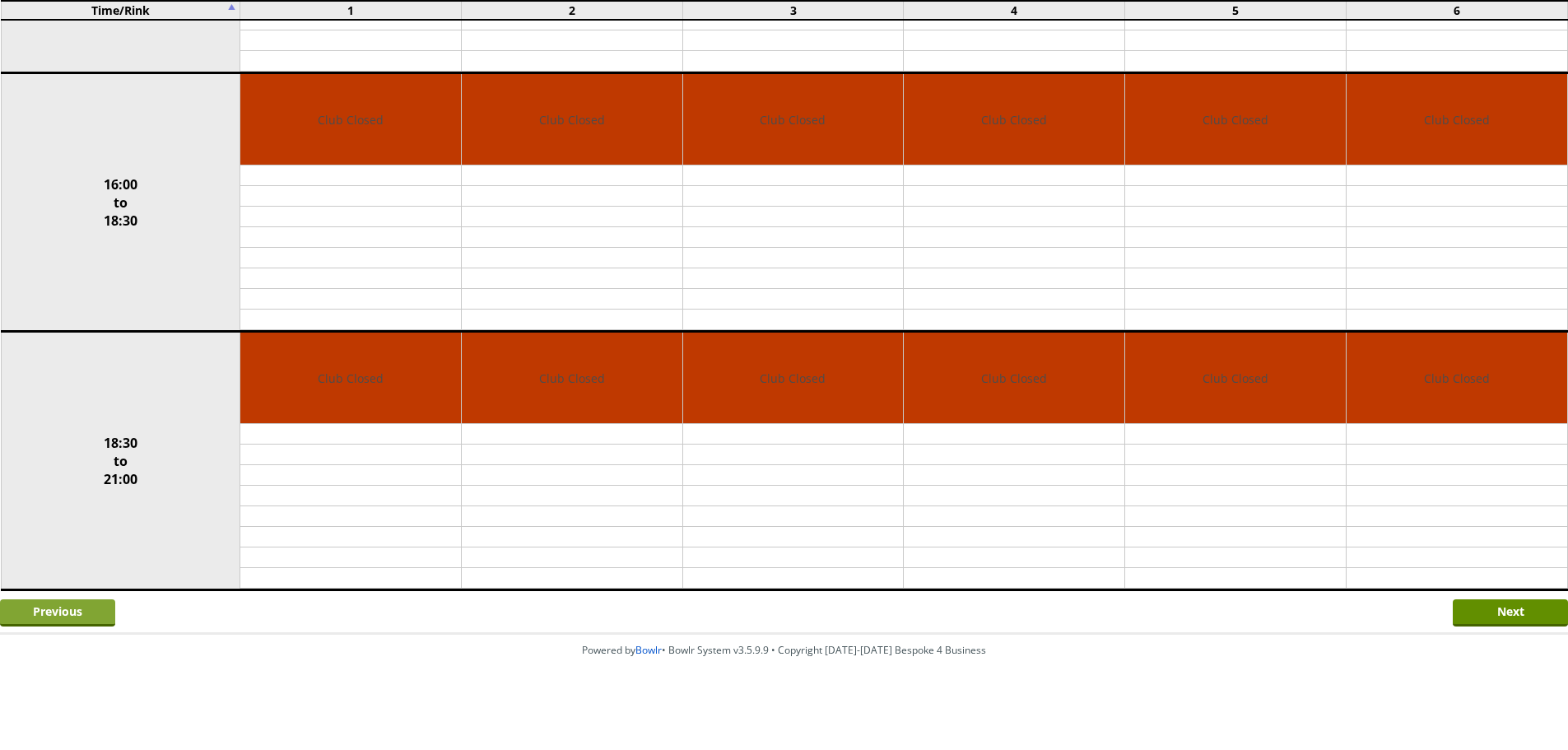
click at [47, 622] on input "Previous" at bounding box center [57, 612] width 115 height 27
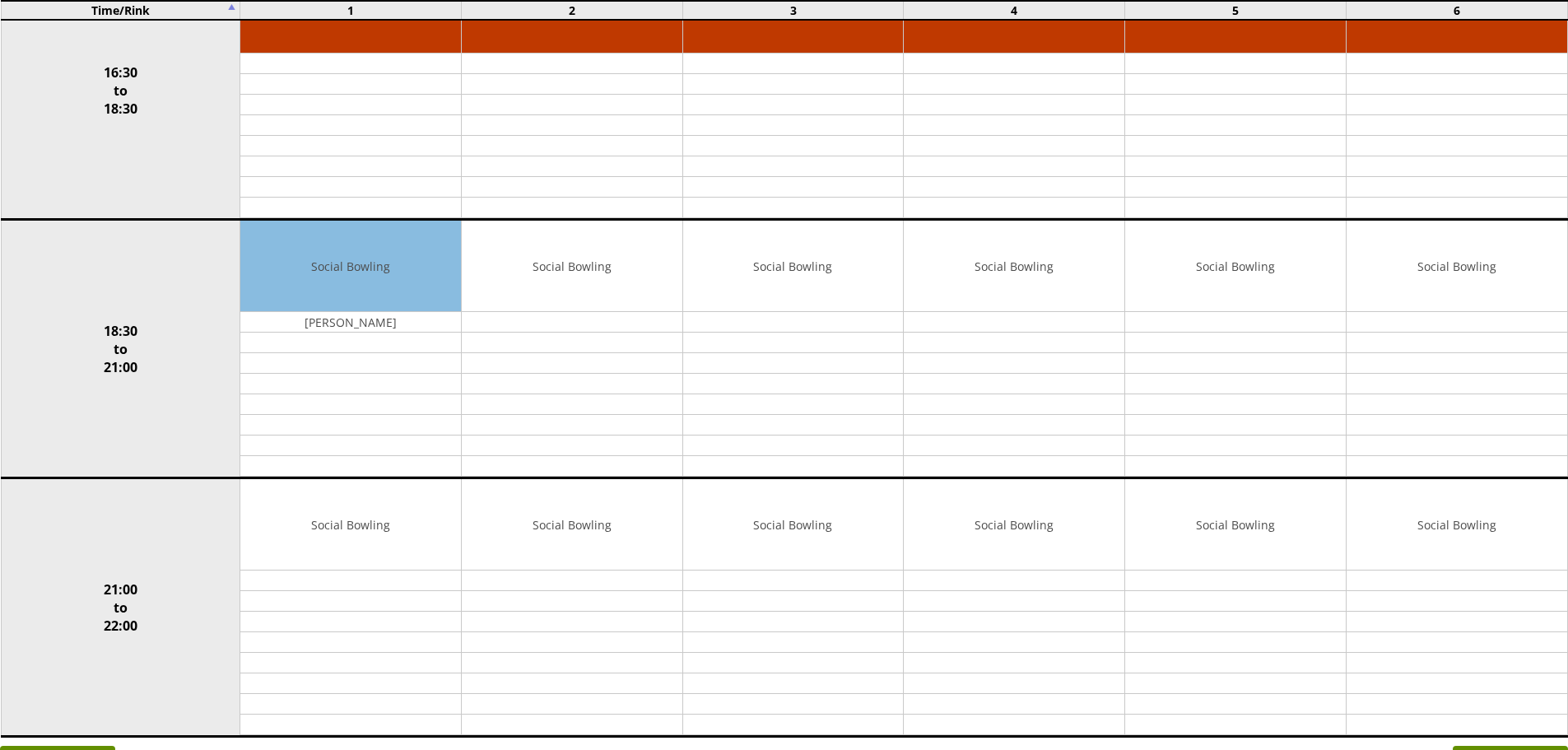
scroll to position [1437, 0]
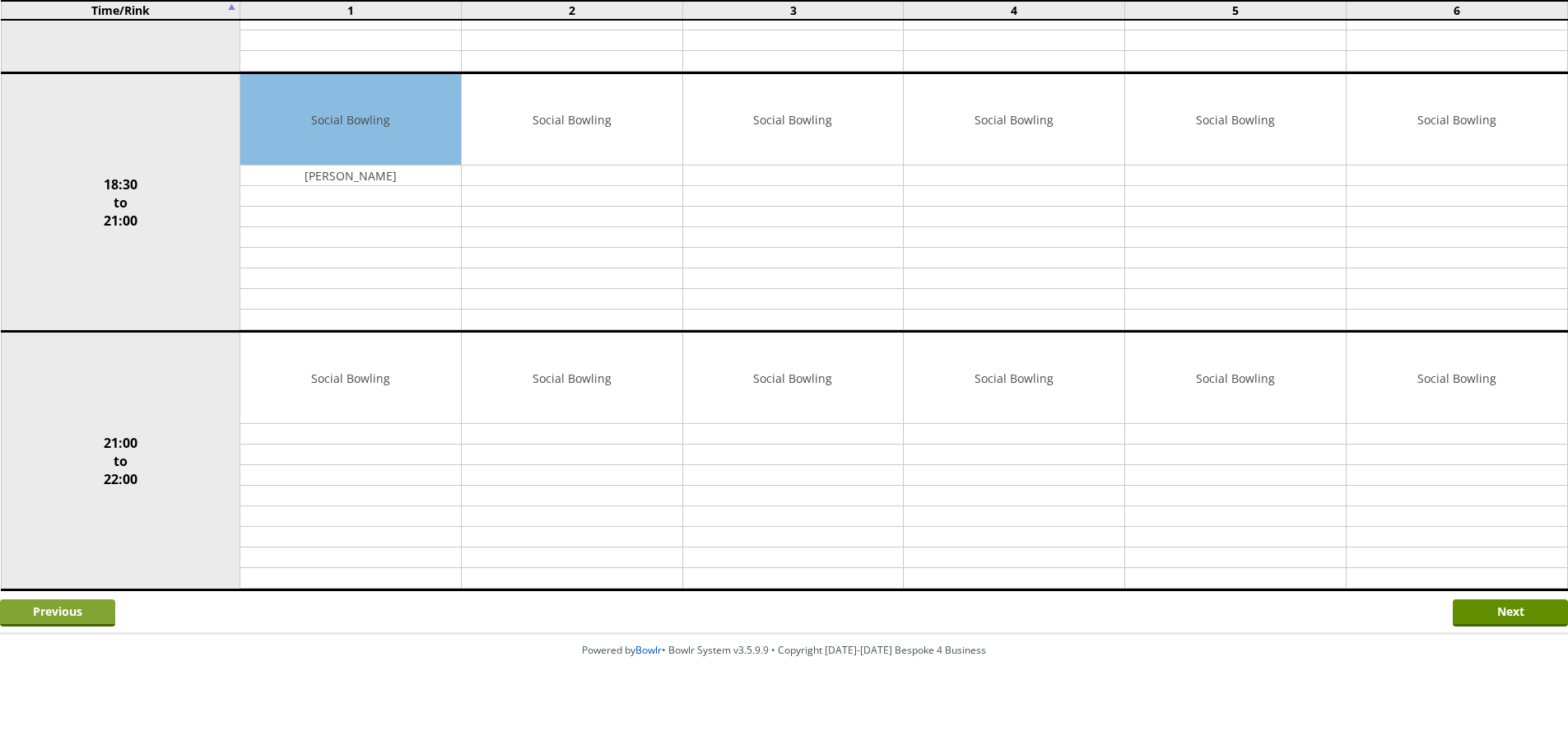
click at [51, 623] on input "Previous" at bounding box center [57, 612] width 115 height 27
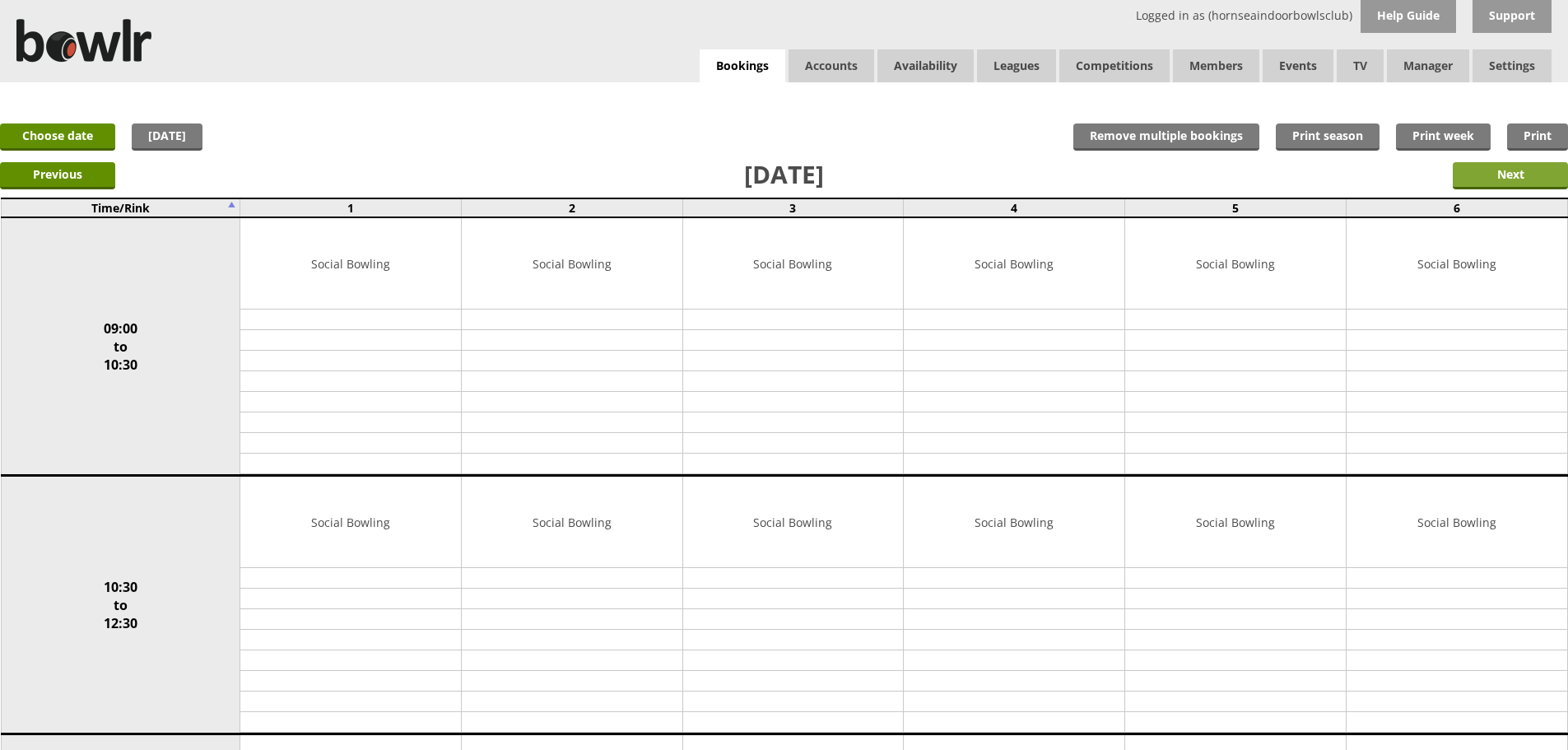
click at [1458, 170] on input "Next" at bounding box center [1510, 175] width 115 height 27
click at [1465, 179] on input "Next" at bounding box center [1510, 175] width 115 height 27
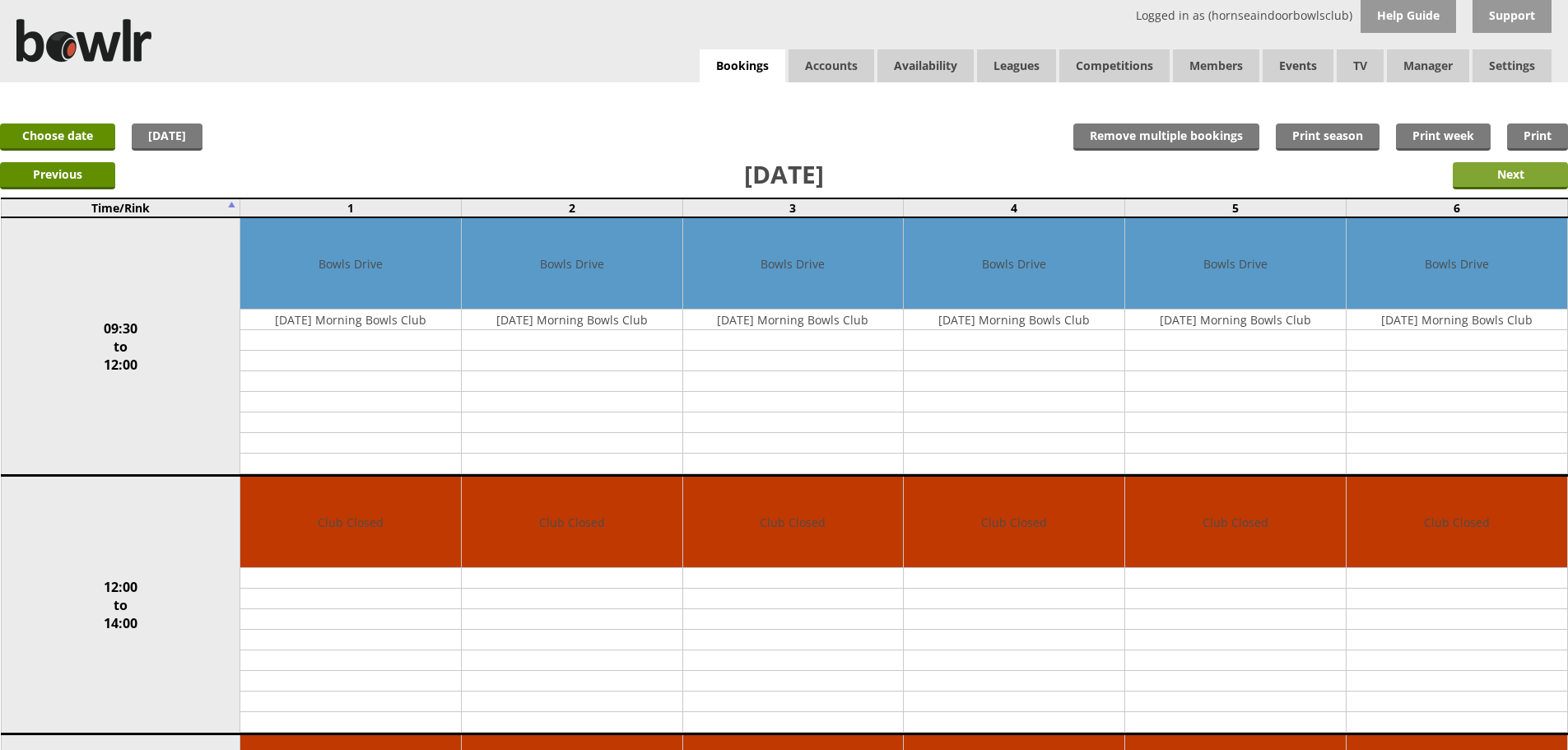
click at [1480, 181] on input "Next" at bounding box center [1510, 175] width 115 height 27
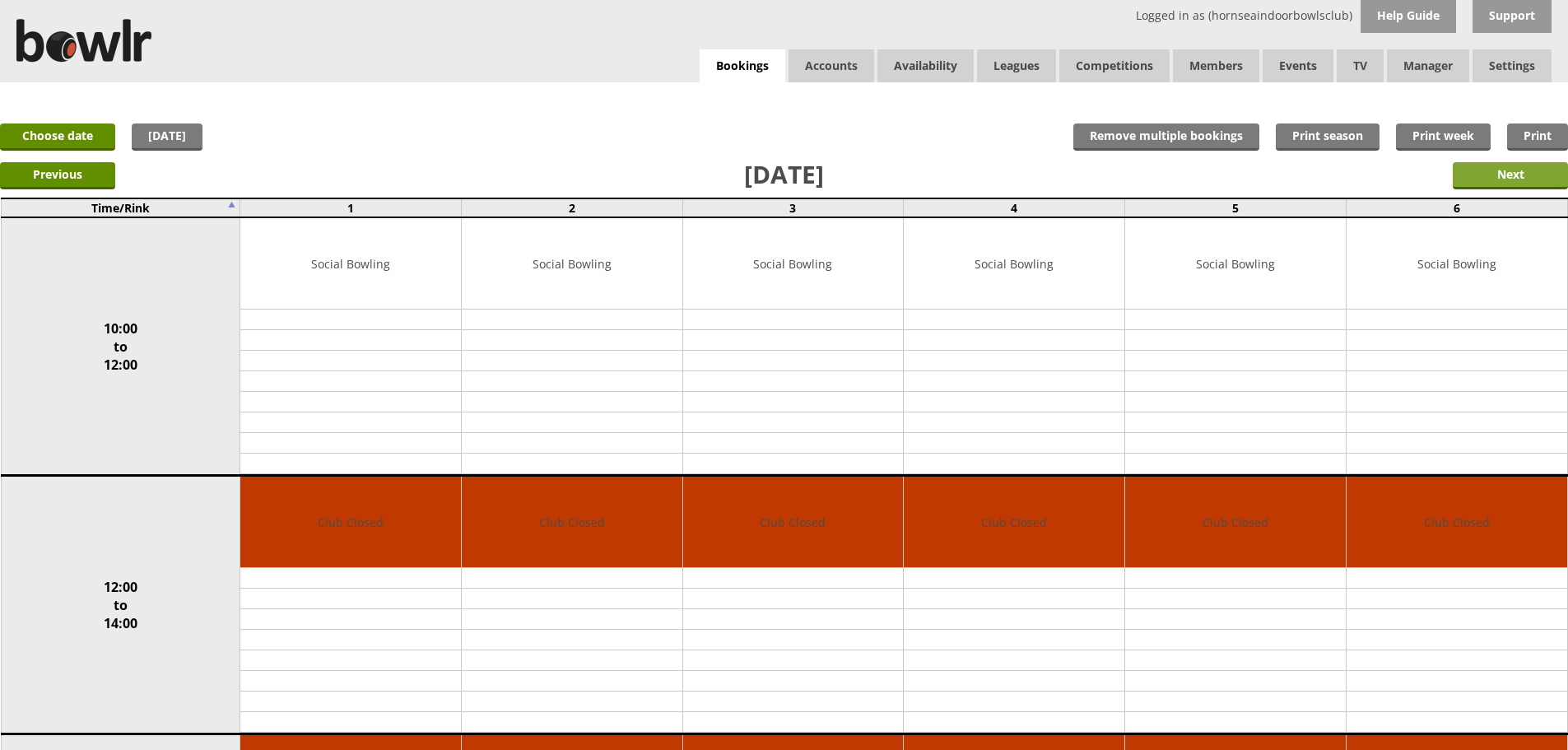
click at [1468, 169] on input "Next" at bounding box center [1510, 175] width 115 height 27
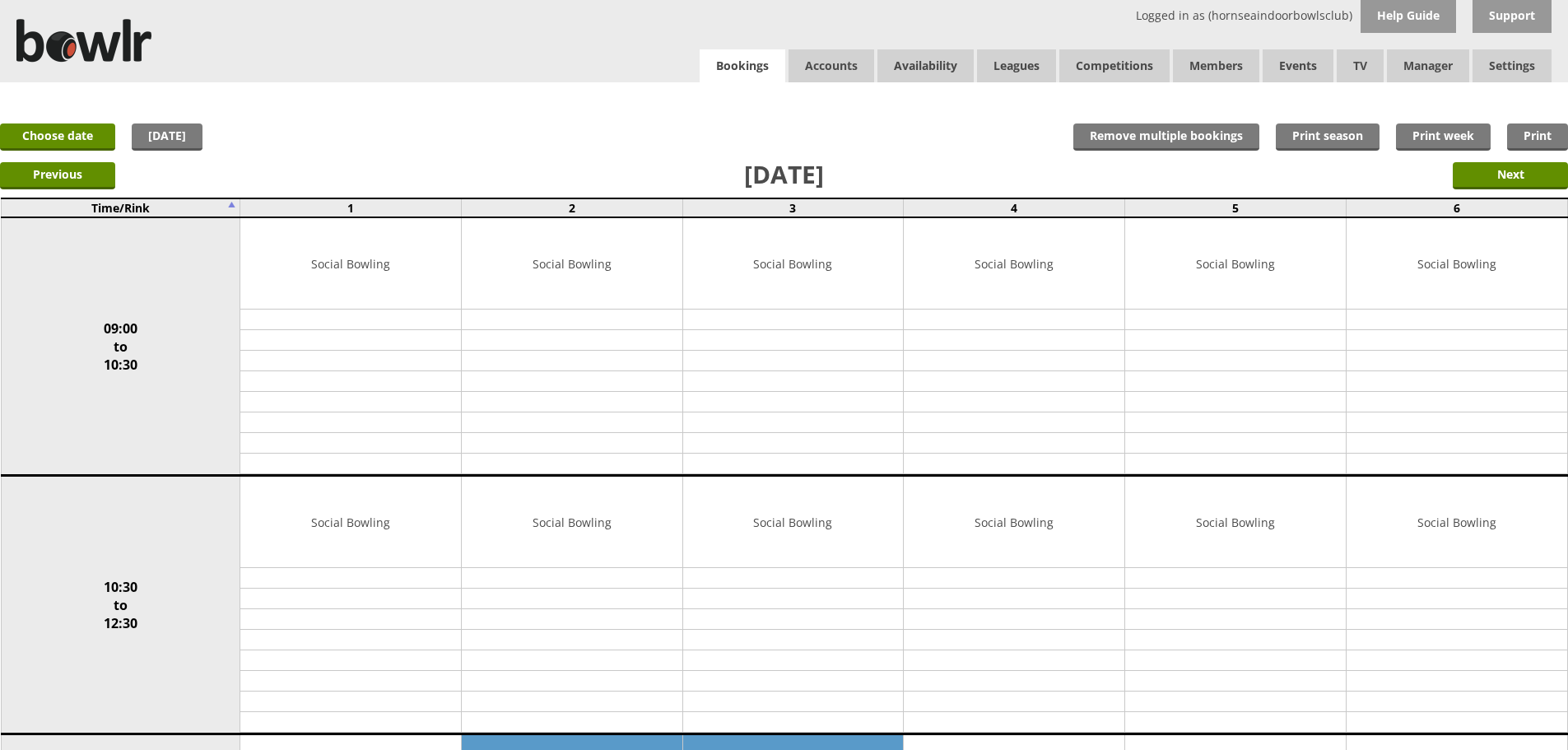
click at [764, 82] on link "Bookings" at bounding box center [743, 66] width 86 height 34
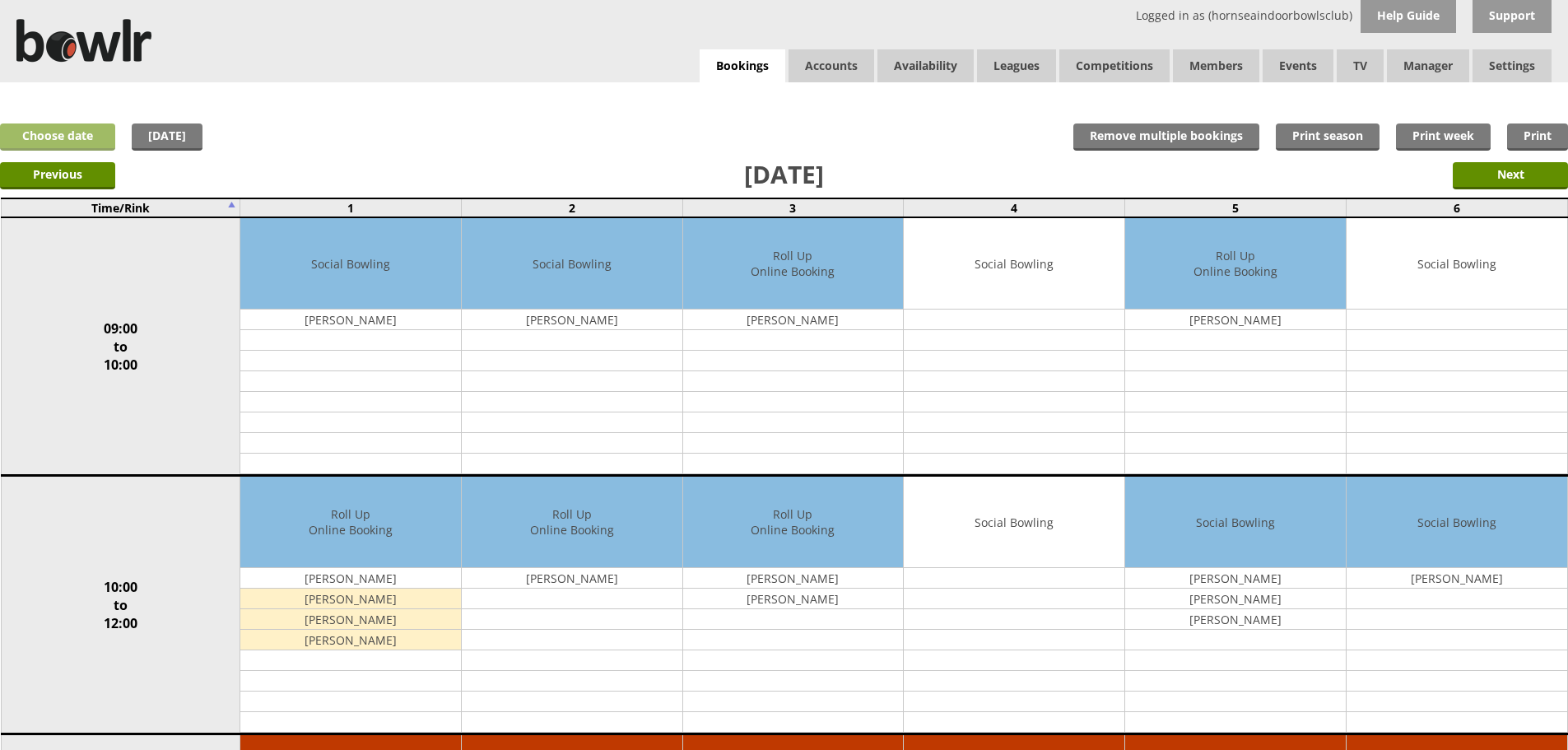
click at [55, 129] on link "Choose date" at bounding box center [57, 137] width 115 height 27
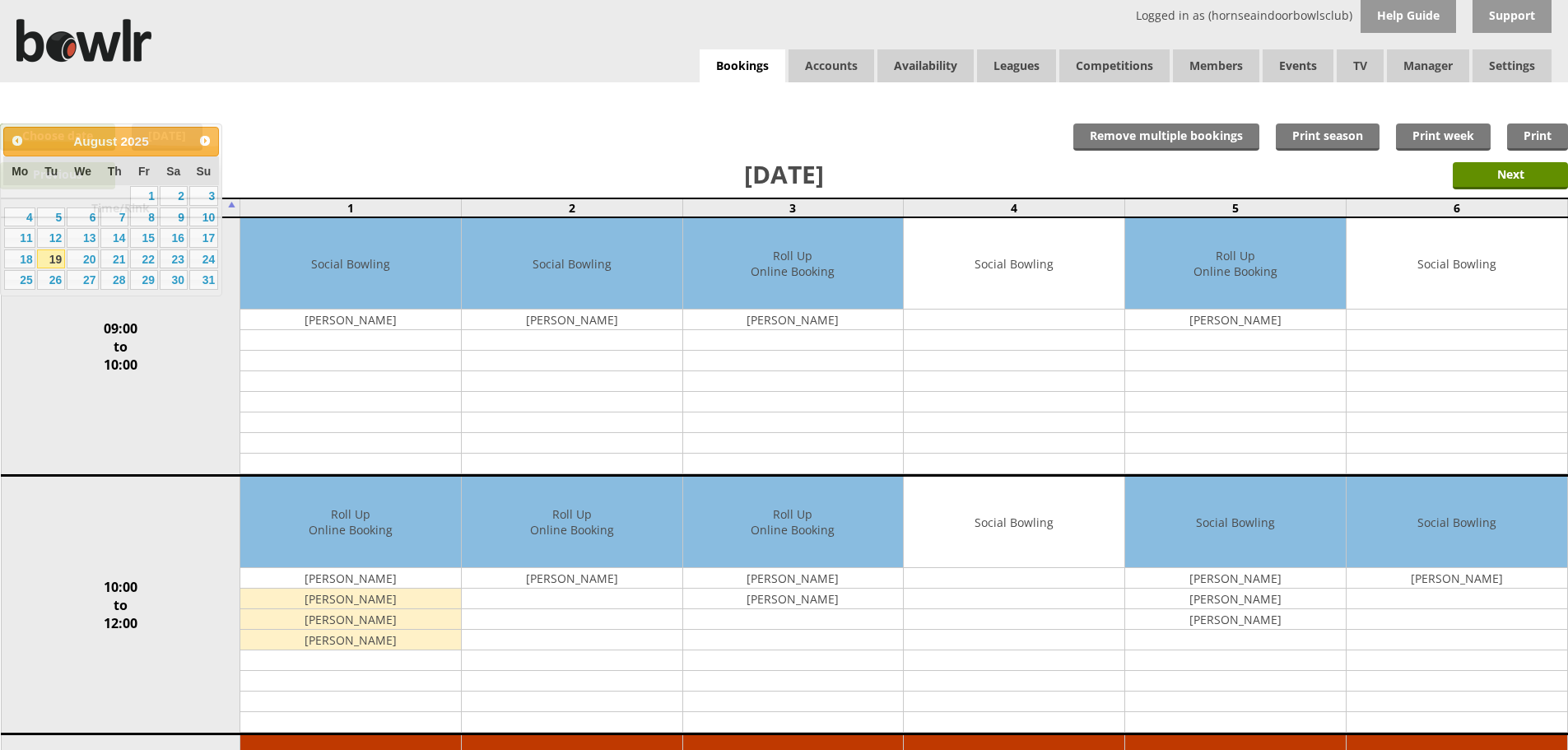
click at [380, 158] on div "Previous Next" at bounding box center [784, 174] width 1568 height 41
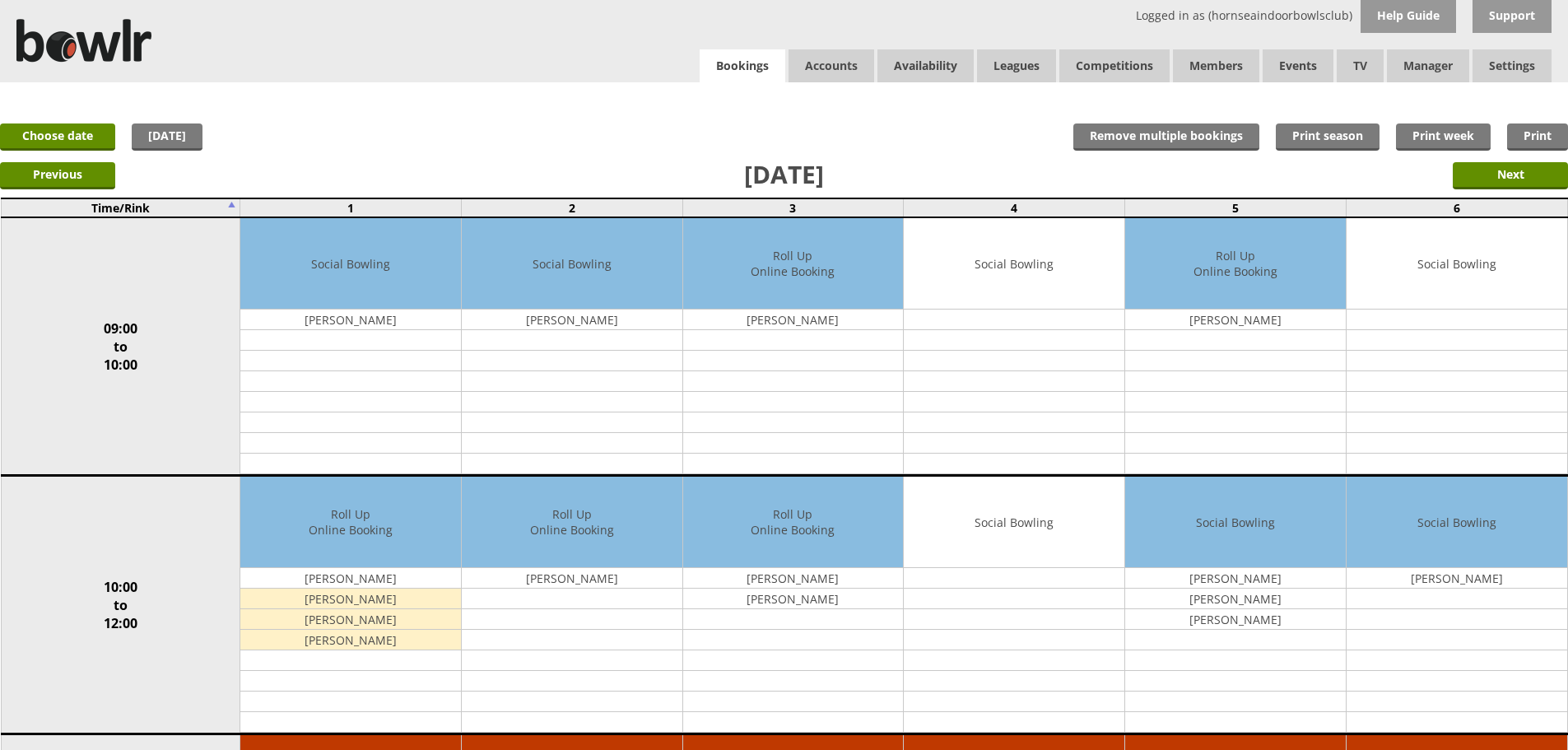
click at [735, 70] on link "Bookings" at bounding box center [743, 66] width 86 height 34
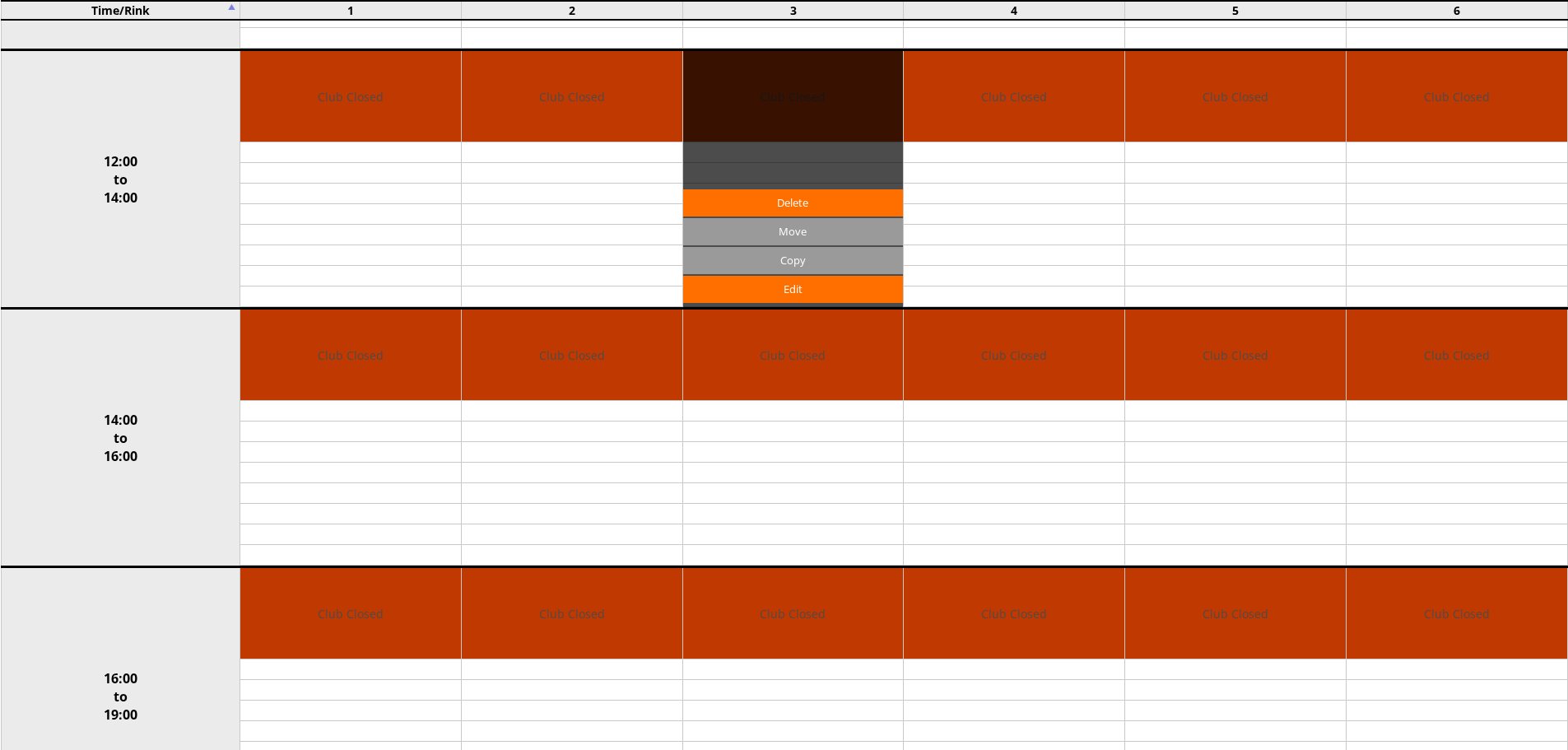
scroll to position [26, 0]
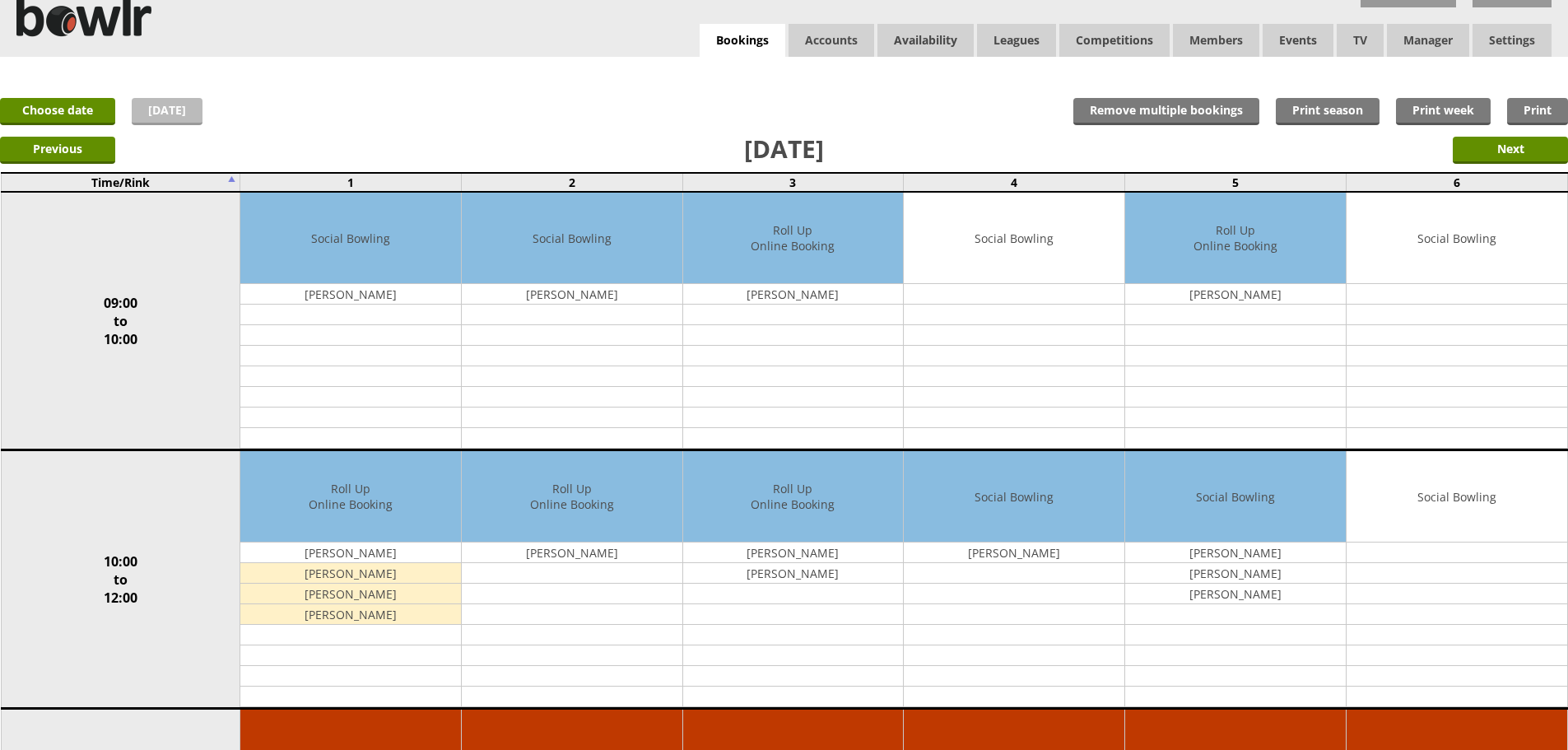
click at [139, 109] on link "[DATE]" at bounding box center [167, 111] width 71 height 27
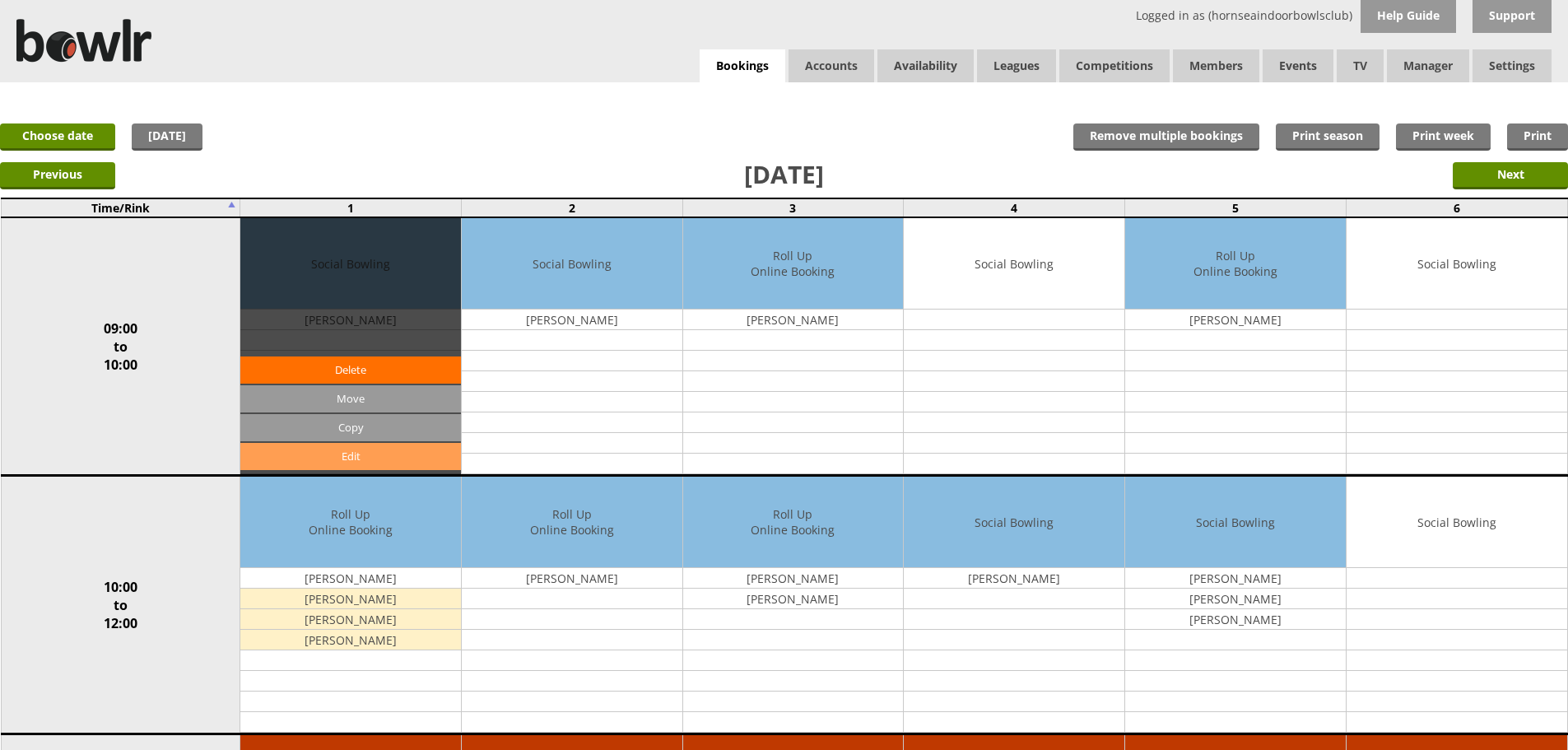
click at [380, 454] on link "Edit" at bounding box center [350, 456] width 221 height 27
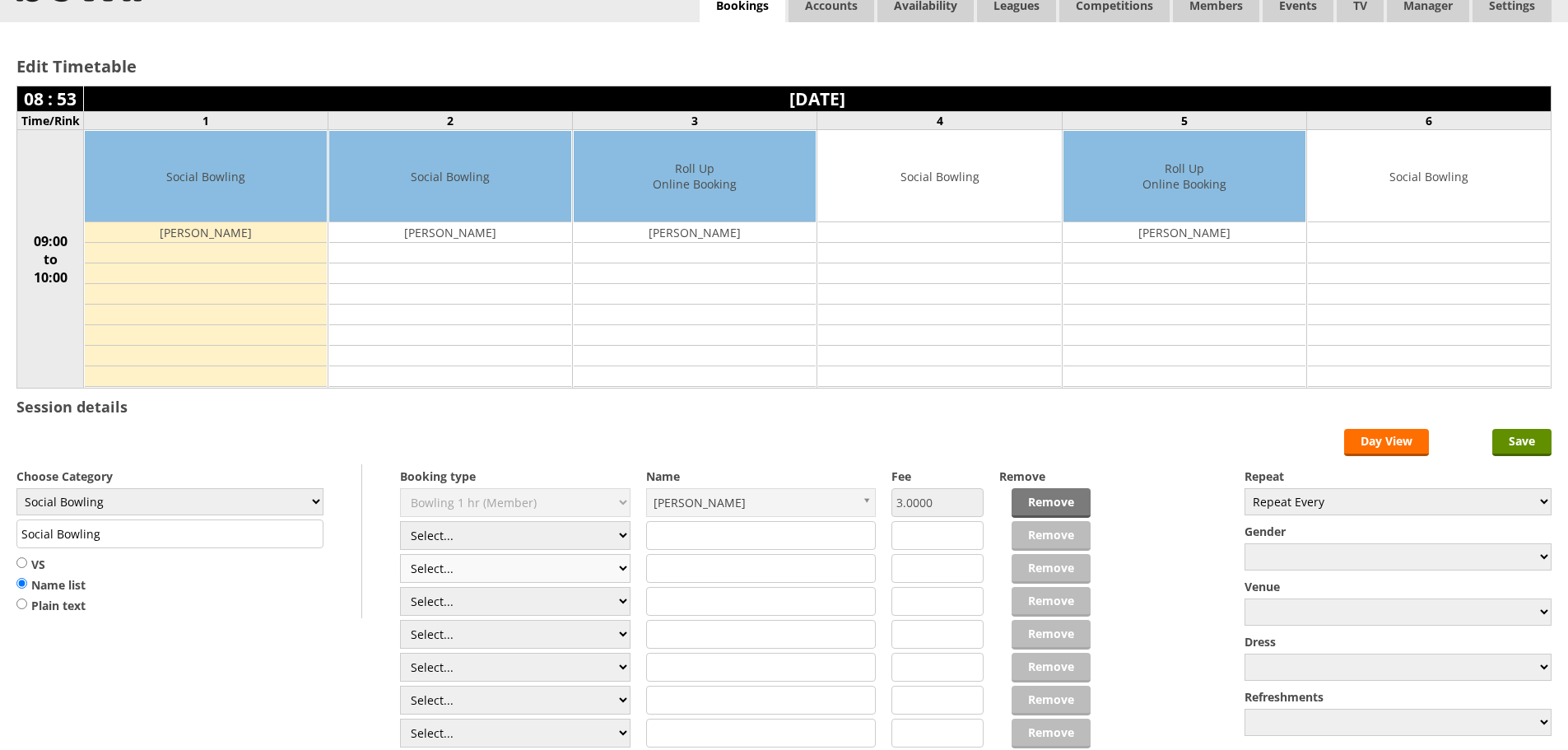
scroll to position [165, 0]
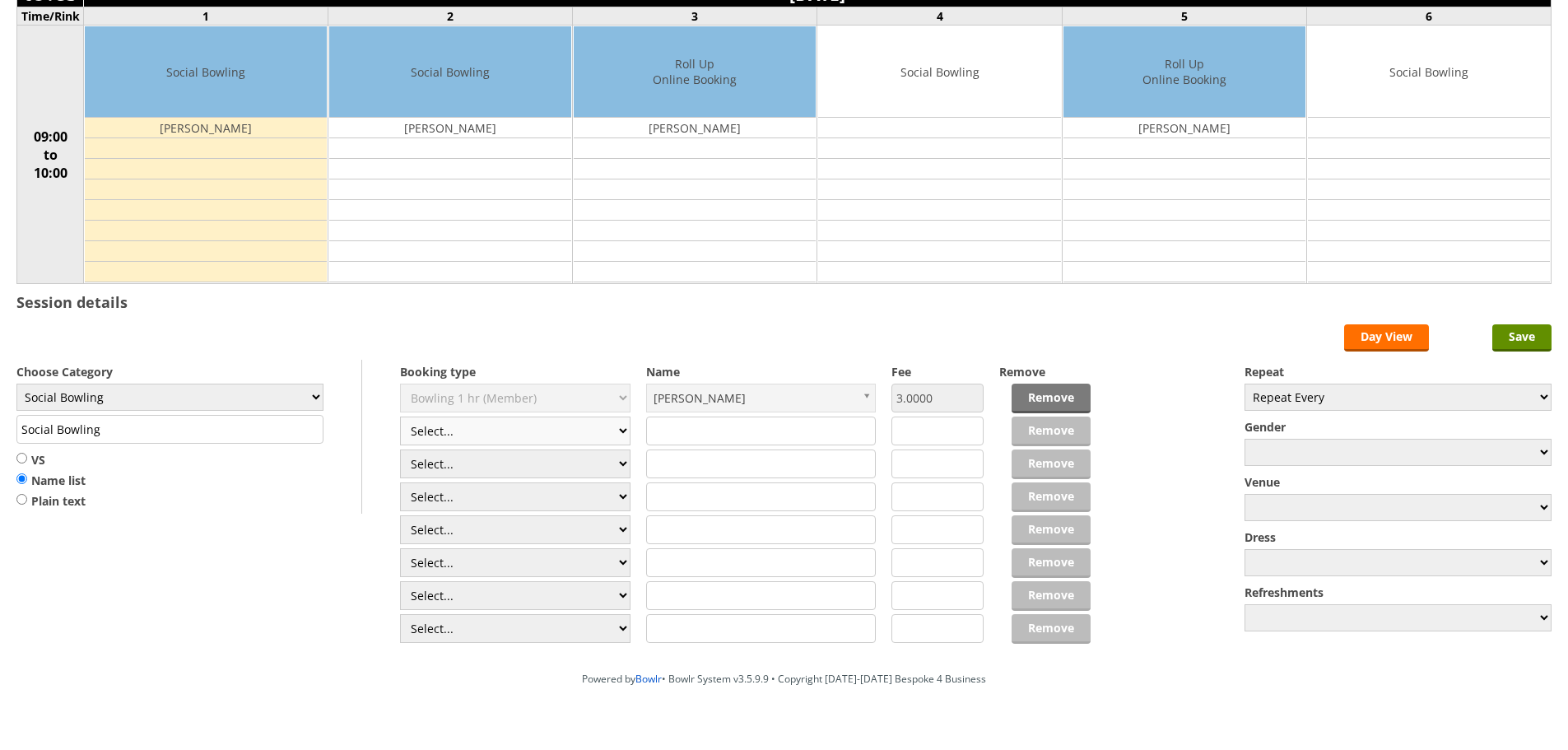
click at [537, 431] on select "Select... Club Competition (Member) Club Competition (Visitor) National (Member…" at bounding box center [515, 431] width 231 height 29
select select "1_54"
click at [400, 417] on select "Select... Club Competition (Member) Club Competition (Visitor) National (Member…" at bounding box center [515, 431] width 231 height 29
type input "3.0000"
click at [512, 459] on select "Select... Club Competition (Member) Club Competition (Visitor) National (Member…" at bounding box center [515, 464] width 231 height 29
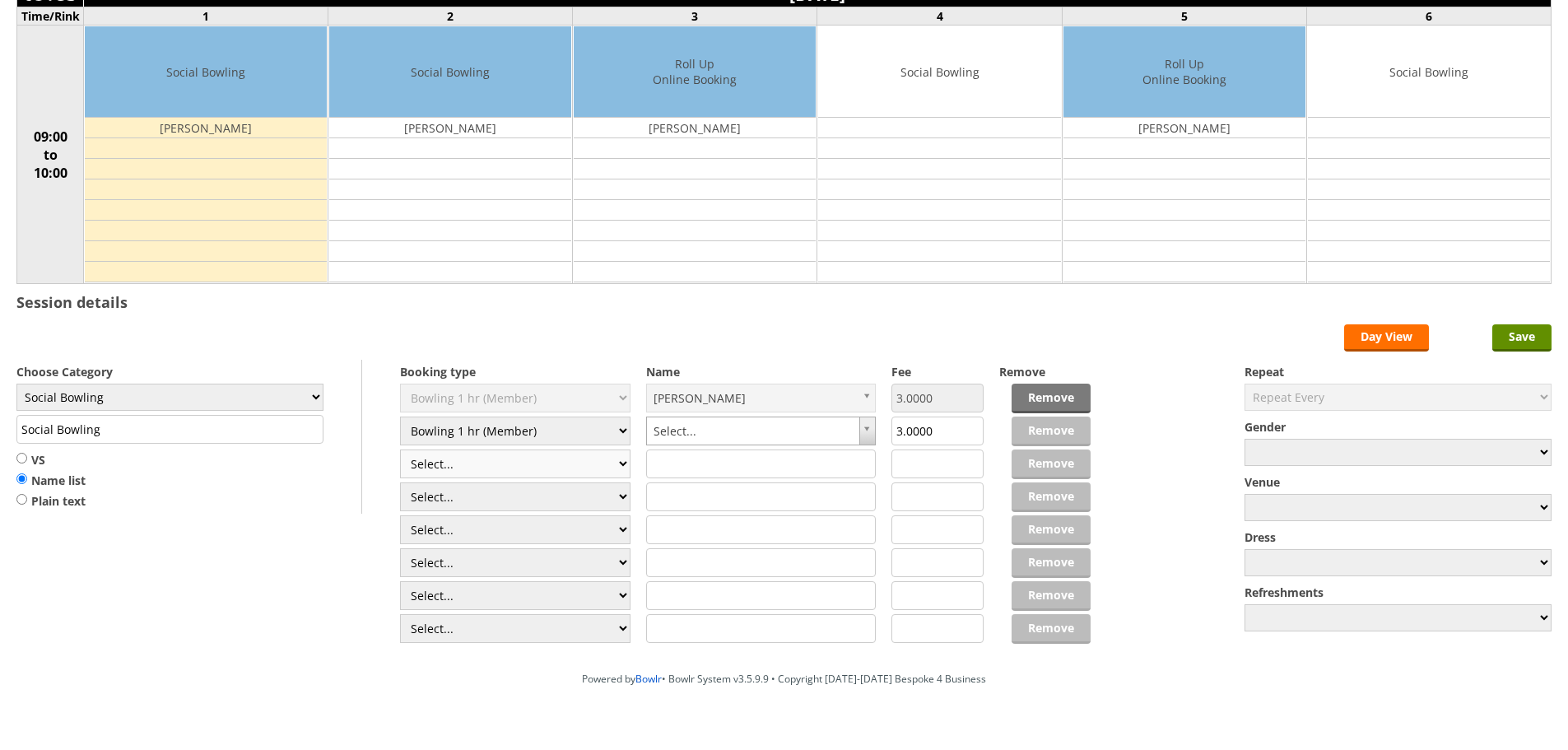
select select "1_54"
click at [400, 450] on select "Select... Club Competition (Member) Club Competition (Visitor) National (Member…" at bounding box center [515, 464] width 231 height 29
type input "3.0000"
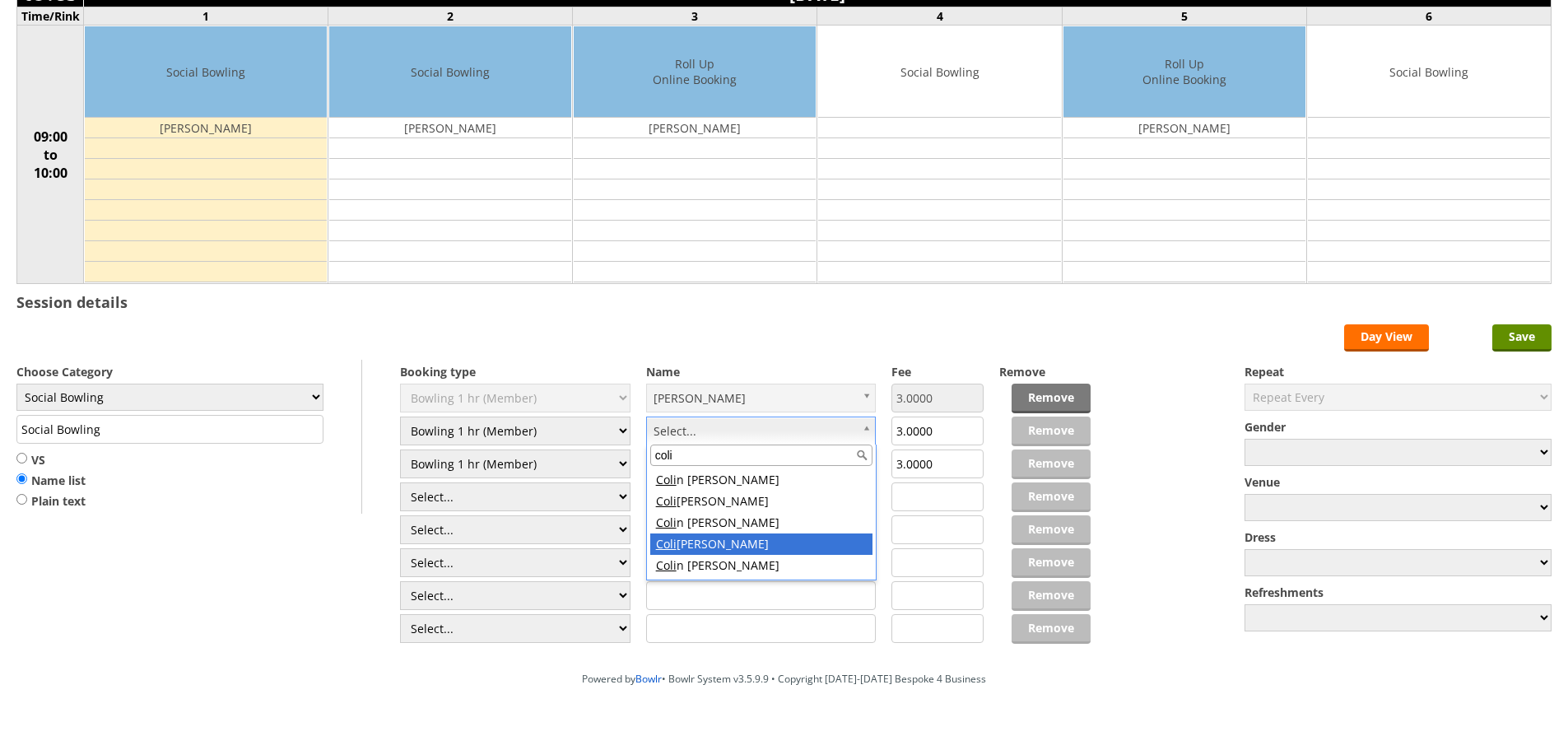
type input "coli"
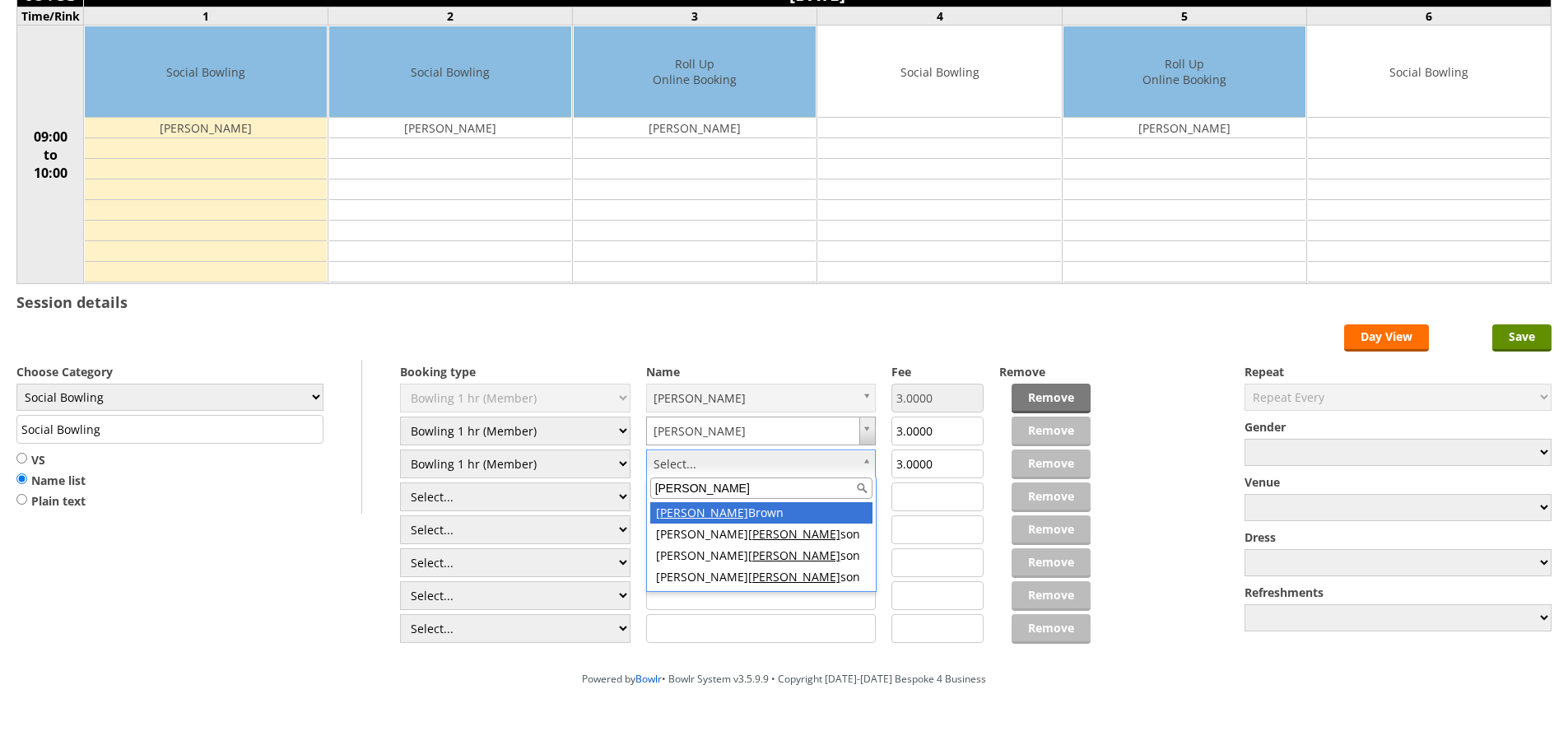
type input "robin"
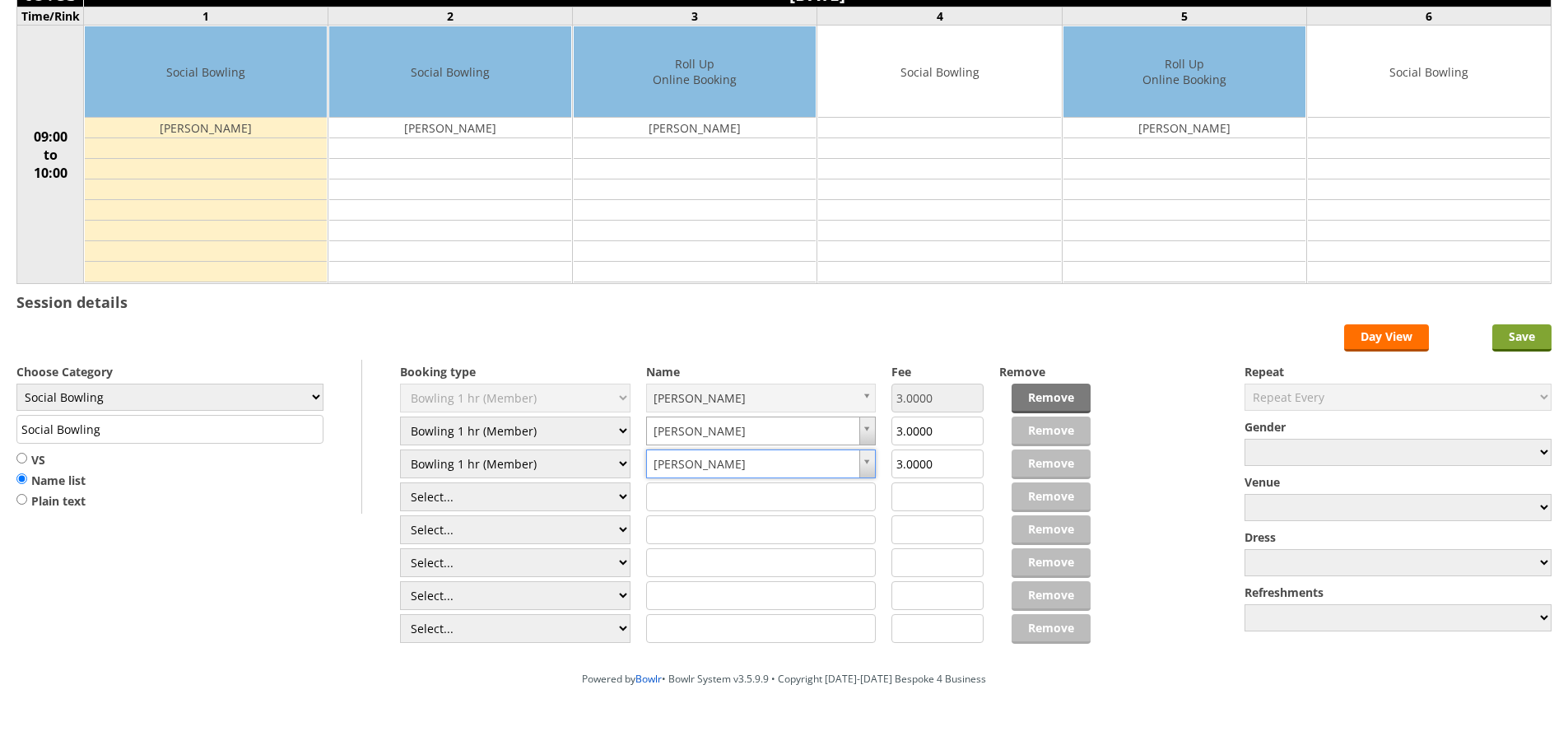
click at [1515, 344] on input "Save" at bounding box center [1522, 337] width 59 height 27
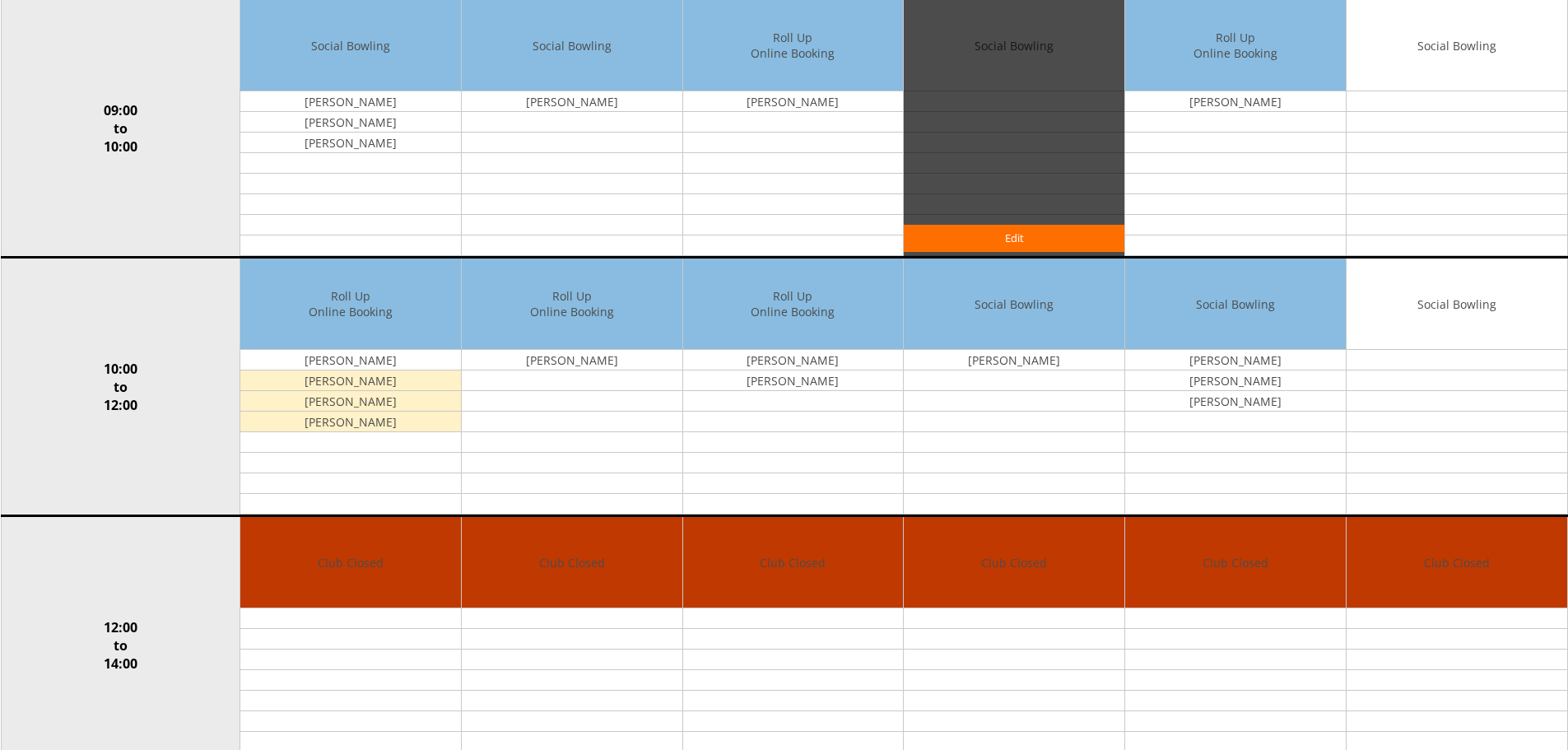
scroll to position [247, 0]
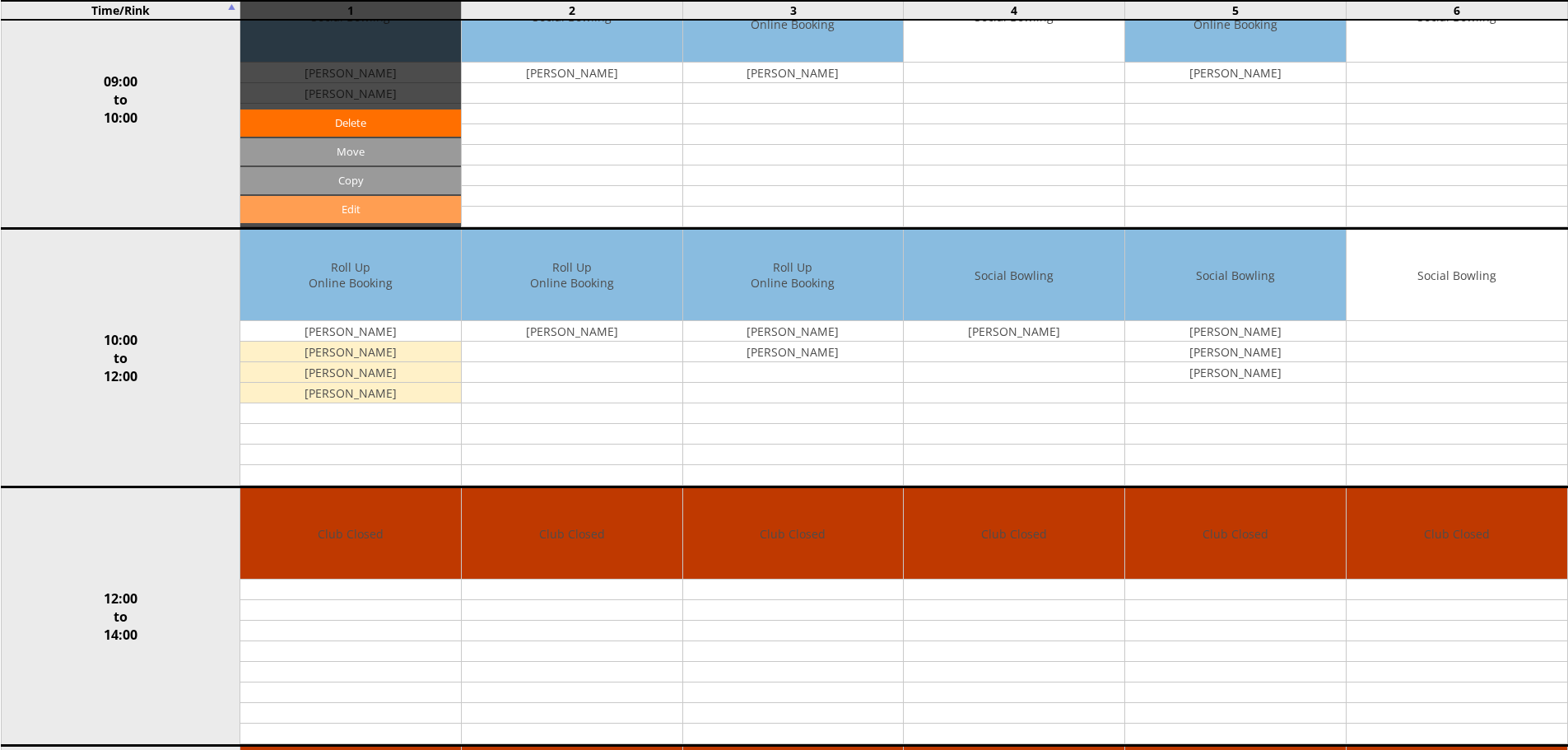
click at [359, 203] on link "Edit" at bounding box center [350, 209] width 221 height 27
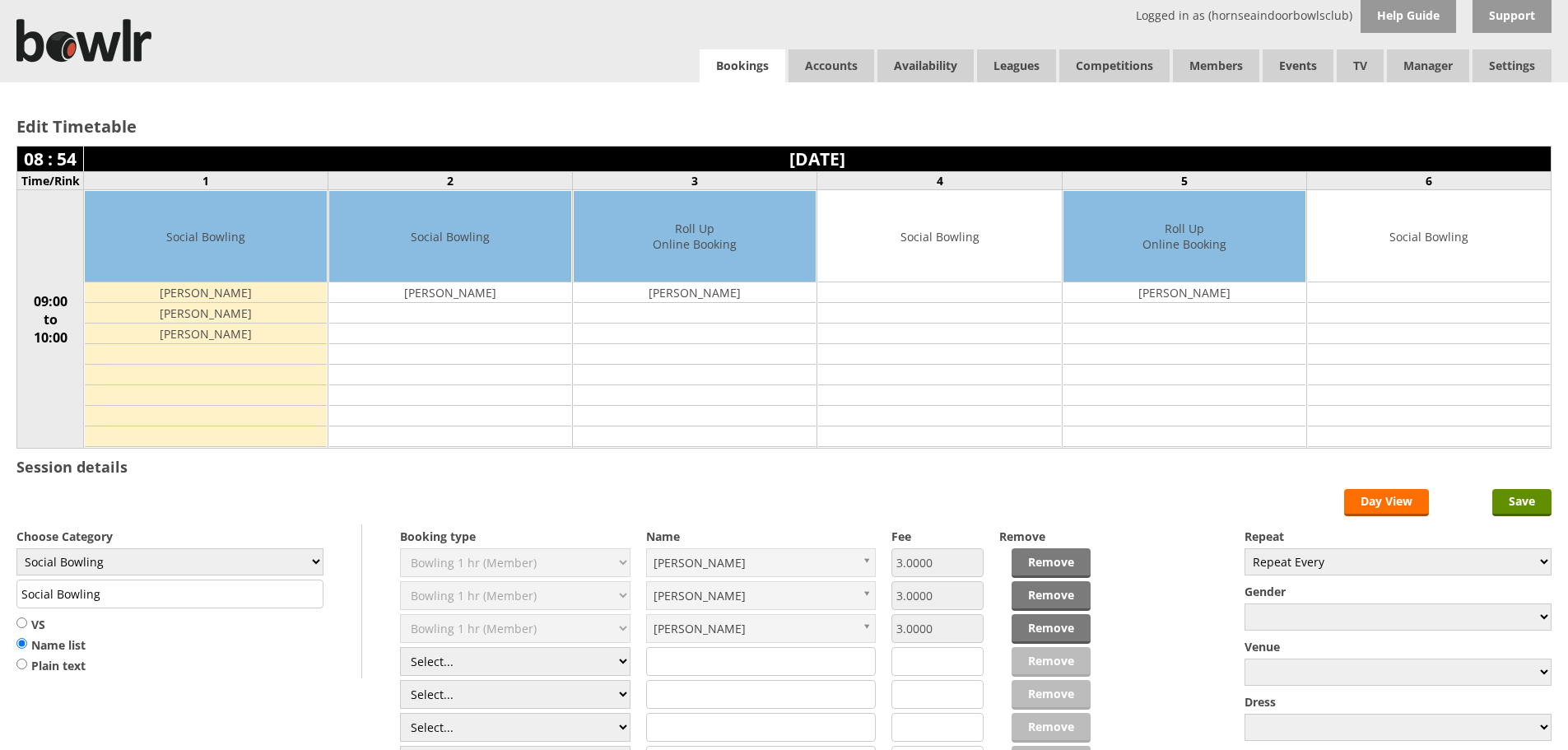
click at [749, 71] on link "Bookings" at bounding box center [743, 66] width 86 height 34
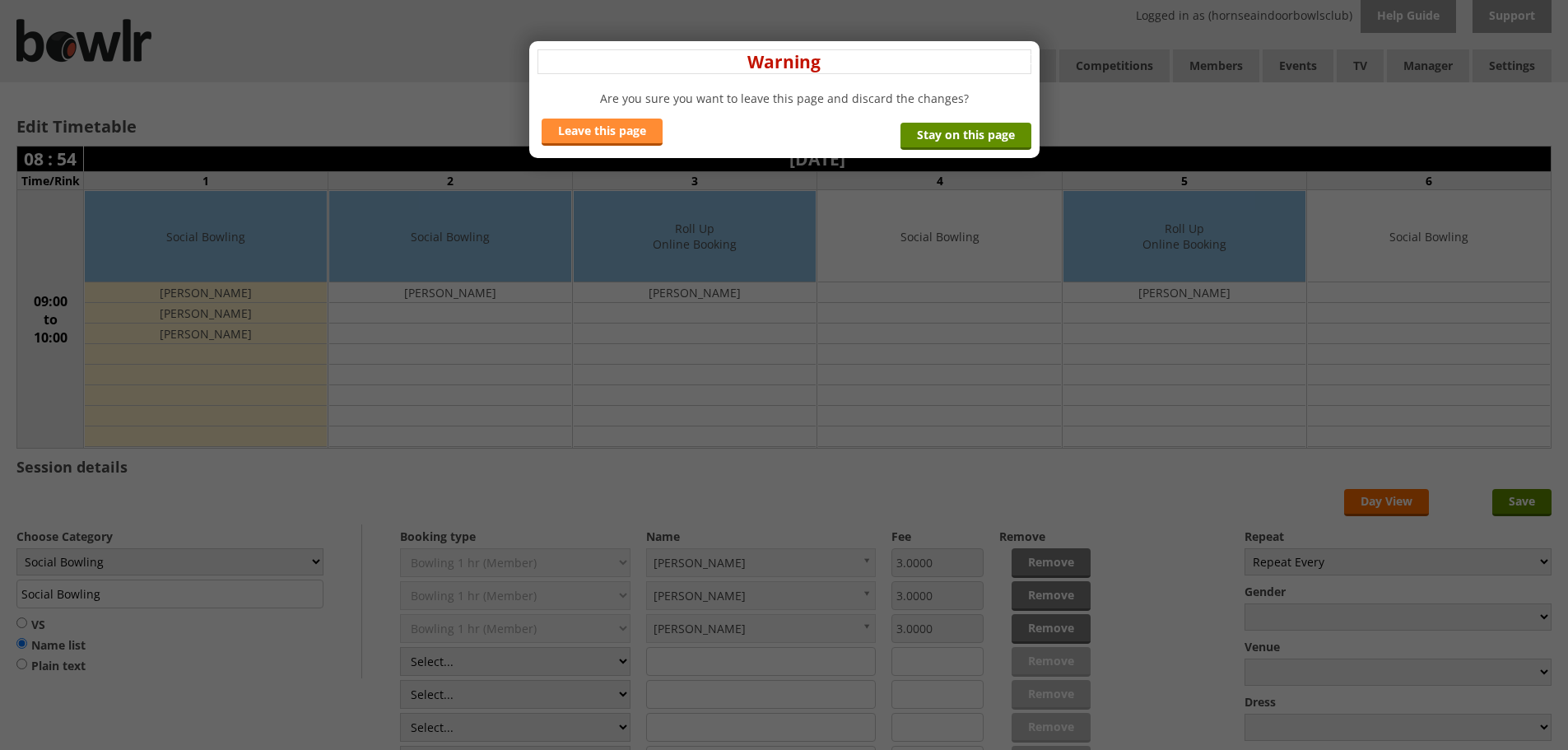
click at [630, 128] on link "Leave this page" at bounding box center [602, 132] width 121 height 27
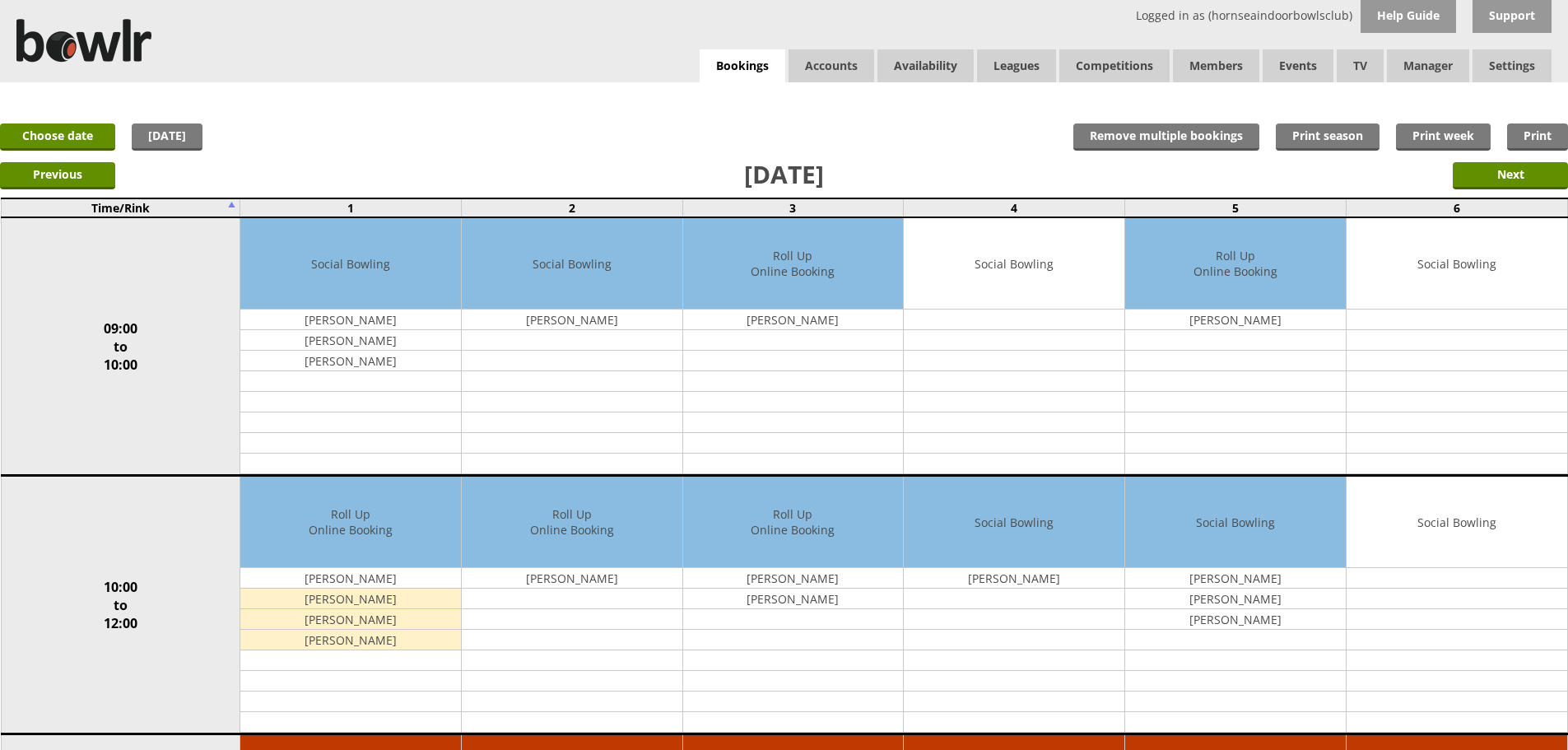
scroll to position [656, 0]
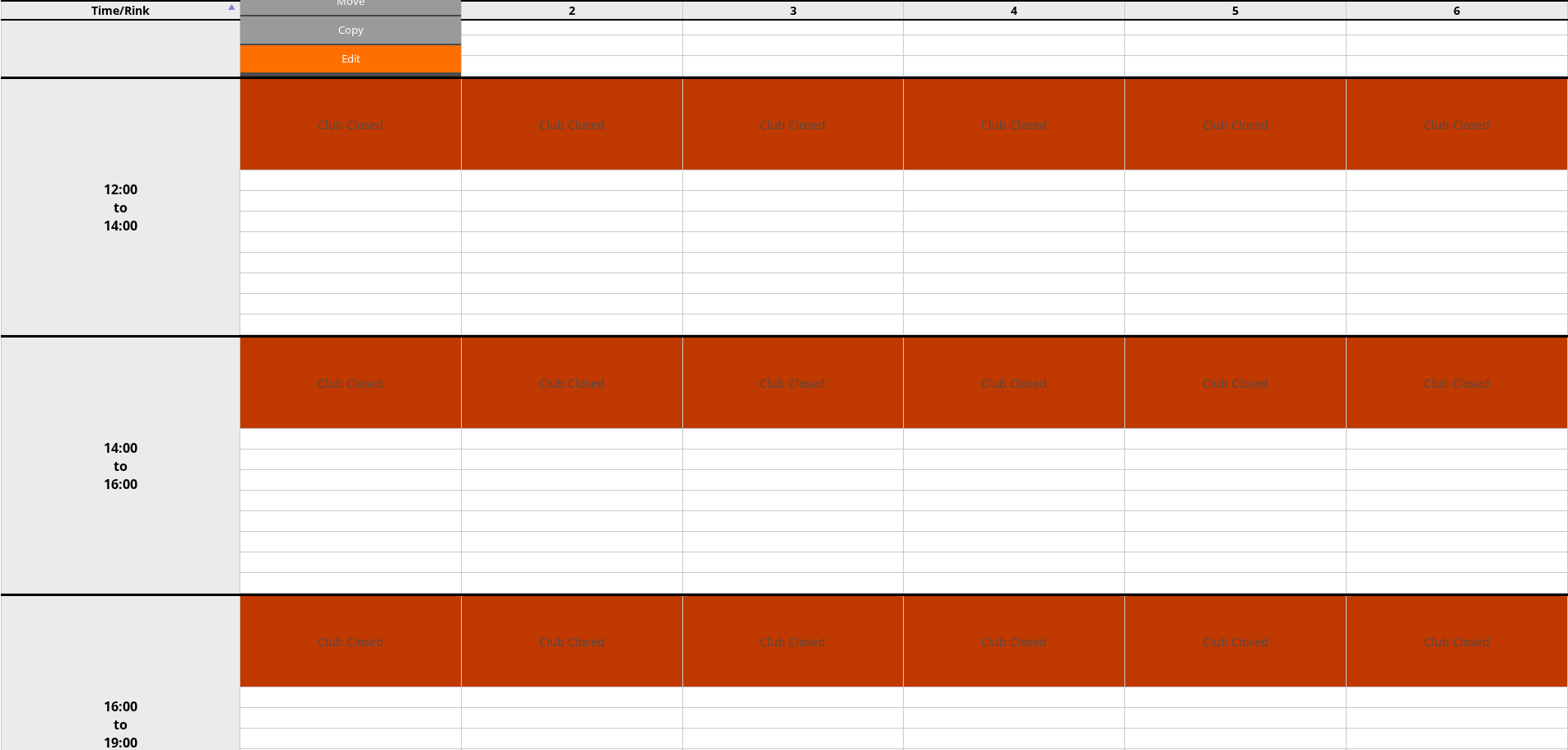
click at [319, 39] on input "Copy" at bounding box center [350, 29] width 221 height 27
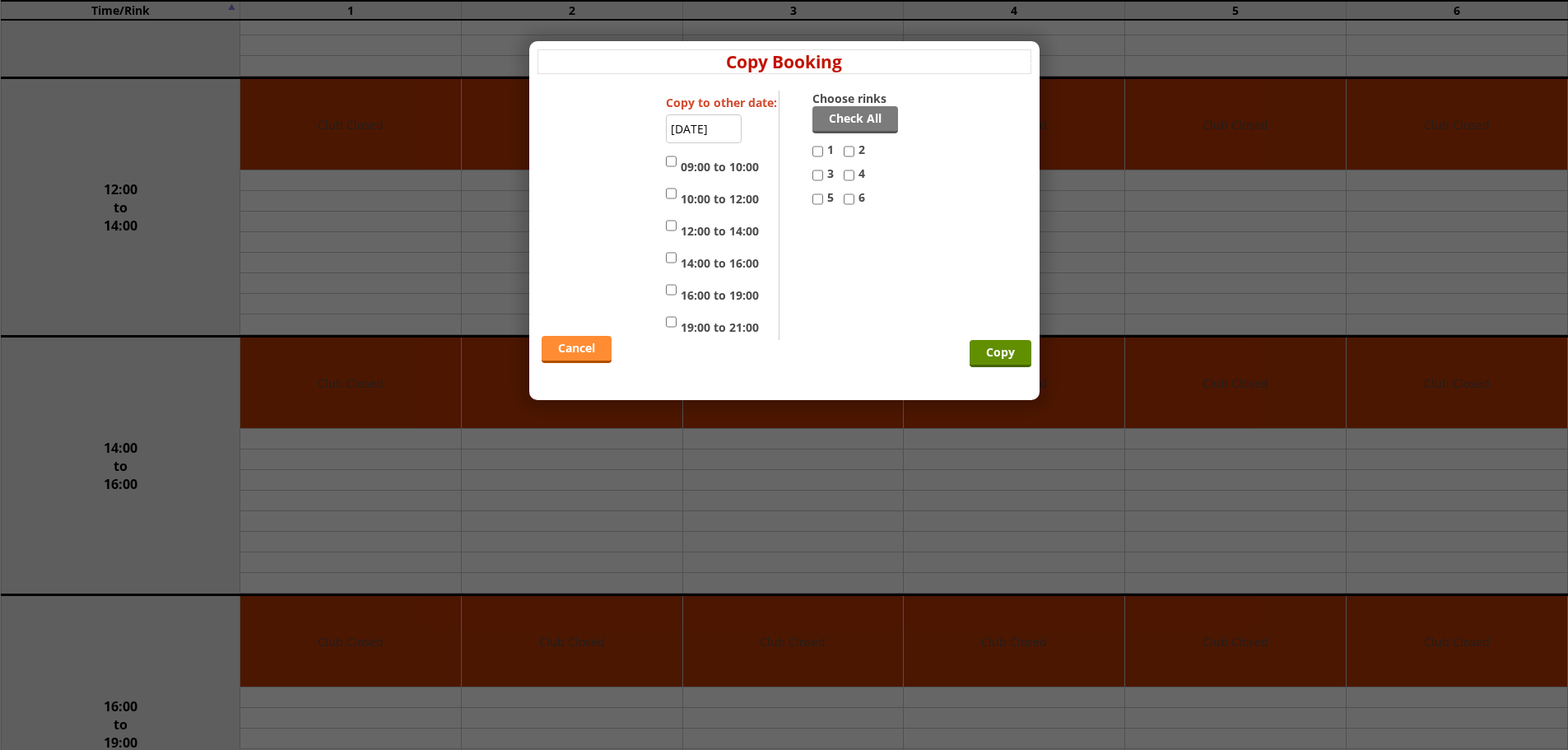
click at [594, 360] on link "Cancel" at bounding box center [577, 349] width 70 height 27
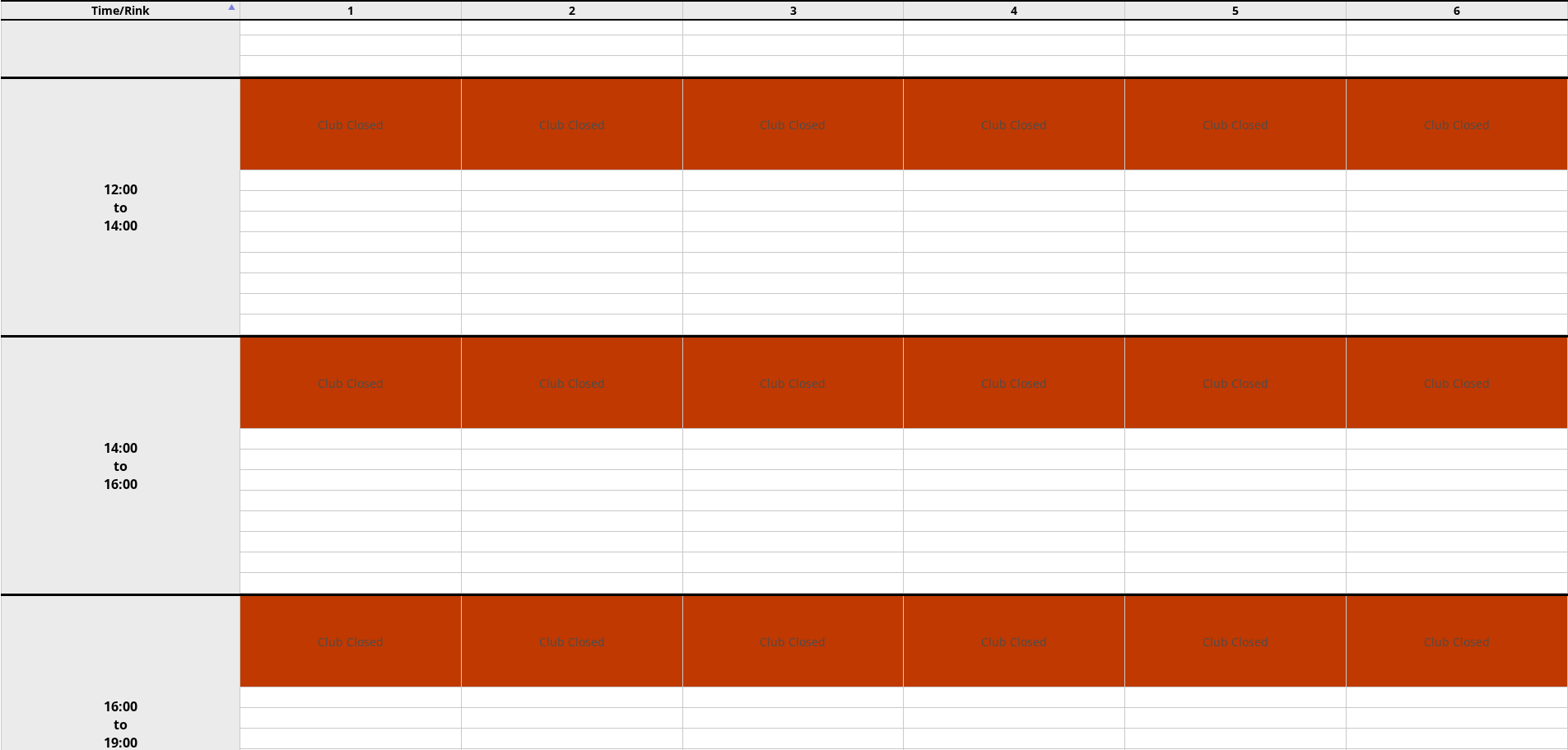
scroll to position [0, 0]
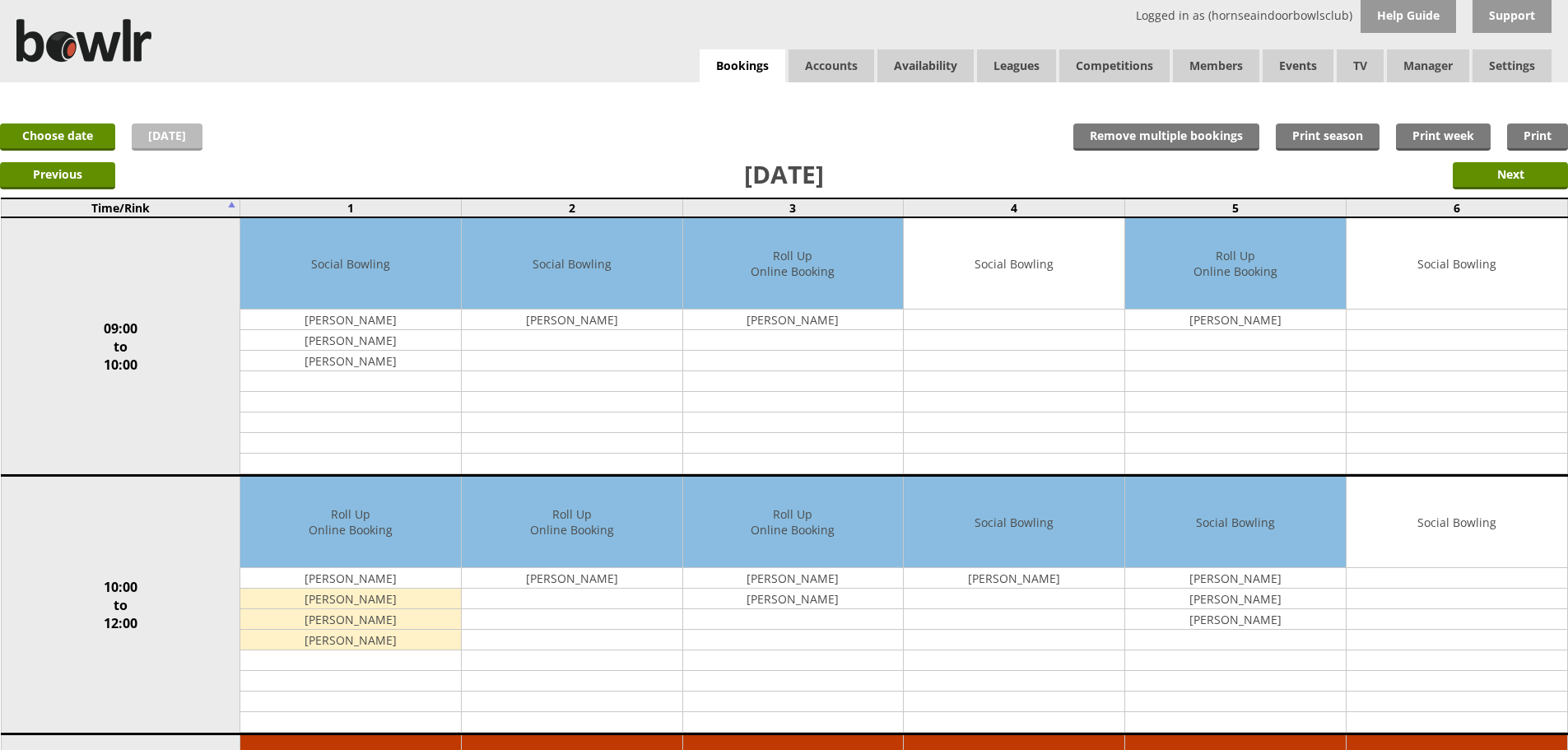
click at [150, 136] on link "[DATE]" at bounding box center [167, 137] width 71 height 27
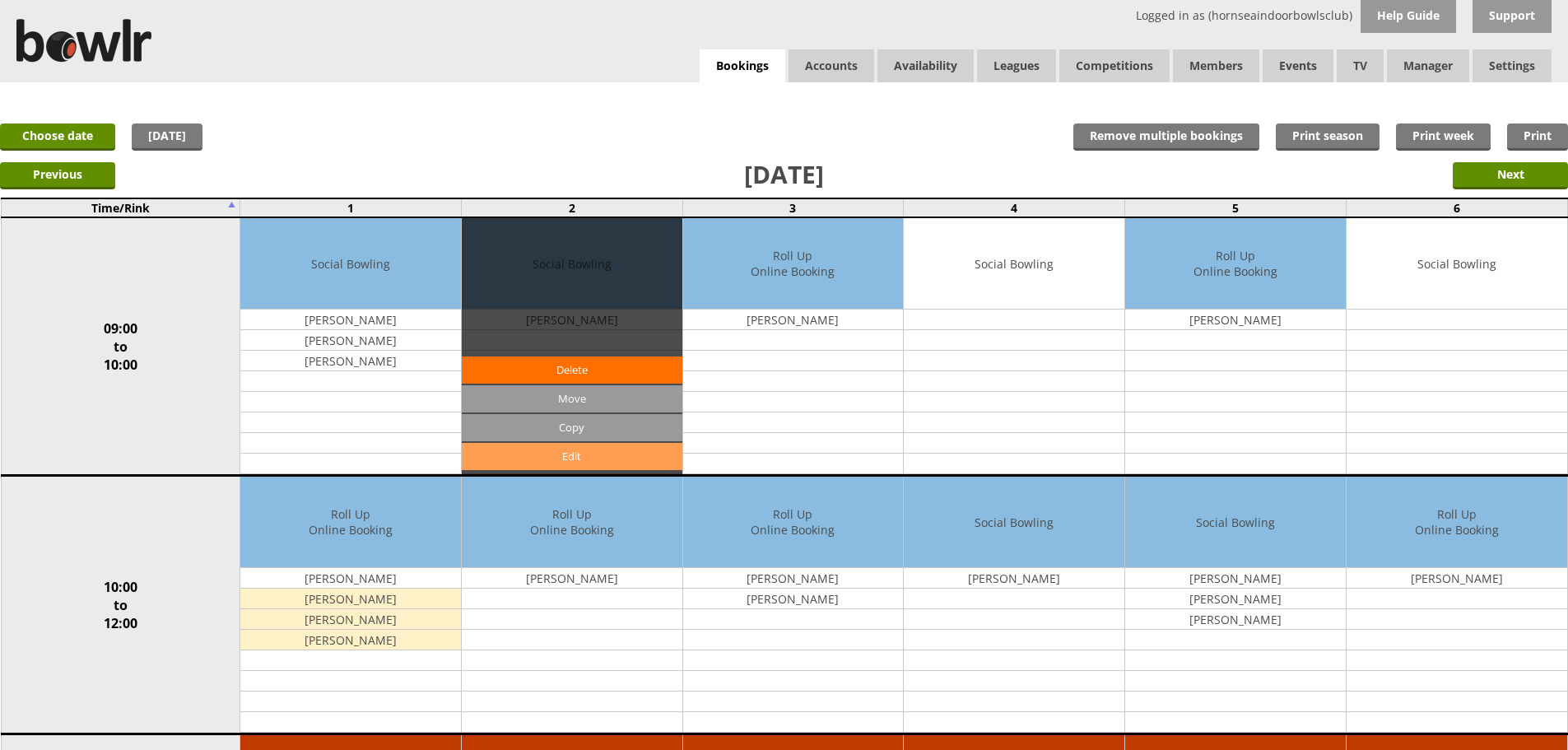
click at [559, 454] on link "Edit" at bounding box center [572, 456] width 221 height 27
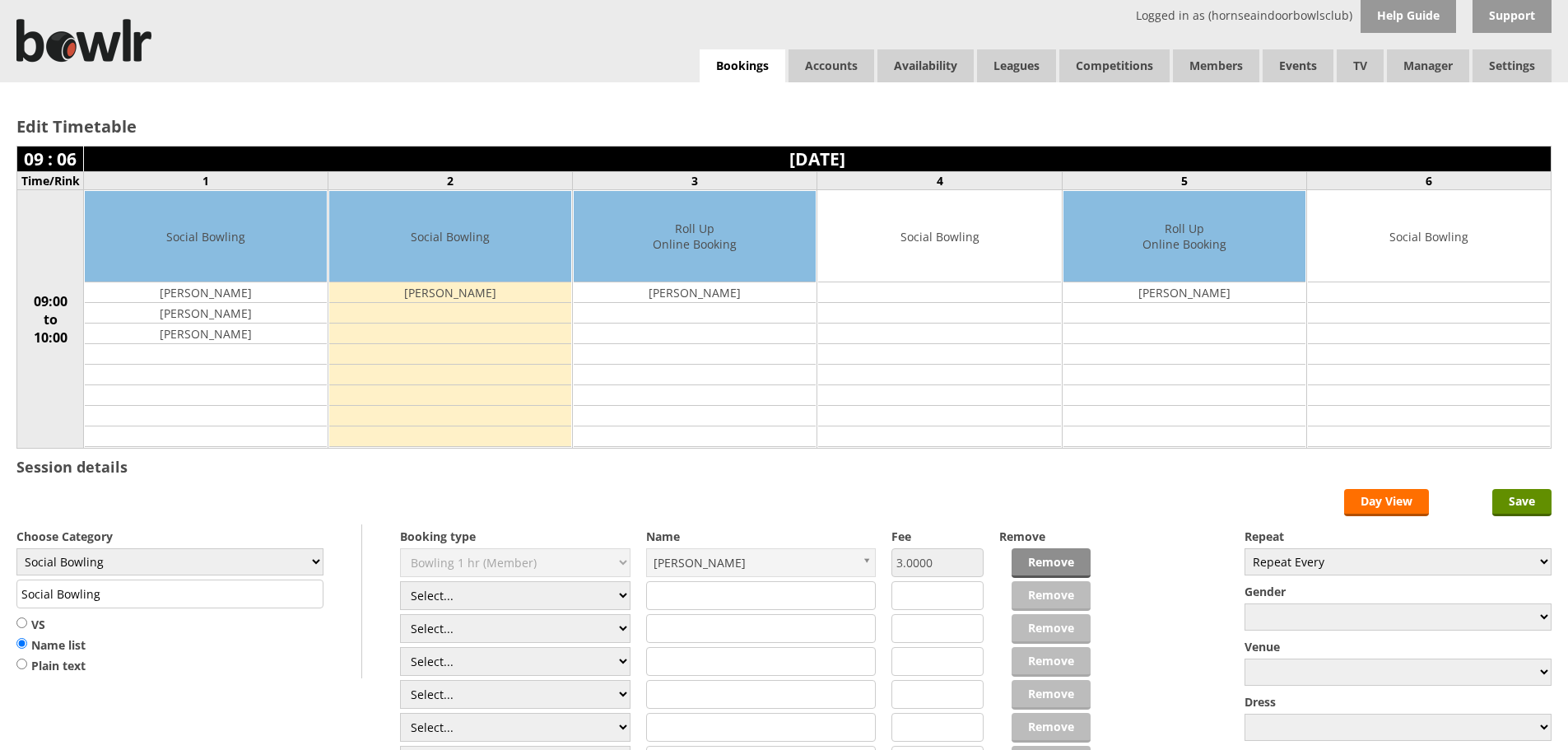
click at [1055, 563] on link "Remove" at bounding box center [1051, 563] width 79 height 30
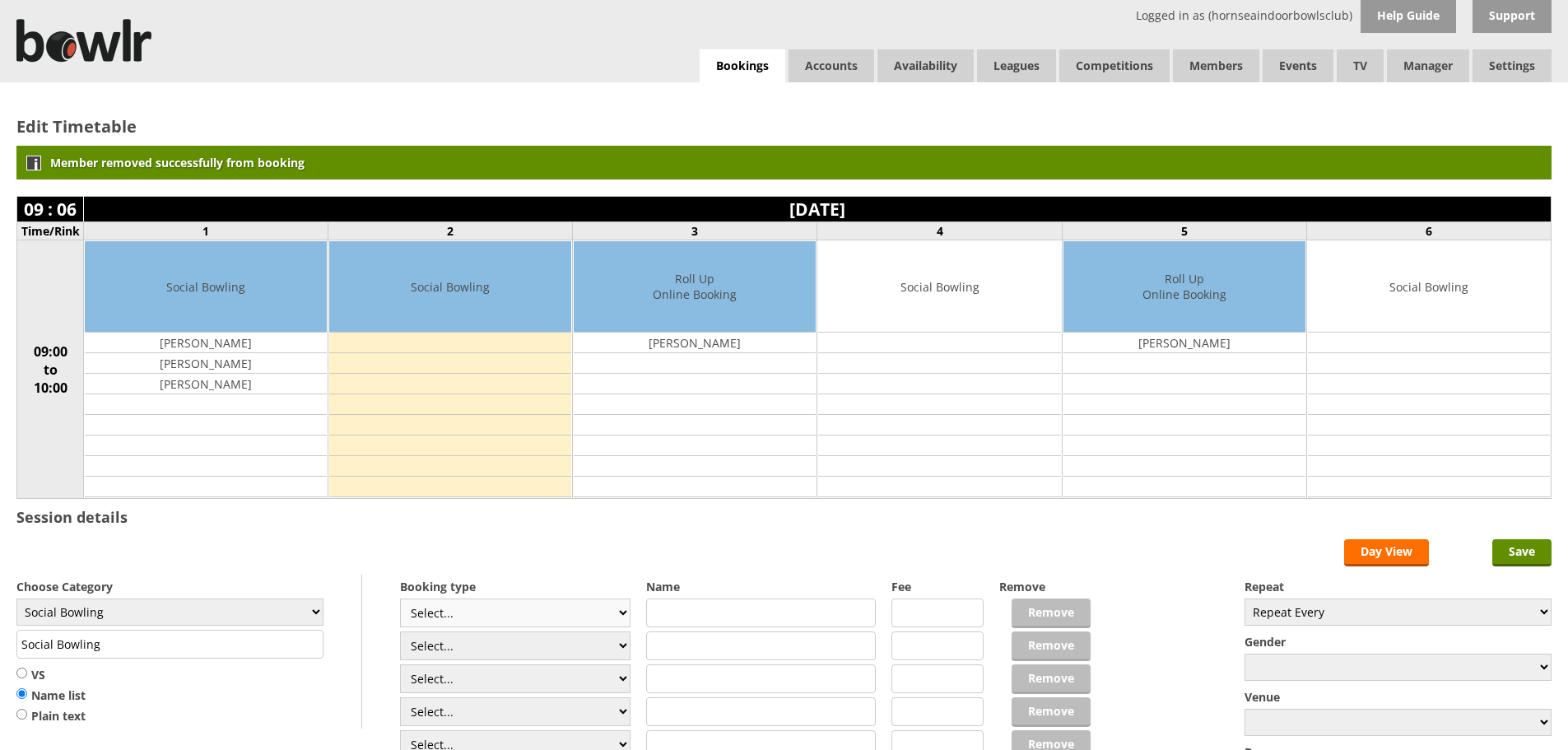
click at [612, 618] on select "Select... Club Competition (Member) Club Competition (Visitor) National (Member…" at bounding box center [515, 613] width 231 height 29
select select "1_54"
click at [400, 599] on select "Select... Club Competition (Member) Club Competition (Visitor) National (Member…" at bounding box center [515, 613] width 231 height 29
type input "3.0000"
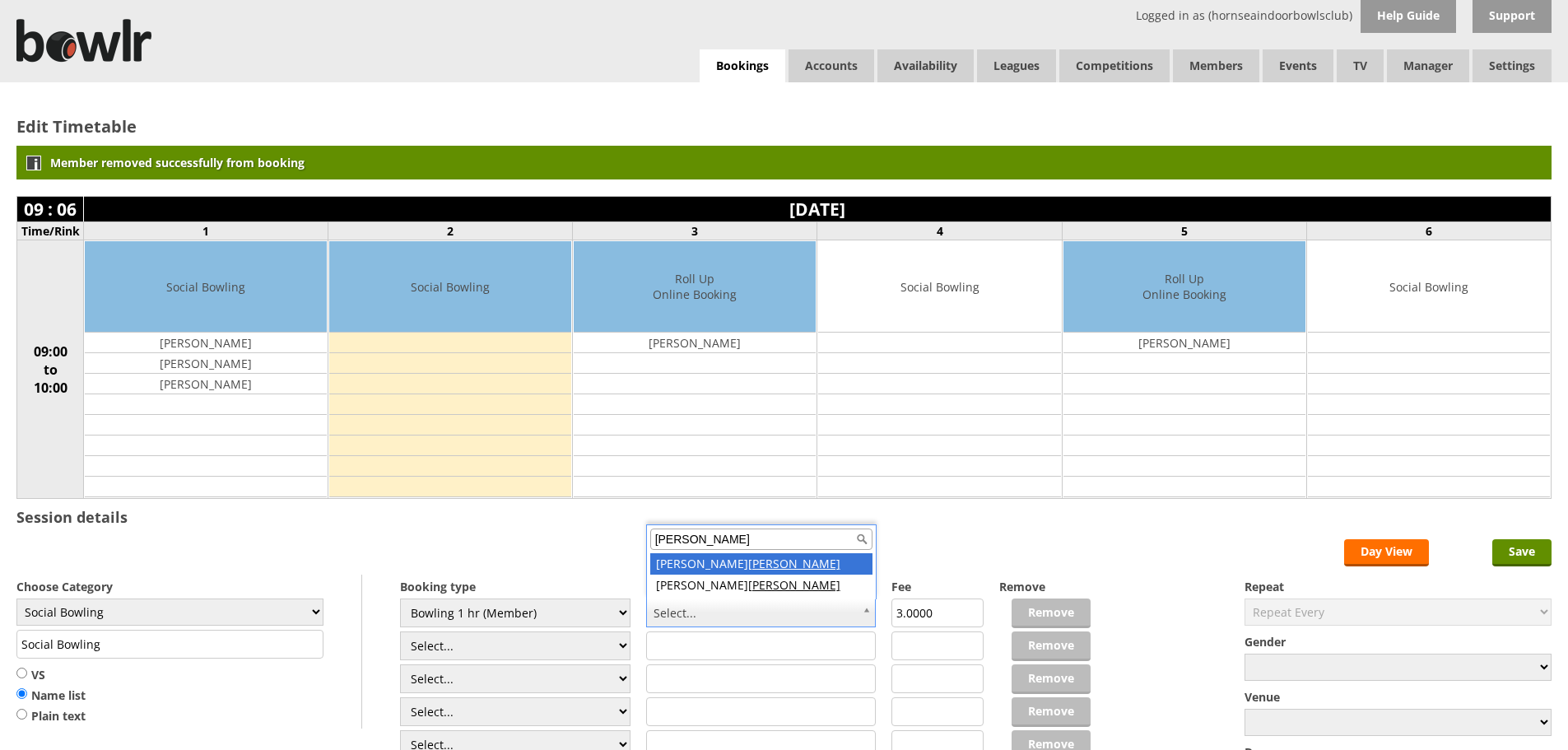
type input "fink"
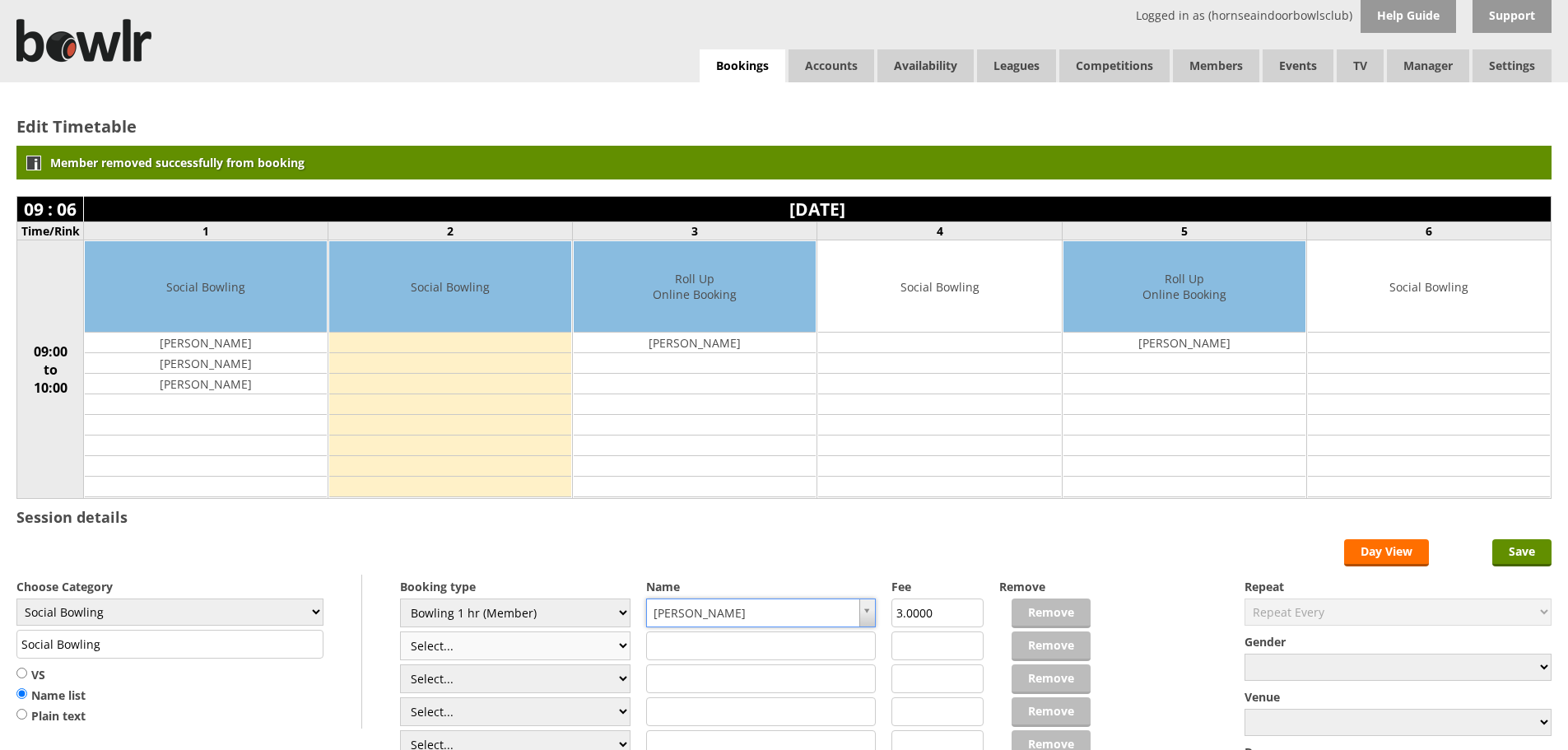
click at [506, 649] on select "Select... Club Competition (Member) Club Competition (Visitor) National (Member…" at bounding box center [515, 646] width 231 height 29
select select "1_54"
click at [400, 632] on select "Select... Club Competition (Member) Club Competition (Visitor) National (Member…" at bounding box center [515, 646] width 231 height 29
type input "3.0000"
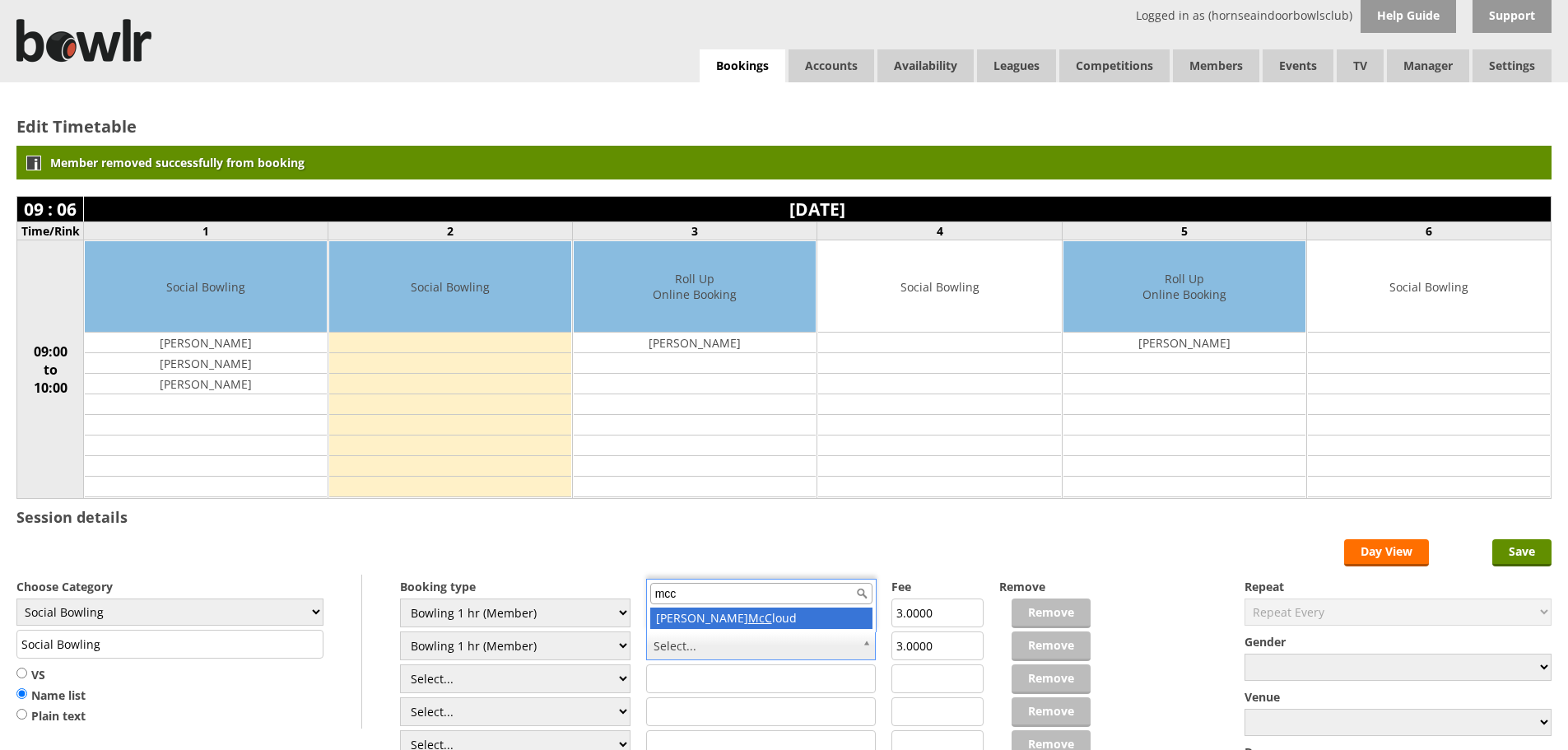
type input "mcc"
click at [1536, 557] on input "Save" at bounding box center [1522, 552] width 59 height 27
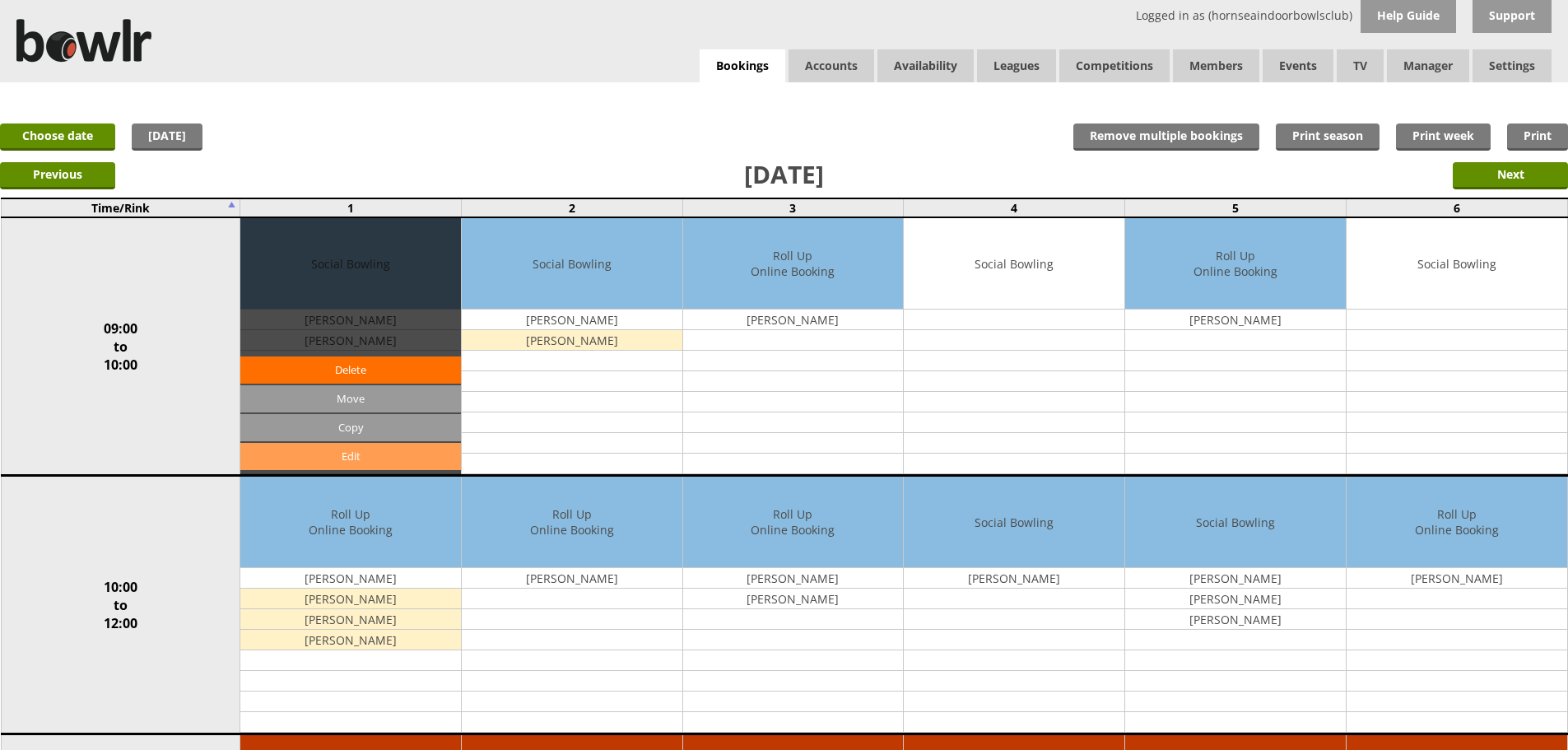
click at [424, 454] on link "Edit" at bounding box center [350, 456] width 221 height 27
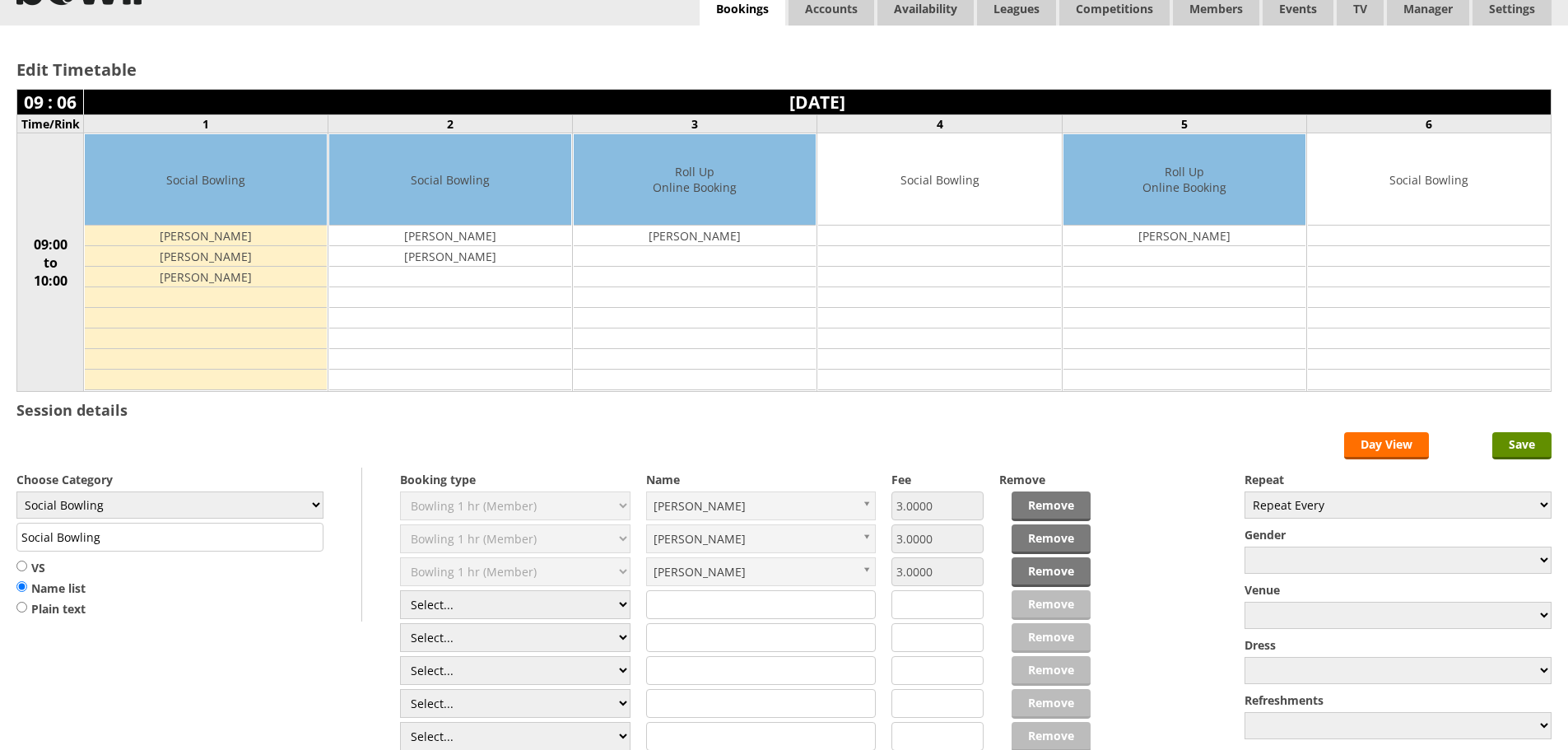
scroll to position [82, 0]
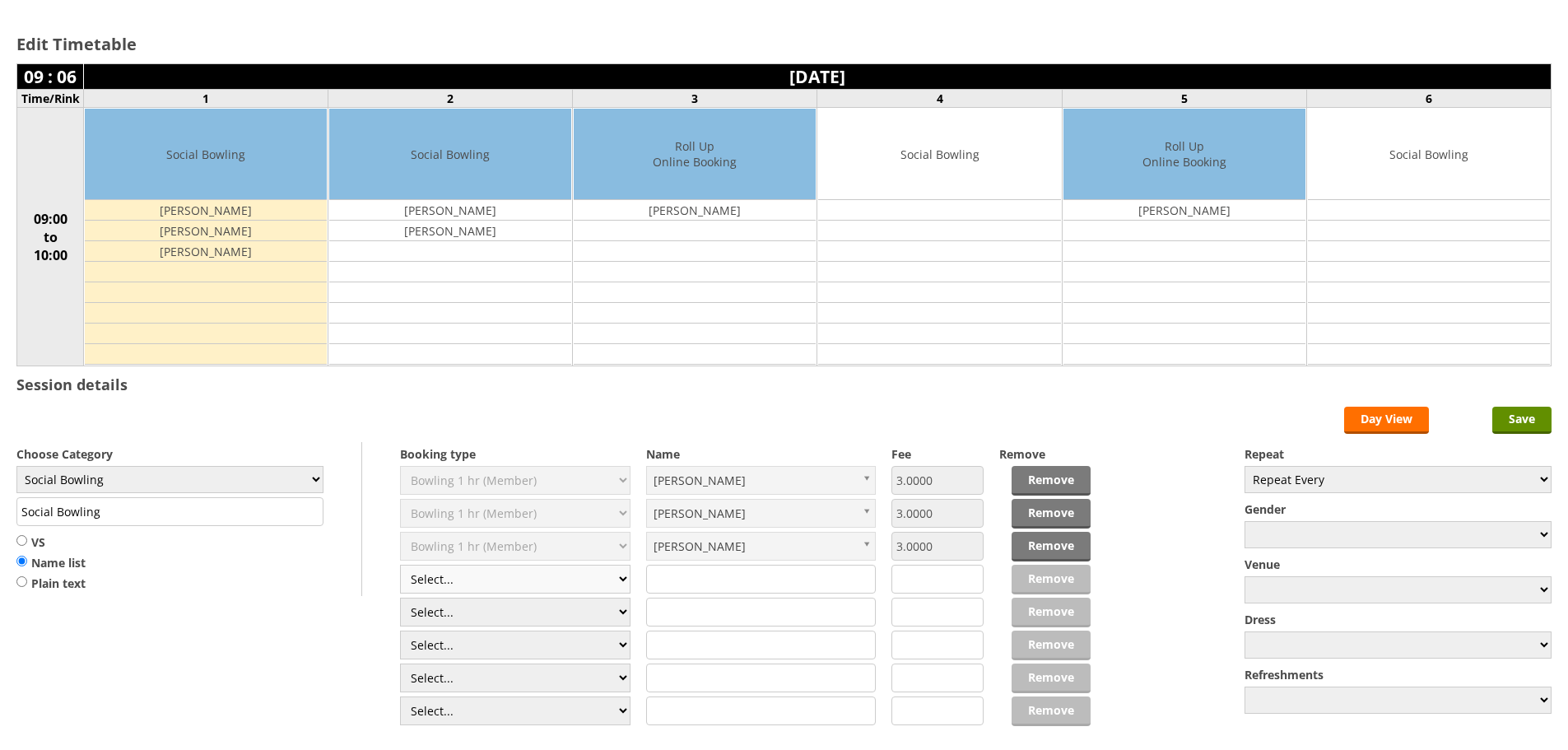
click at [487, 565] on select "Select... Club Competition (Member) Club Competition (Visitor) National (Member…" at bounding box center [515, 579] width 231 height 29
select select "1_54"
click at [400, 565] on select "Select... Club Competition (Member) Club Competition (Visitor) National (Member…" at bounding box center [515, 579] width 231 height 29
type input "3.0000"
click at [472, 608] on select "Select... Club Competition (Member) Club Competition (Visitor) National (Member…" at bounding box center [515, 612] width 231 height 29
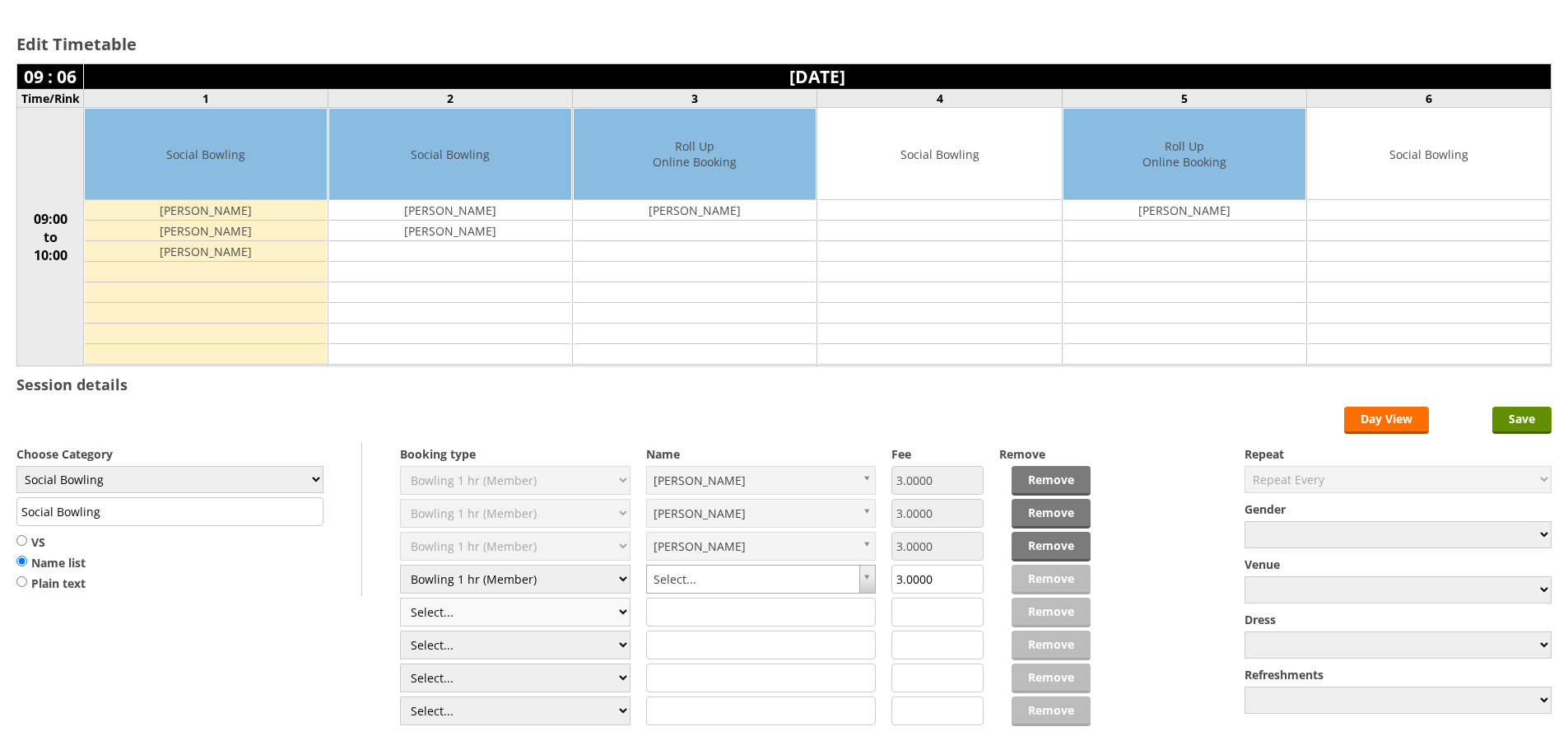
select select "1_54"
click at [400, 598] on select "Select... Club Competition (Member) Club Competition (Visitor) National (Member…" at bounding box center [515, 612] width 231 height 29
type input "3.0000"
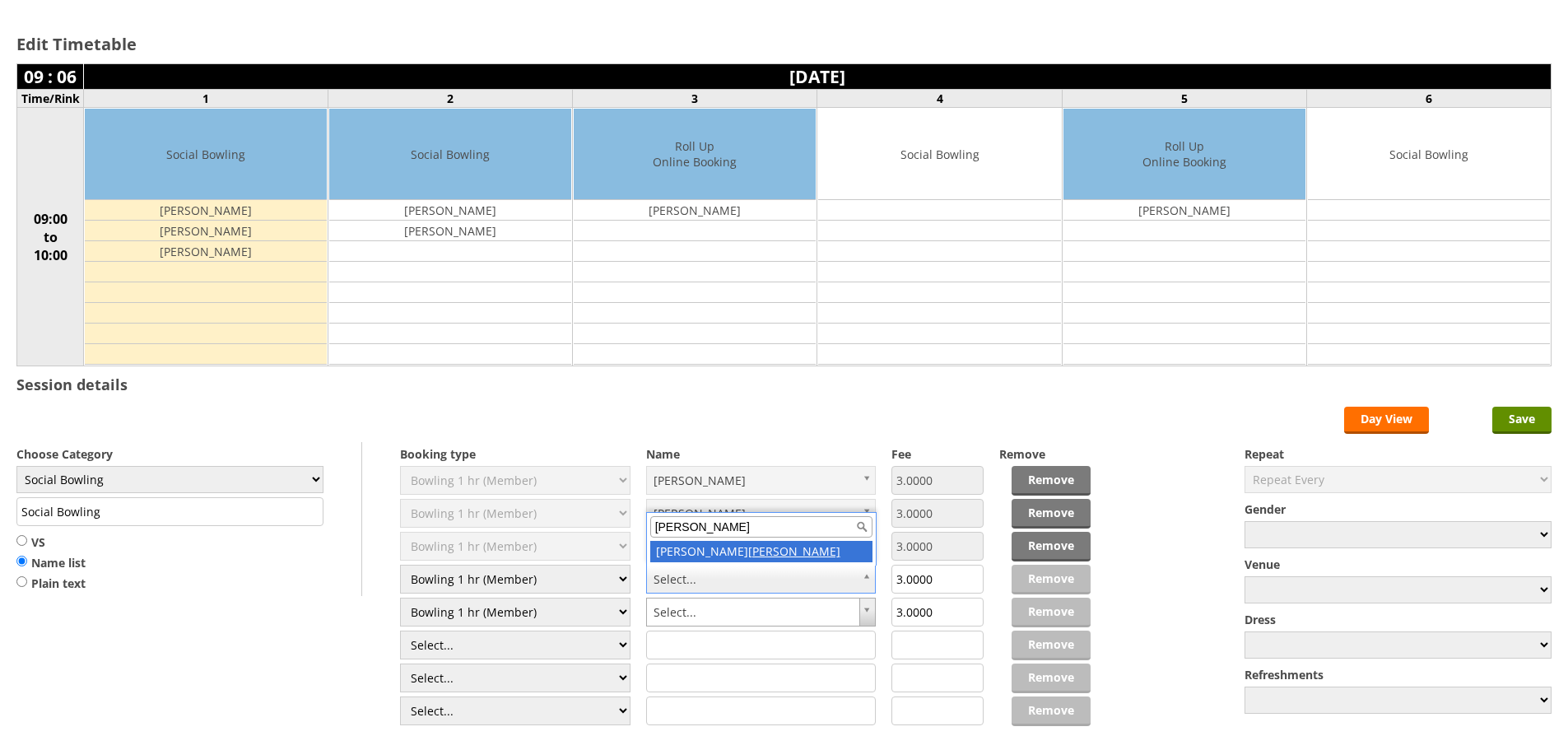
type input "swann"
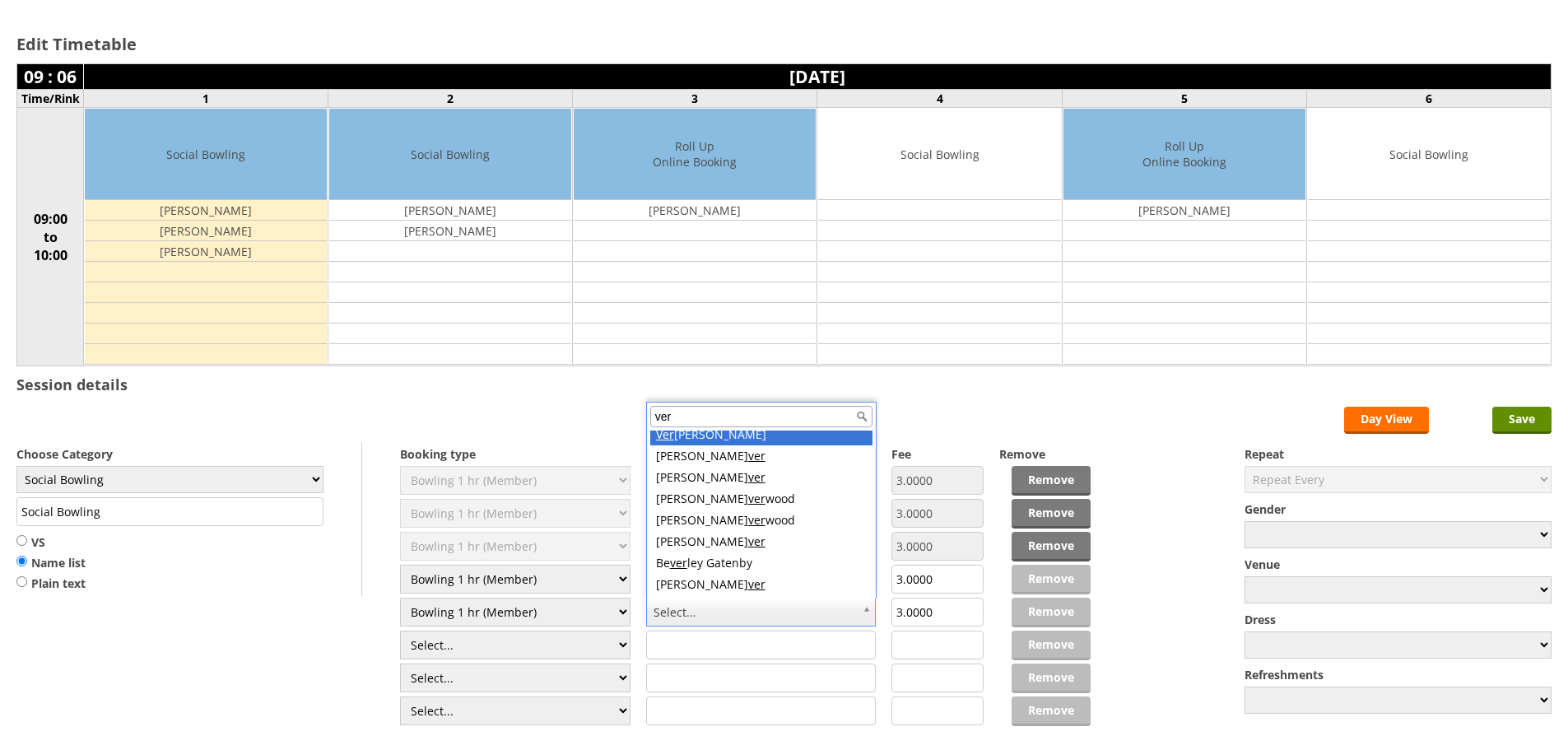
scroll to position [0, 0]
type input "ver"
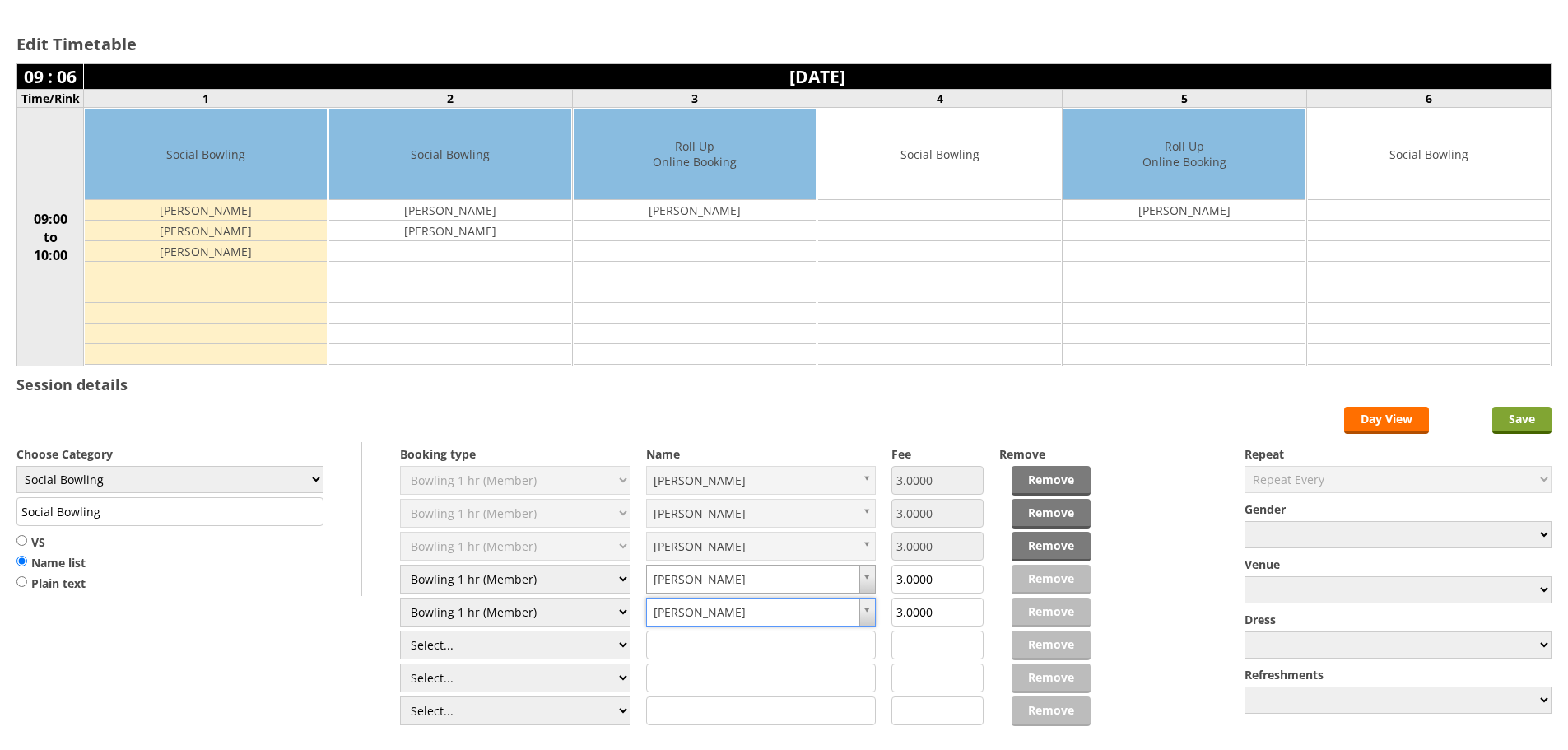
click at [1517, 408] on input "Save" at bounding box center [1522, 420] width 59 height 27
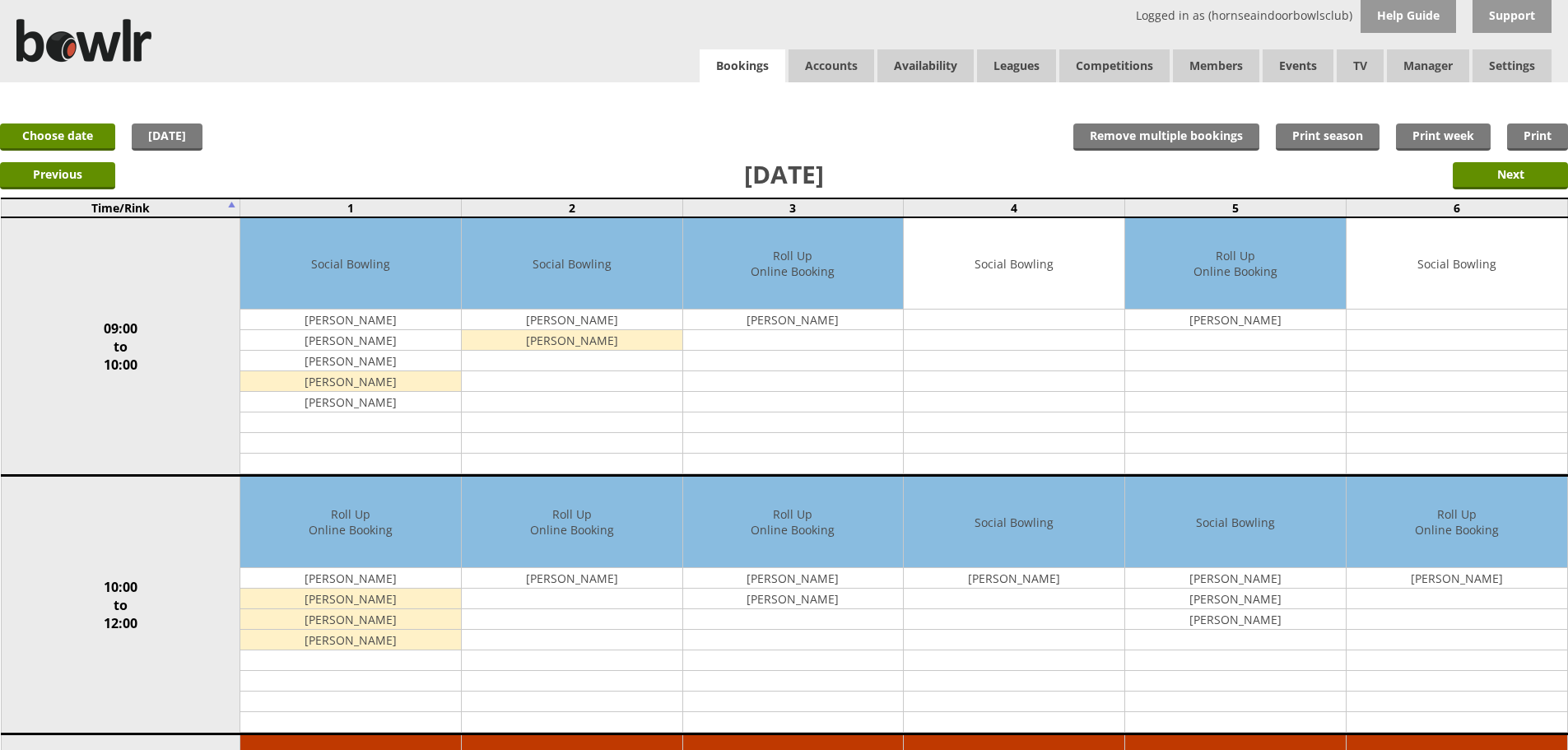
click at [762, 73] on link "Bookings" at bounding box center [743, 66] width 86 height 34
